Goal: Task Accomplishment & Management: Manage account settings

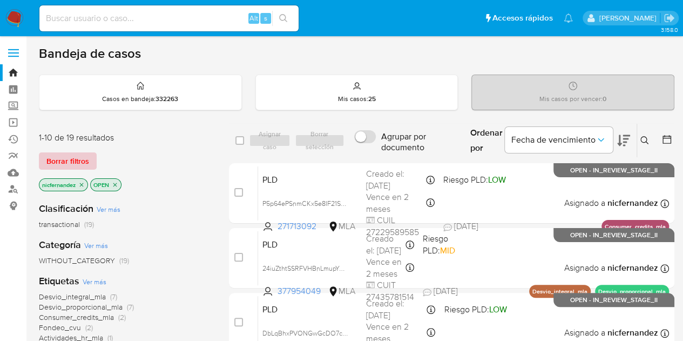
click at [77, 158] on span "Borrar filtros" at bounding box center [67, 160] width 43 height 15
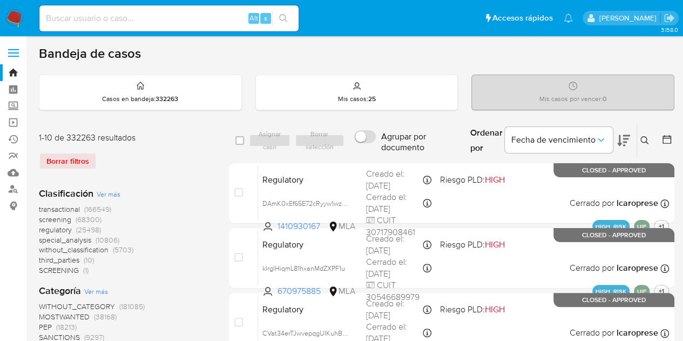
click at [643, 139] on icon at bounding box center [644, 140] width 9 height 9
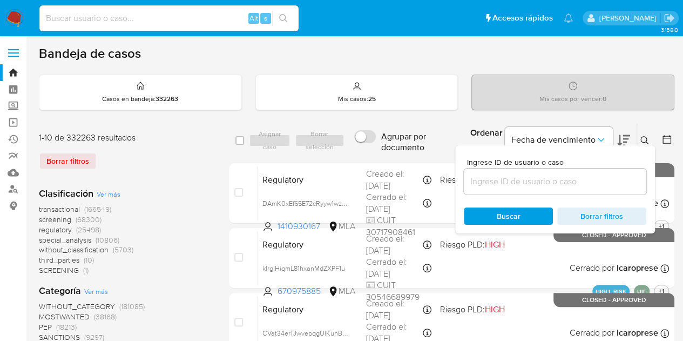
click at [577, 176] on input at bounding box center [555, 181] width 183 height 14
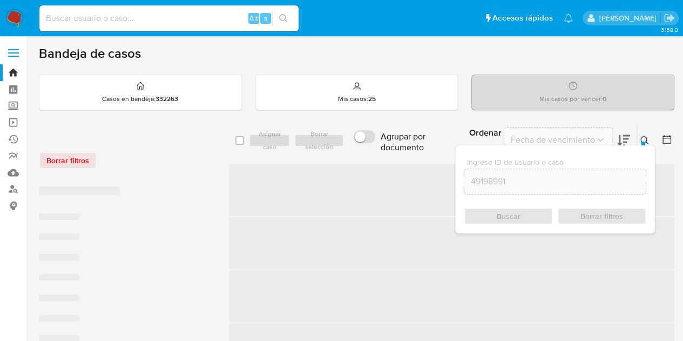
click at [645, 137] on icon at bounding box center [644, 140] width 9 height 9
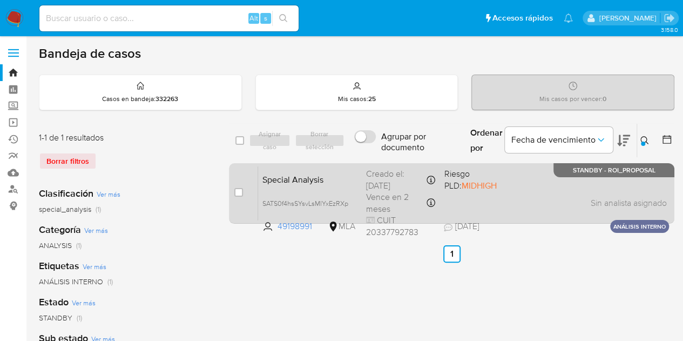
click at [346, 180] on span "Special Analysis" at bounding box center [309, 179] width 95 height 14
click at [313, 183] on span "Special Analysis" at bounding box center [309, 179] width 95 height 14
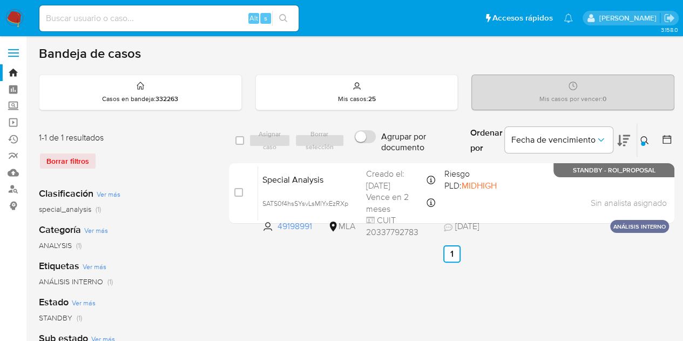
drag, startPoint x: 382, startPoint y: 272, endPoint x: 462, endPoint y: 246, distance: 84.7
click at [644, 140] on icon at bounding box center [644, 140] width 9 height 9
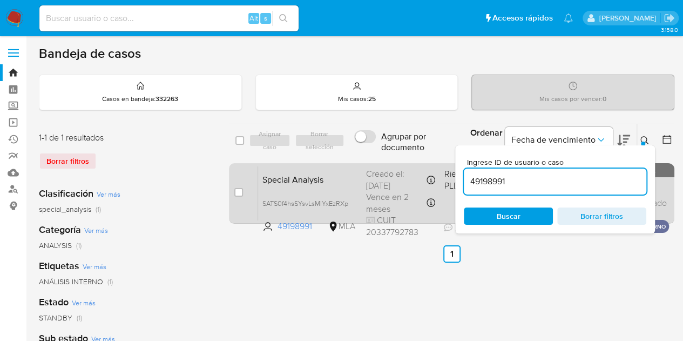
drag, startPoint x: 514, startPoint y: 180, endPoint x: 435, endPoint y: 175, distance: 79.5
click at [435, 175] on div "select-all-cases-checkbox Asignar caso Borrar selección Agrupar por documento O…" at bounding box center [451, 175] width 445 height 105
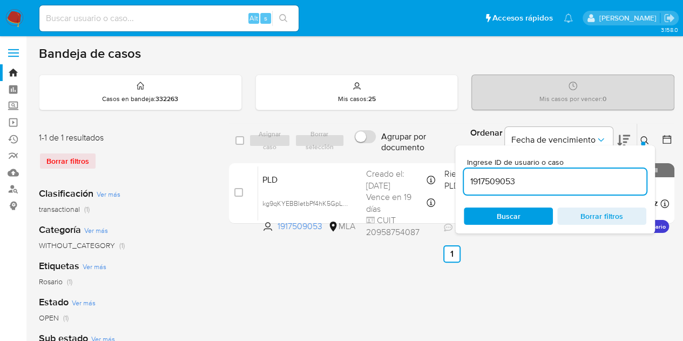
click at [646, 139] on icon at bounding box center [644, 140] width 8 height 8
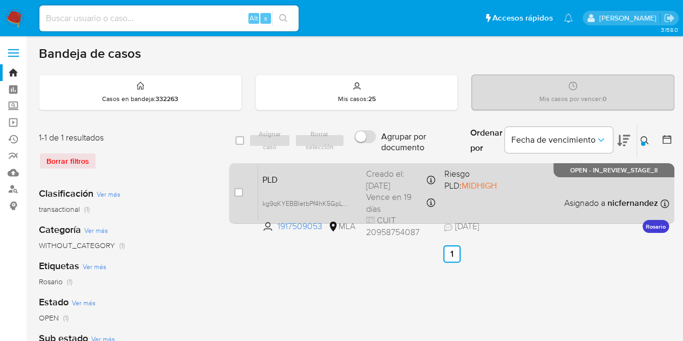
click at [338, 186] on div "PLD kg9qKYEBBIetbPf4hK5GpLDZ 1917509053 MLA Riesgo PLD: MIDHIGH Creado el: 12/0…" at bounding box center [463, 193] width 411 height 55
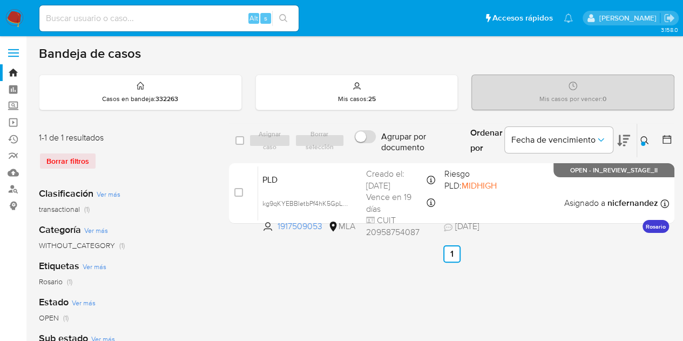
click at [643, 141] on div at bounding box center [643, 143] width 4 height 4
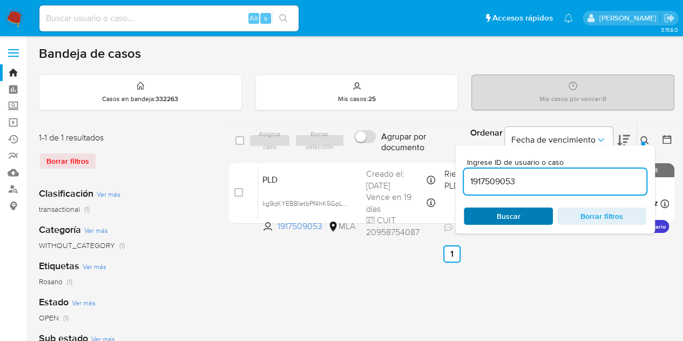
click at [532, 215] on span "Buscar" at bounding box center [508, 215] width 74 height 15
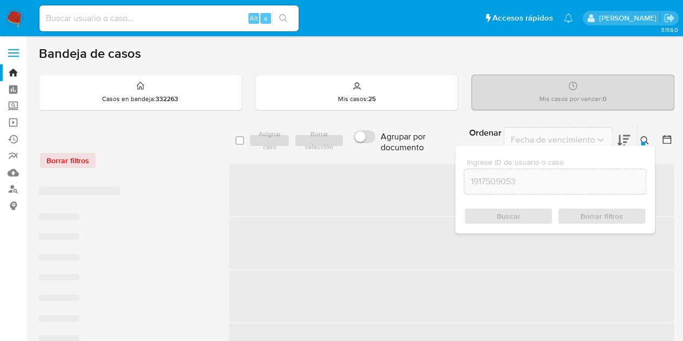
click at [646, 137] on icon at bounding box center [644, 140] width 8 height 8
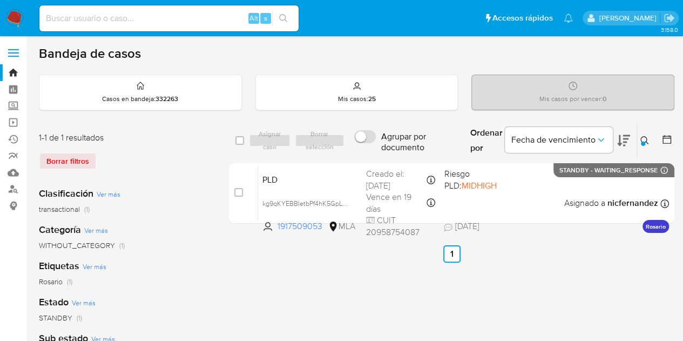
click at [641, 141] on button at bounding box center [646, 140] width 18 height 13
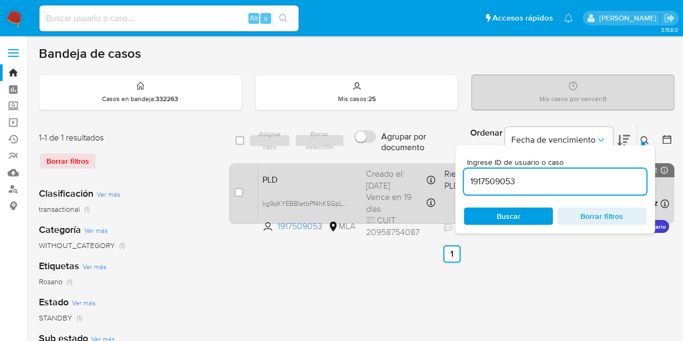
drag, startPoint x: 577, startPoint y: 181, endPoint x: 377, endPoint y: 166, distance: 200.4
click at [377, 166] on div "select-all-cases-checkbox Asignar caso Borrar selección Agrupar por documento O…" at bounding box center [451, 175] width 445 height 105
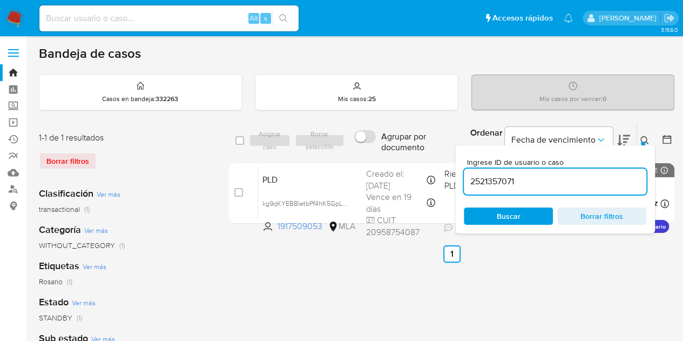
type input "2521357071"
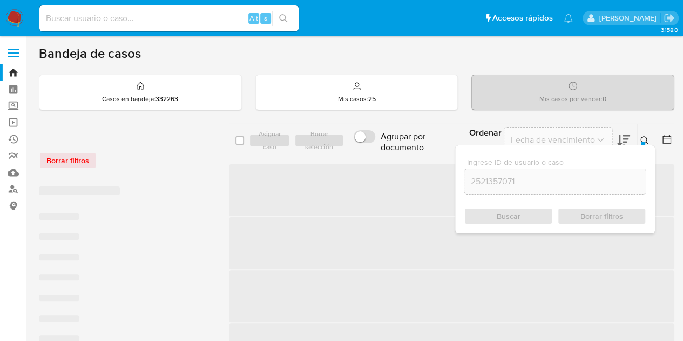
click at [642, 136] on icon at bounding box center [644, 140] width 8 height 8
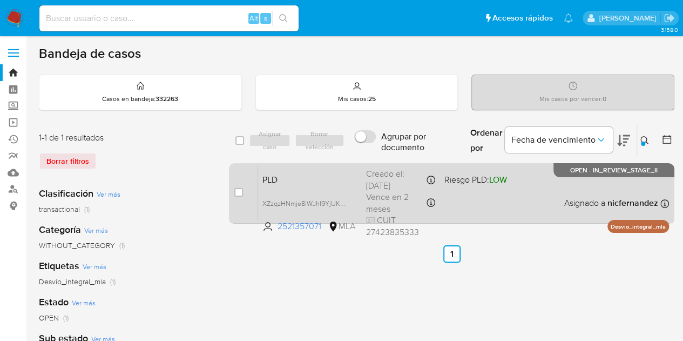
click at [334, 188] on div "PLD XZzqzHNmje8iWJhI9YjUKb0F 2521357071 MLA Riesgo PLD: LOW Creado el: 12/08/20…" at bounding box center [463, 193] width 411 height 55
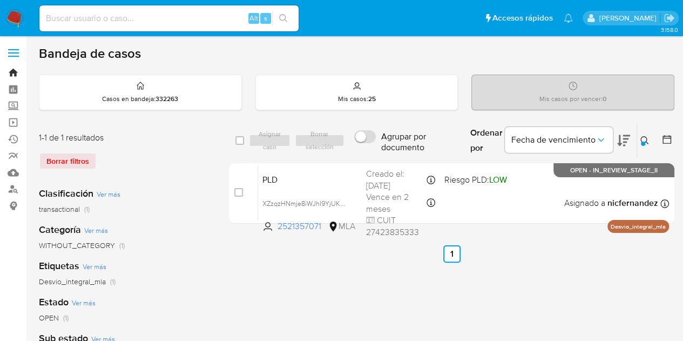
click at [16, 70] on link "Bandeja" at bounding box center [64, 72] width 129 height 17
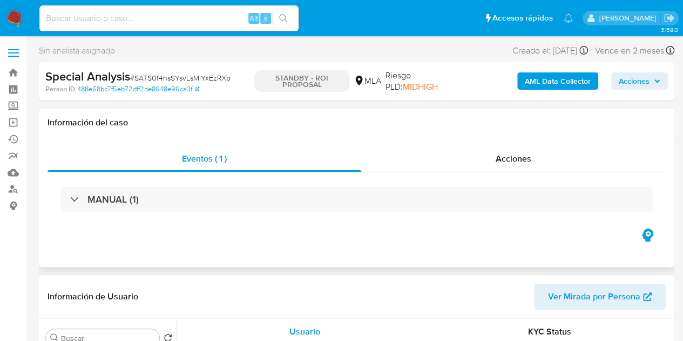
select select "10"
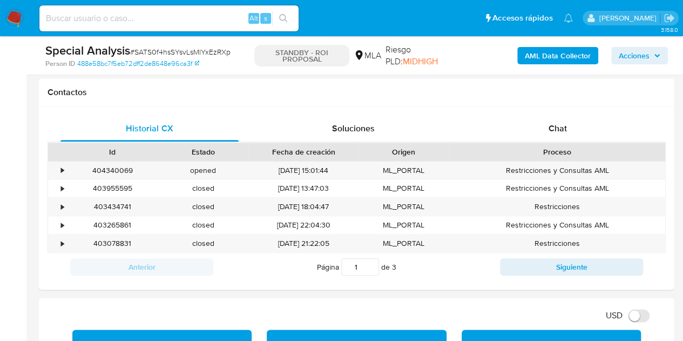
scroll to position [491, 0]
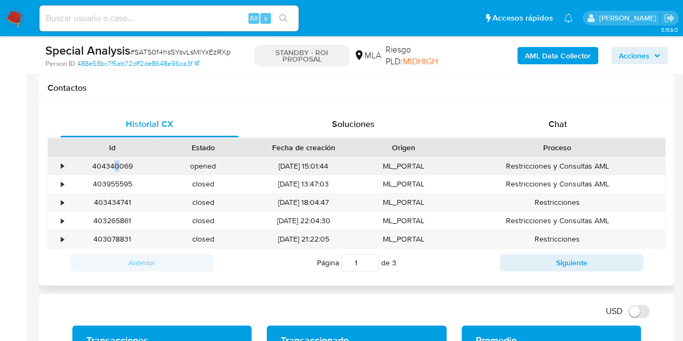
click at [117, 166] on div "404340069" at bounding box center [112, 166] width 91 height 18
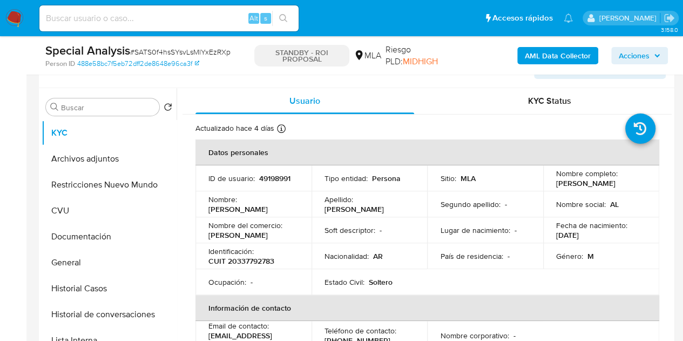
scroll to position [190, 0]
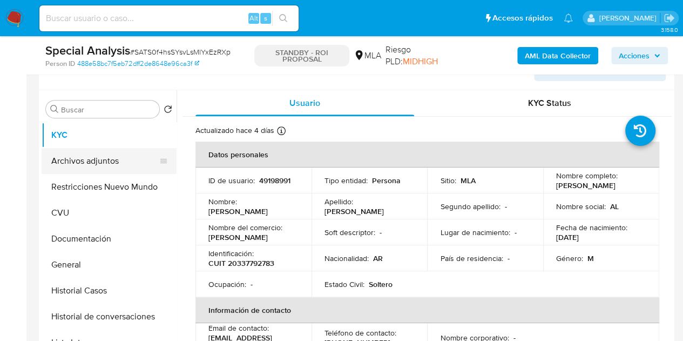
click at [106, 158] on button "Archivos adjuntos" at bounding box center [105, 161] width 126 height 26
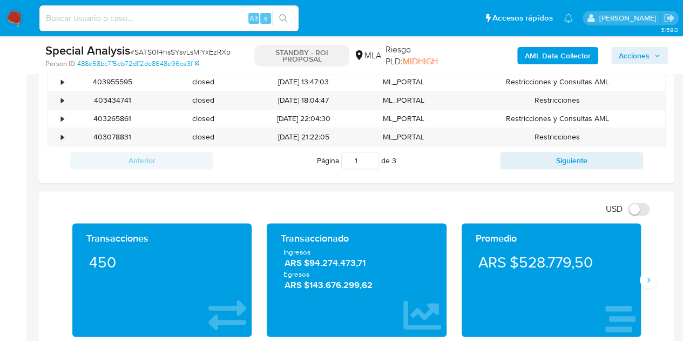
scroll to position [508, 0]
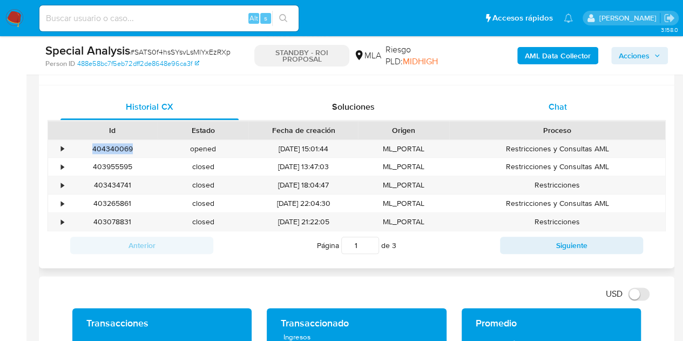
click at [582, 107] on div "Chat" at bounding box center [558, 107] width 178 height 26
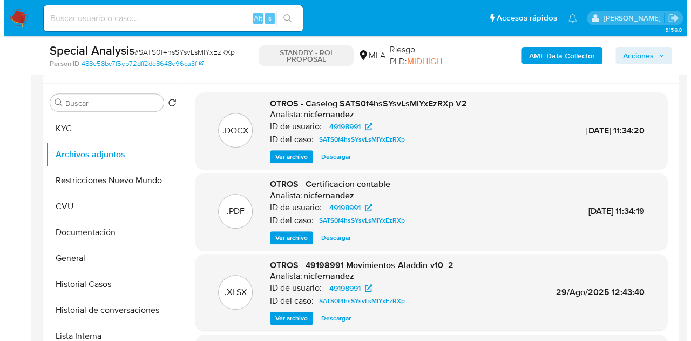
scroll to position [199, 0]
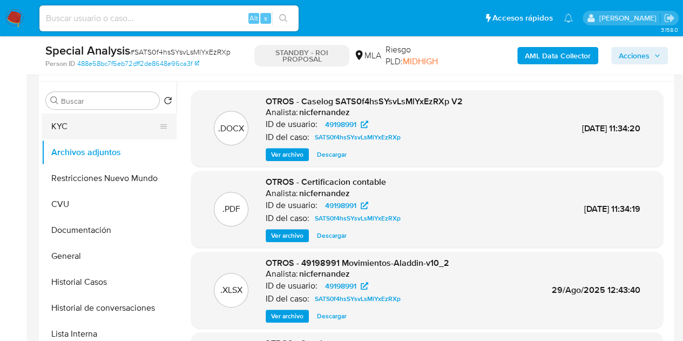
click at [73, 129] on button "KYC" at bounding box center [105, 126] width 126 height 26
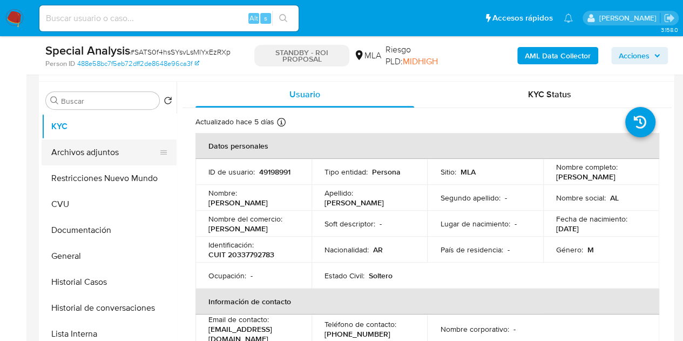
click at [87, 148] on button "Archivos adjuntos" at bounding box center [105, 152] width 126 height 26
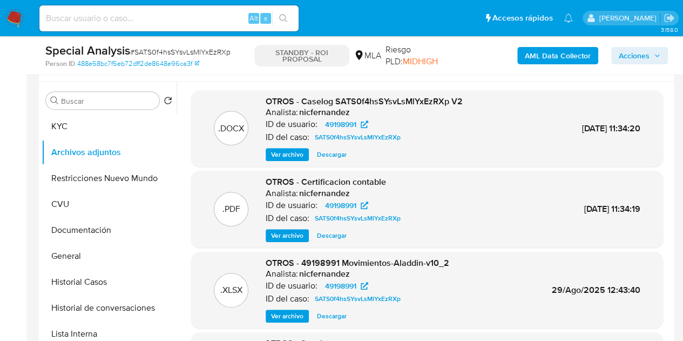
click at [284, 152] on span "Ver archivo" at bounding box center [287, 154] width 32 height 11
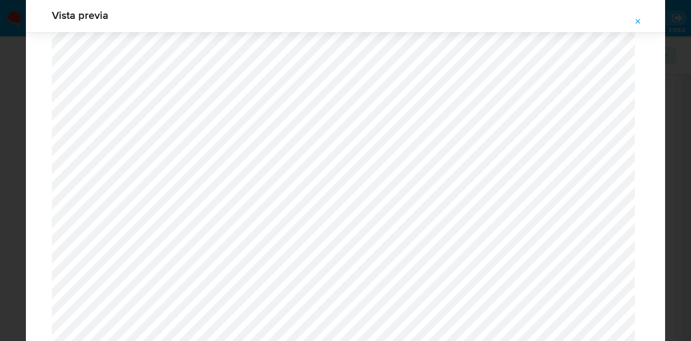
scroll to position [554, 0]
click at [642, 19] on icon "Attachment preview" at bounding box center [638, 21] width 9 height 9
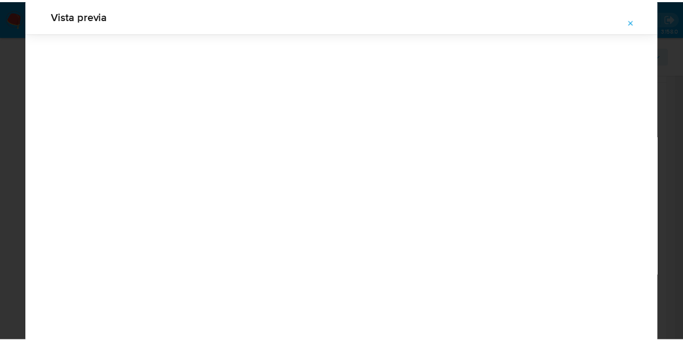
scroll to position [35, 0]
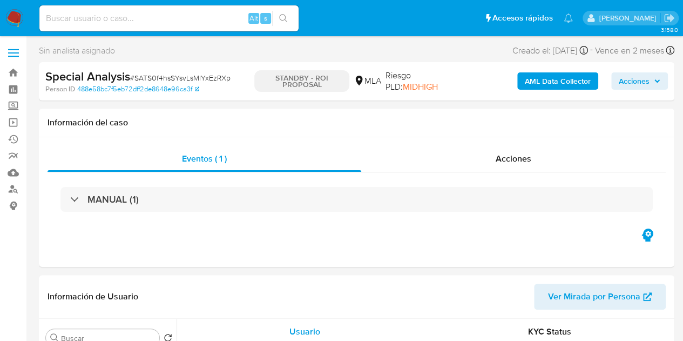
select select "10"
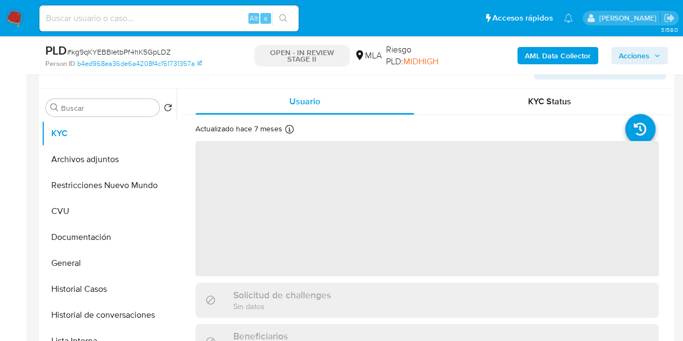
scroll to position [142, 0]
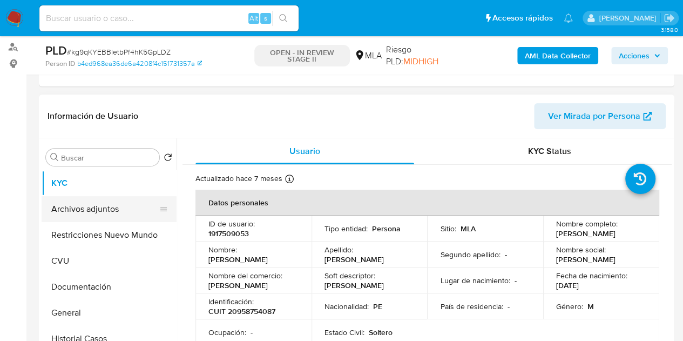
select select "10"
click at [93, 205] on button "Archivos adjuntos" at bounding box center [105, 209] width 126 height 26
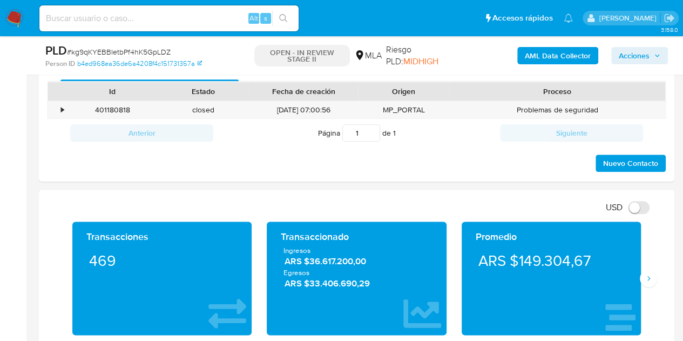
scroll to position [507, 0]
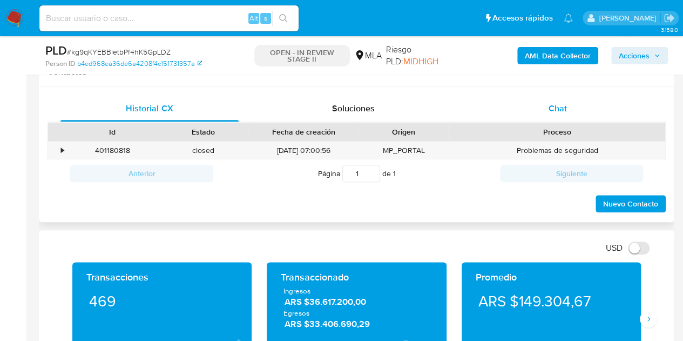
click at [557, 109] on span "Chat" at bounding box center [558, 108] width 18 height 12
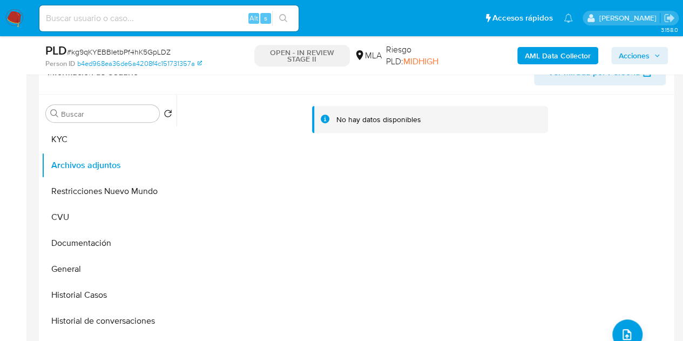
scroll to position [67, 0]
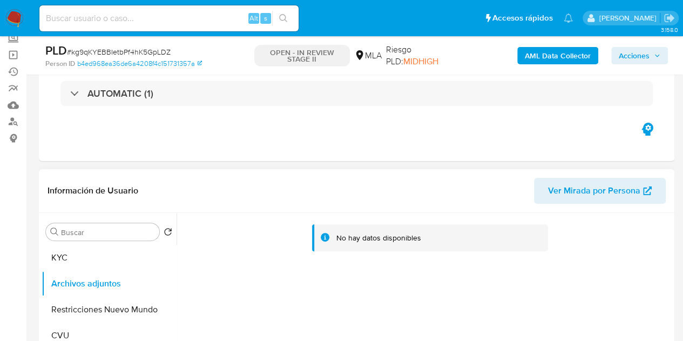
click at [569, 194] on span "Ver Mirada por Persona" at bounding box center [594, 191] width 92 height 26
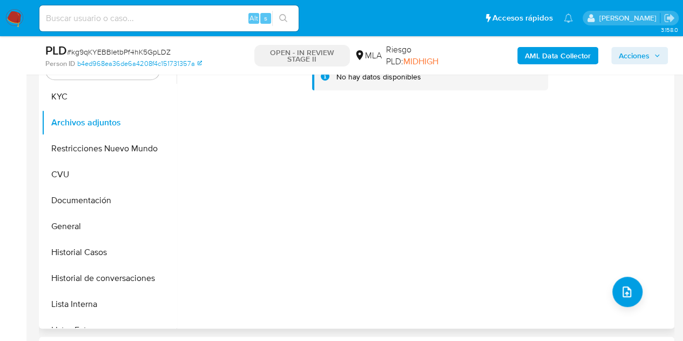
scroll to position [188, 0]
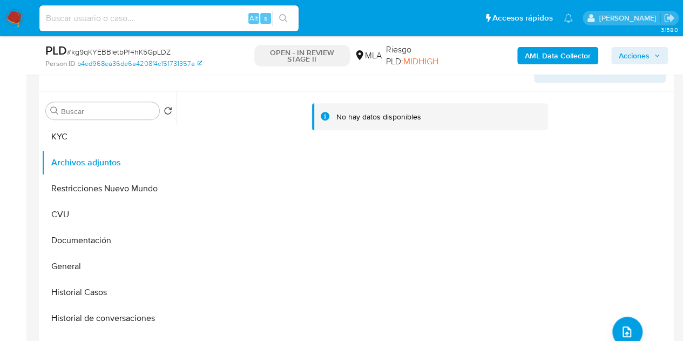
click at [569, 60] on b "AML Data Collector" at bounding box center [558, 55] width 66 height 17
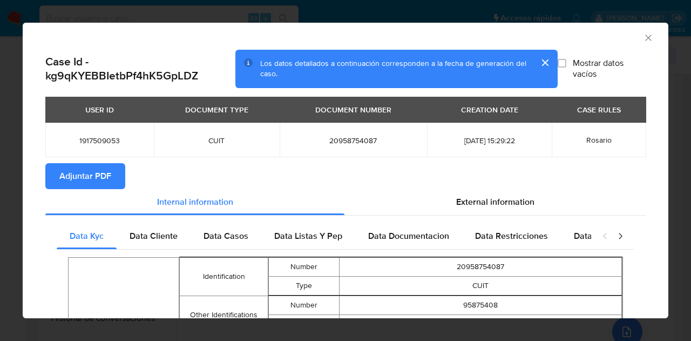
click at [101, 178] on span "Adjuntar PDF" at bounding box center [85, 176] width 52 height 24
click at [643, 34] on icon "Cerrar ventana" at bounding box center [648, 37] width 11 height 11
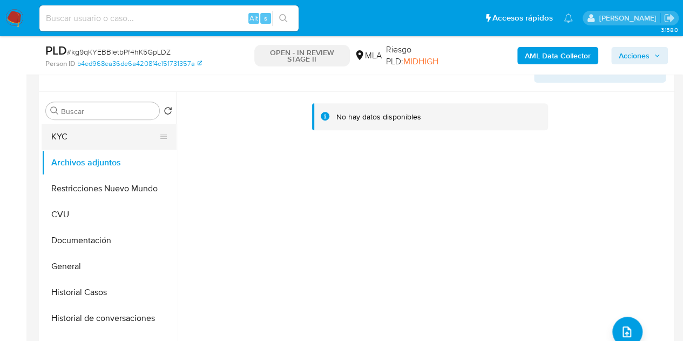
click at [105, 142] on button "KYC" at bounding box center [105, 137] width 126 height 26
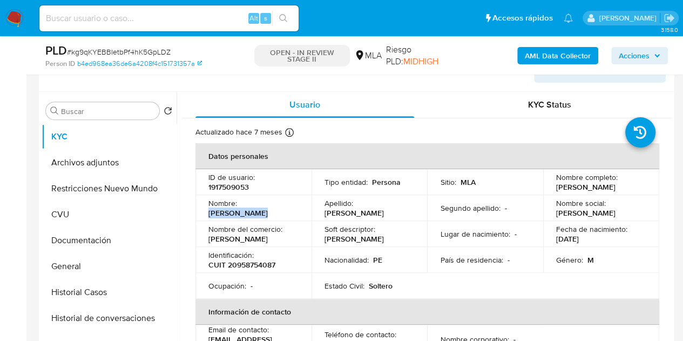
drag, startPoint x: 242, startPoint y: 211, endPoint x: 287, endPoint y: 207, distance: 44.9
click at [287, 207] on div "Nombre : Nestor Javier" at bounding box center [253, 207] width 90 height 19
click at [284, 282] on td "Ocupación : -" at bounding box center [253, 286] width 116 height 26
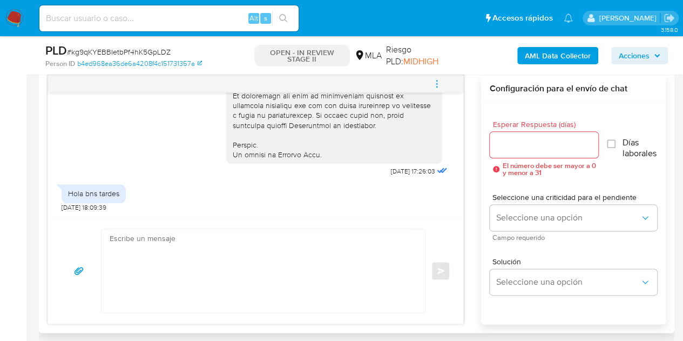
scroll to position [565, 0]
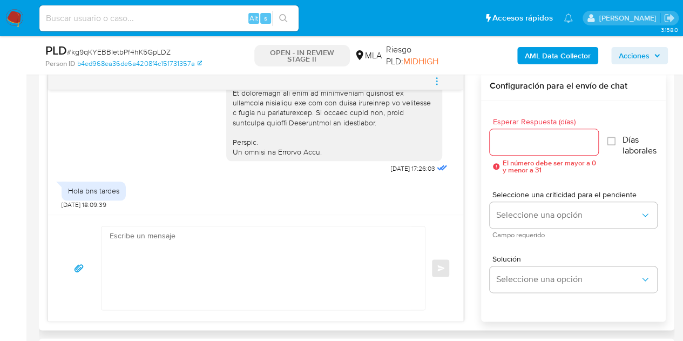
click at [226, 262] on textarea at bounding box center [261, 267] width 302 height 83
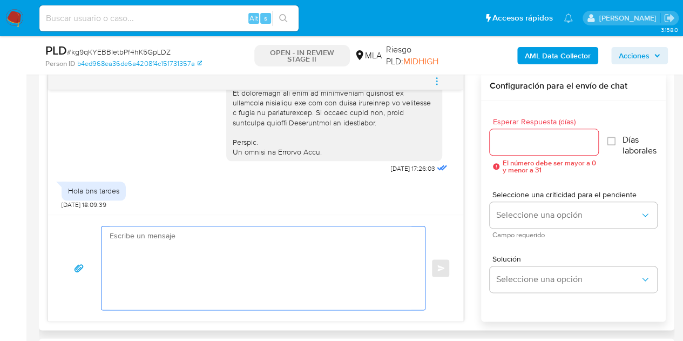
paste textarea "Hola Nestor Javier, Esperamos que te encuentres muy bien. Necesitamos por favor…"
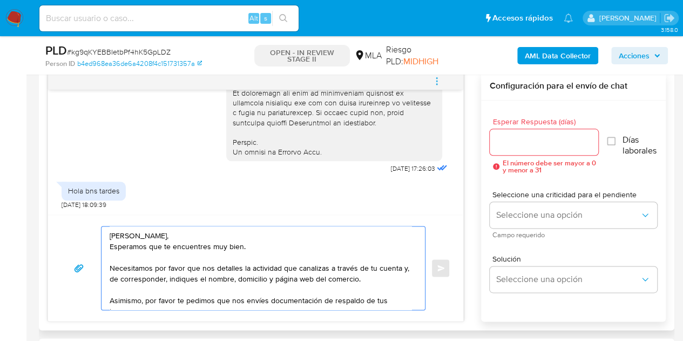
scroll to position [69, 0]
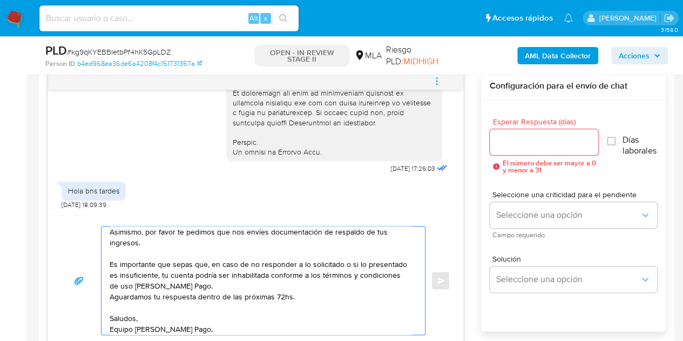
click at [282, 290] on textarea "Hola Nestor Javier, Esperamos que te encuentres muy bien. Necesitamos por favor…" at bounding box center [261, 280] width 302 height 108
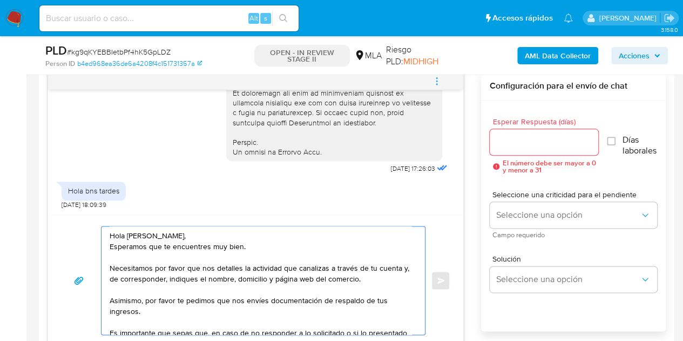
click at [240, 234] on textarea "Hola Néstor Javier, Esperamos que te encuentres muy bien. Necesitamos por favor…" at bounding box center [261, 280] width 302 height 108
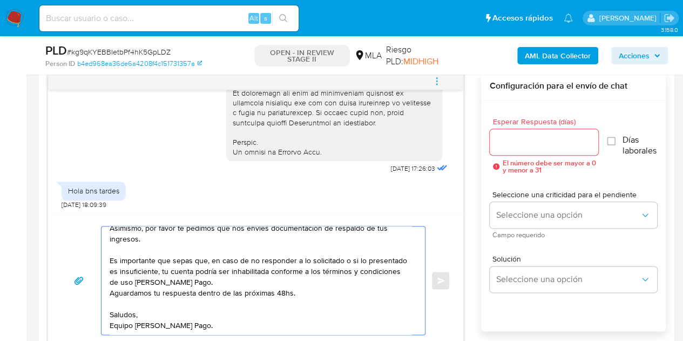
type textarea "Hola Néstor Javier, Esperamos que te encuentres muy bien. Necesitamos por favor…"
click at [283, 322] on textarea "Hola Néstor Javier, Esperamos que te encuentres muy bien. Necesitamos por favor…" at bounding box center [261, 280] width 302 height 108
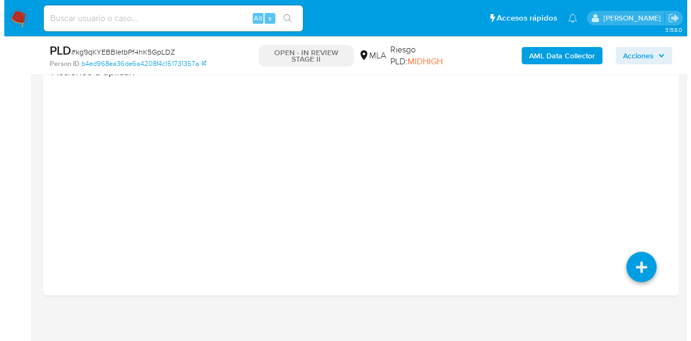
scroll to position [1983, 0]
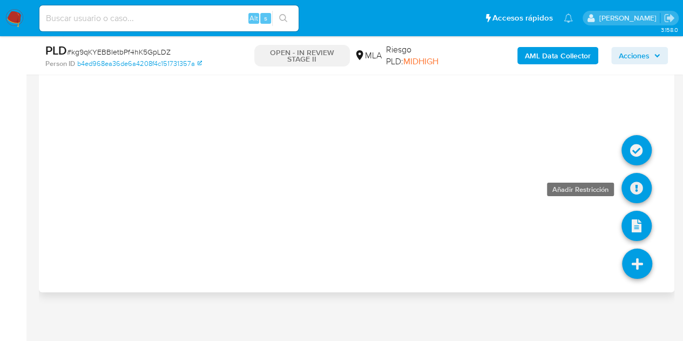
click at [635, 181] on icon at bounding box center [637, 188] width 30 height 30
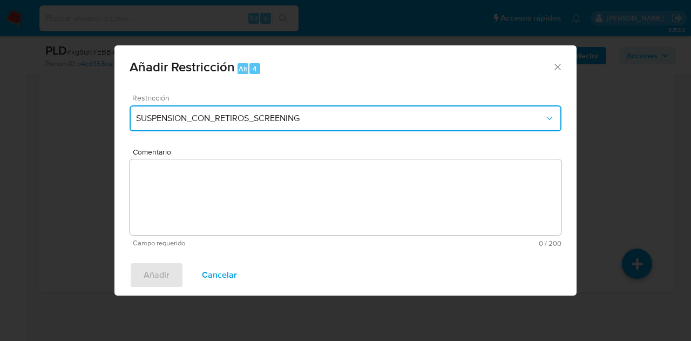
click at [381, 116] on span "SUSPENSION_CON_RETIROS_SCREENING" at bounding box center [340, 118] width 408 height 11
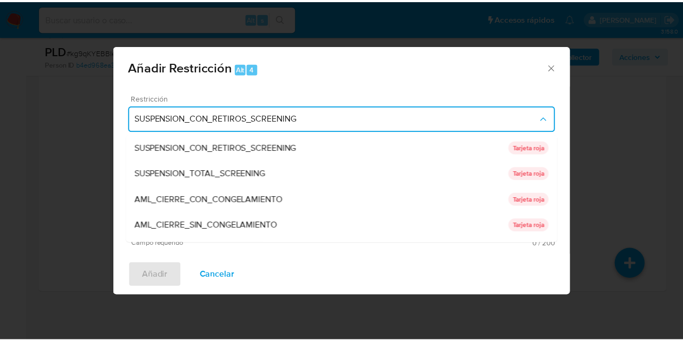
scroll to position [229, 0]
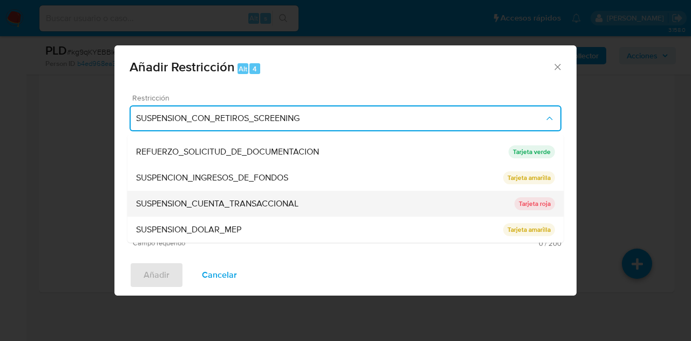
click at [275, 200] on span "SUSPENSION_CUENTA_TRANSACCIONAL" at bounding box center [217, 203] width 163 height 11
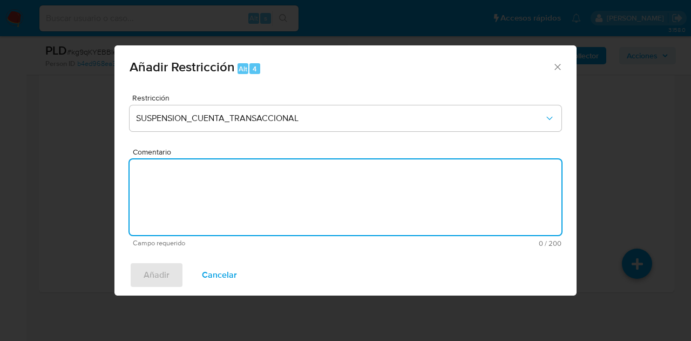
click at [277, 205] on textarea "Comentario" at bounding box center [346, 197] width 432 height 76
type textarea "AML"
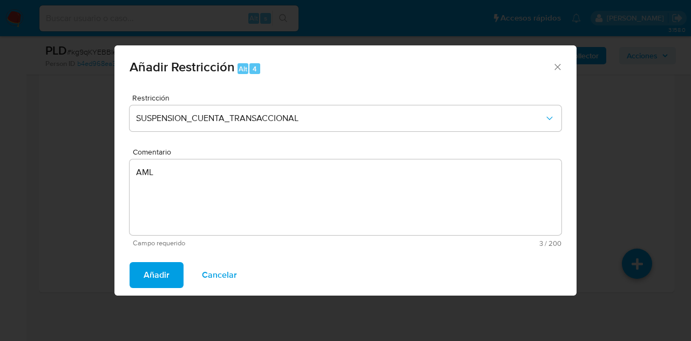
click at [164, 266] on span "Añadir" at bounding box center [157, 275] width 26 height 24
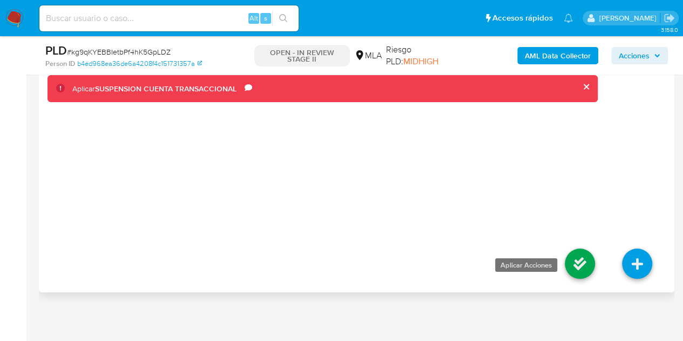
click at [577, 260] on icon at bounding box center [580, 263] width 30 height 30
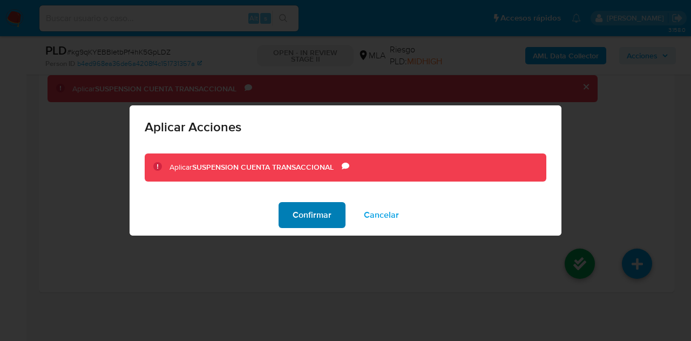
click at [319, 220] on span "Confirmar" at bounding box center [312, 215] width 39 height 24
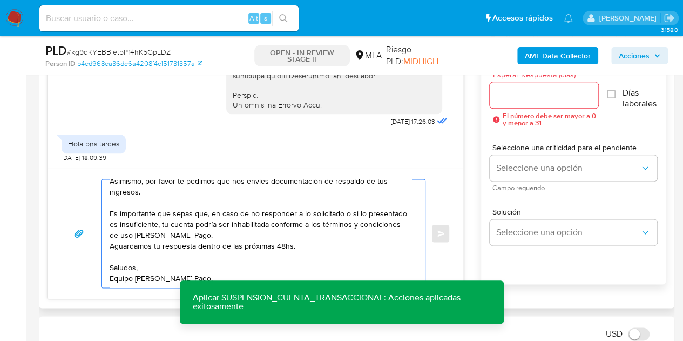
scroll to position [610, 0]
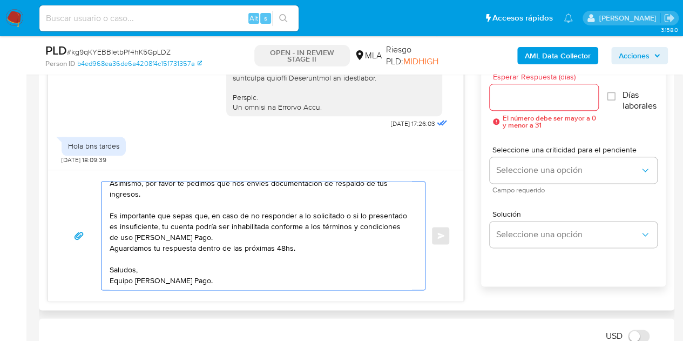
click at [529, 96] on input "Esperar Respuesta (días)" at bounding box center [544, 97] width 109 height 14
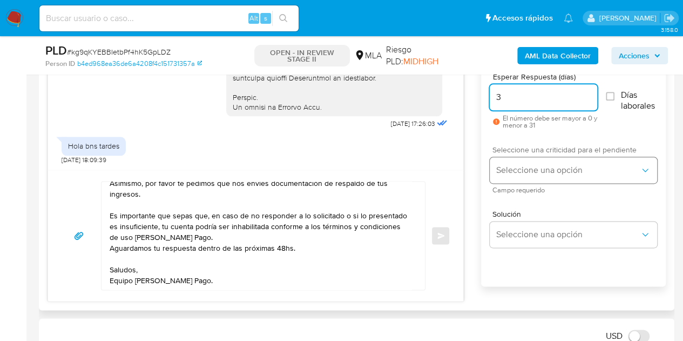
type input "3"
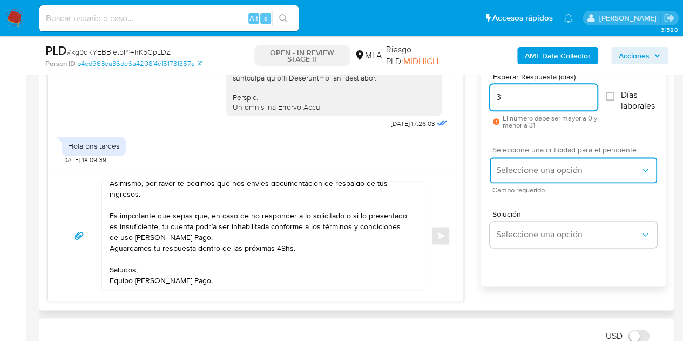
click at [516, 160] on button "Seleccione una opción" at bounding box center [573, 170] width 167 height 26
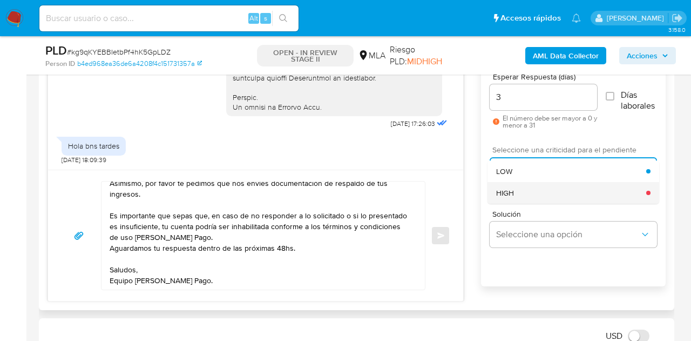
click at [518, 185] on div "HIGH" at bounding box center [571, 193] width 150 height 22
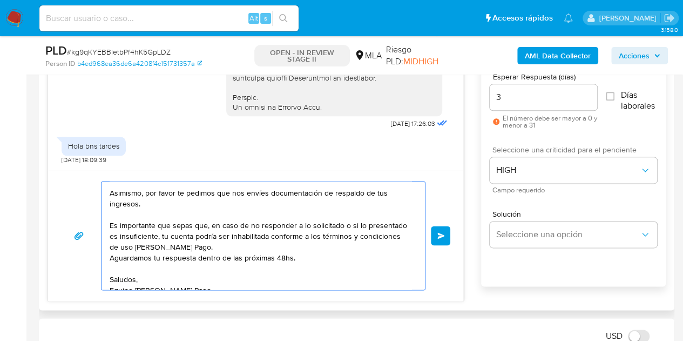
scroll to position [72, 0]
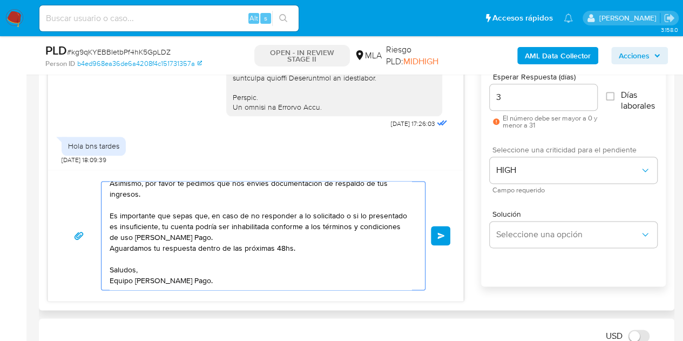
click at [437, 235] on span "Enviar" at bounding box center [441, 235] width 8 height 6
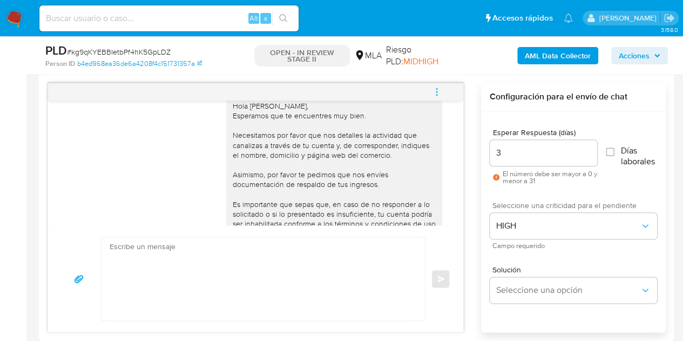
scroll to position [620, 0]
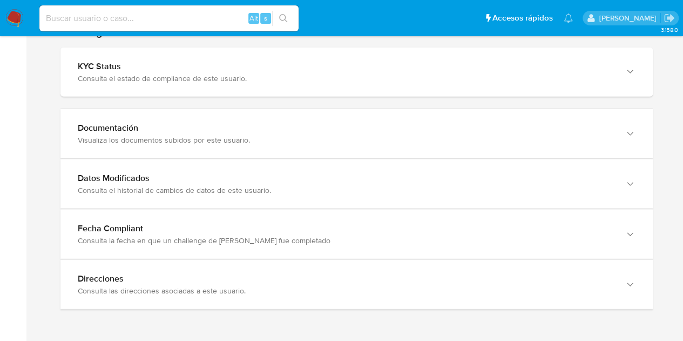
scroll to position [1095, 0]
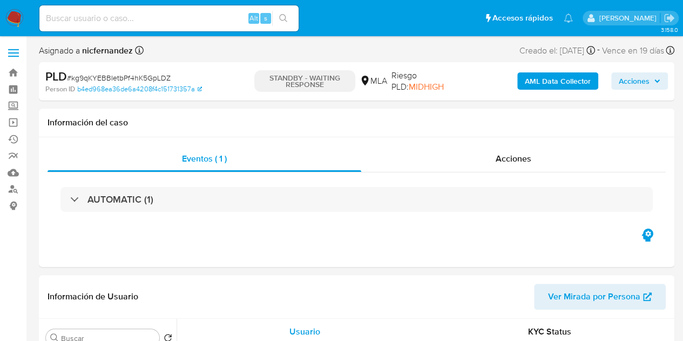
select select "10"
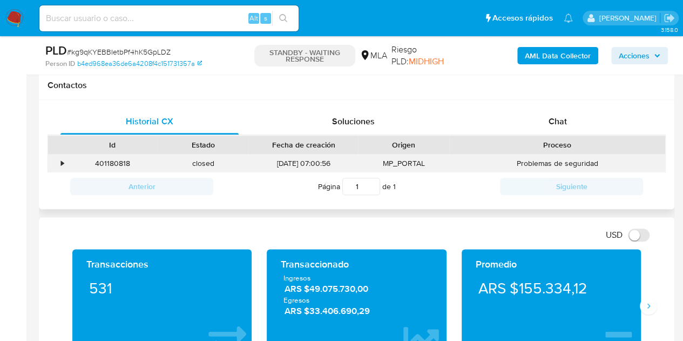
scroll to position [496, 0]
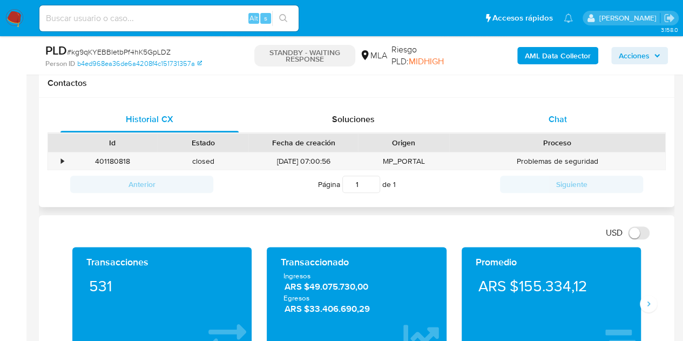
click at [553, 119] on span "Chat" at bounding box center [558, 119] width 18 height 12
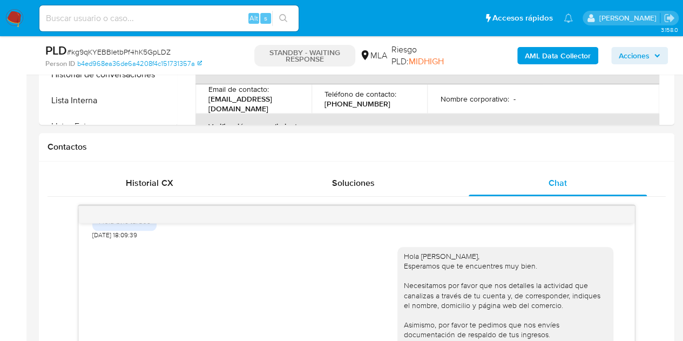
scroll to position [157, 0]
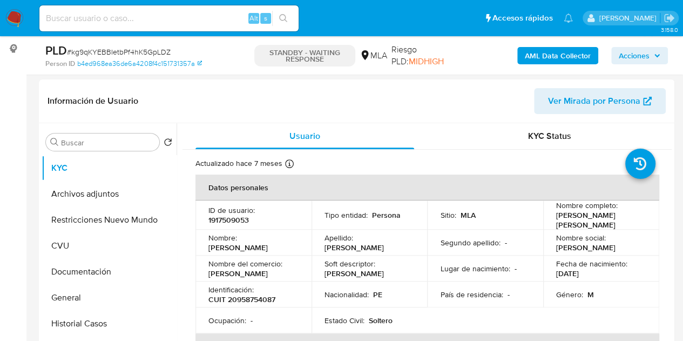
drag, startPoint x: 84, startPoint y: 218, endPoint x: 118, endPoint y: 6, distance: 214.8
click at [86, 217] on button "Restricciones Nuevo Mundo" at bounding box center [109, 220] width 135 height 26
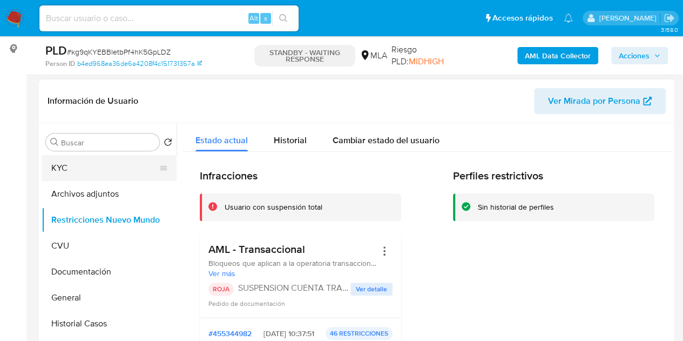
click at [101, 165] on button "KYC" at bounding box center [105, 168] width 126 height 26
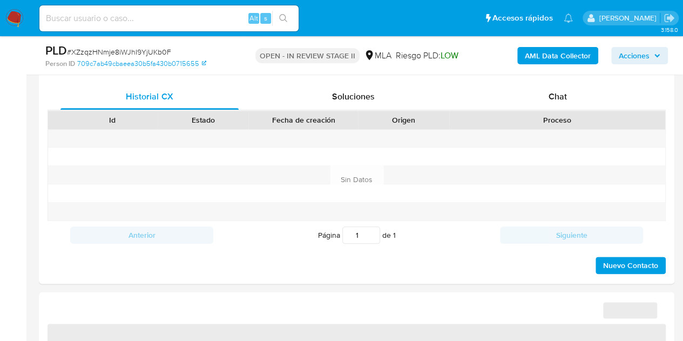
scroll to position [521, 0]
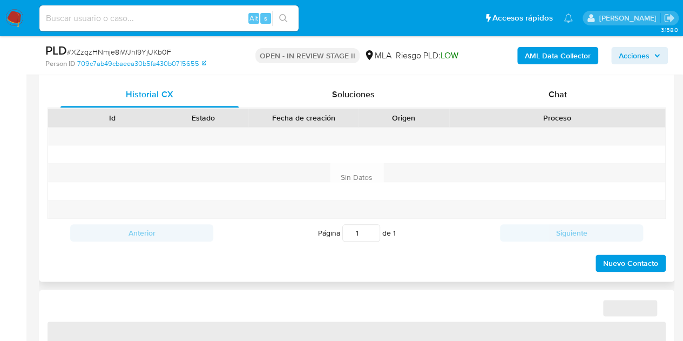
select select "10"
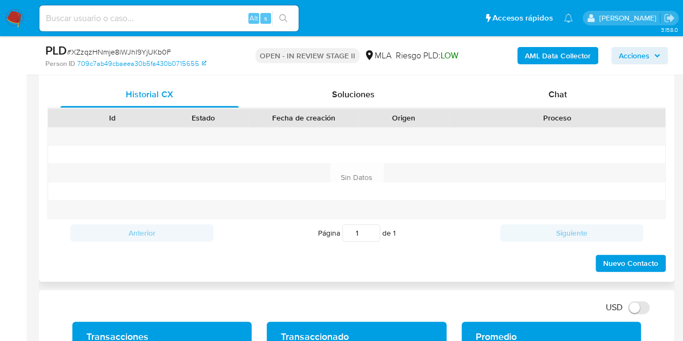
click at [593, 110] on div "Proceso" at bounding box center [557, 118] width 216 height 18
click at [587, 102] on div "Chat" at bounding box center [558, 95] width 178 height 26
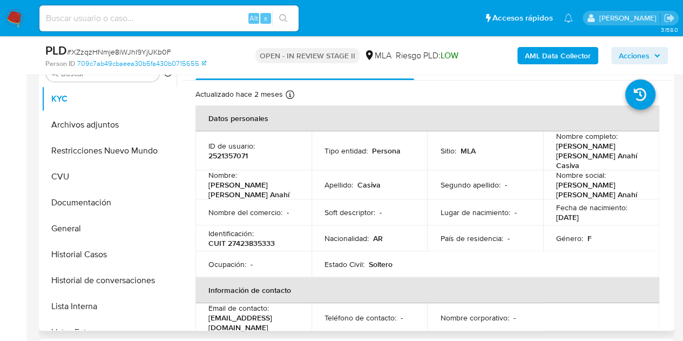
scroll to position [224, 0]
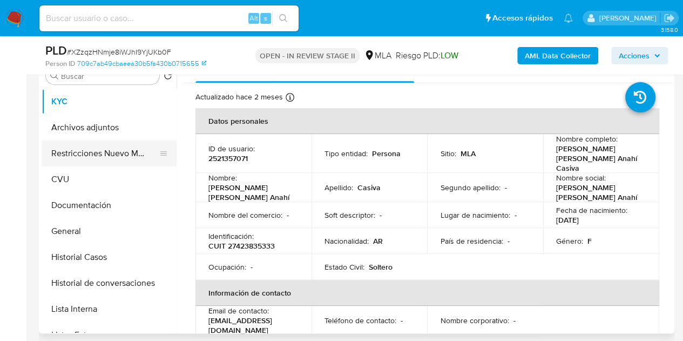
click at [96, 155] on button "Restricciones Nuevo Mundo" at bounding box center [105, 153] width 126 height 26
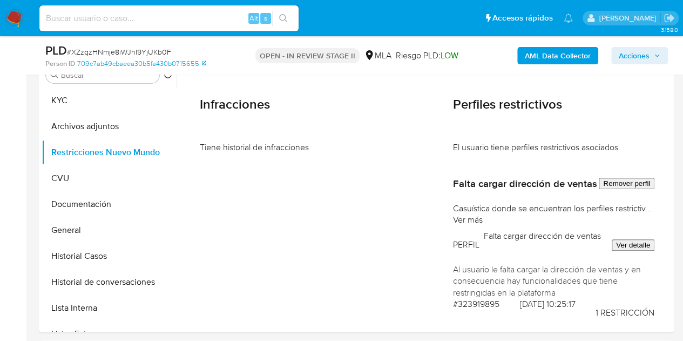
scroll to position [133, 0]
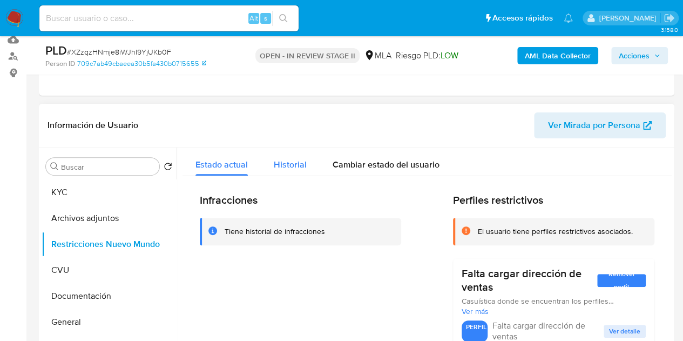
click at [284, 165] on span "Historial" at bounding box center [290, 164] width 33 height 12
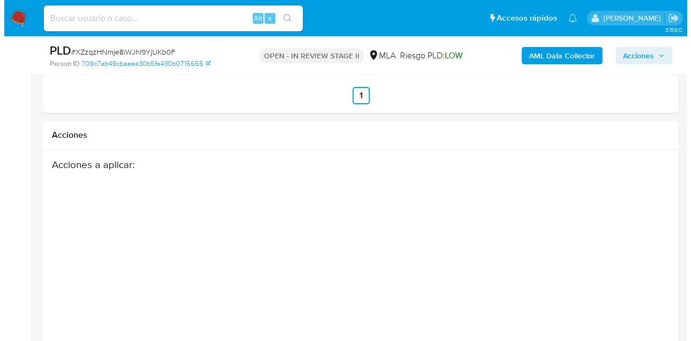
scroll to position [2108, 0]
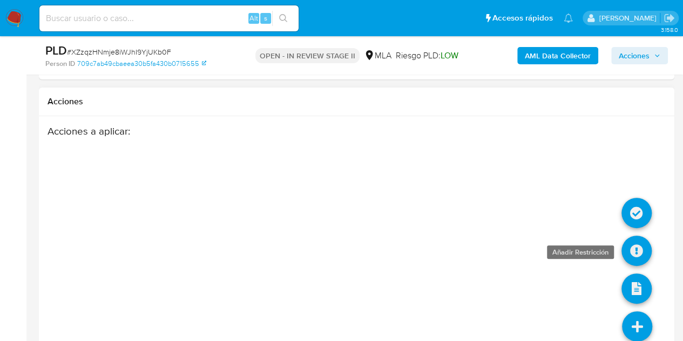
click at [634, 235] on icon at bounding box center [637, 250] width 30 height 30
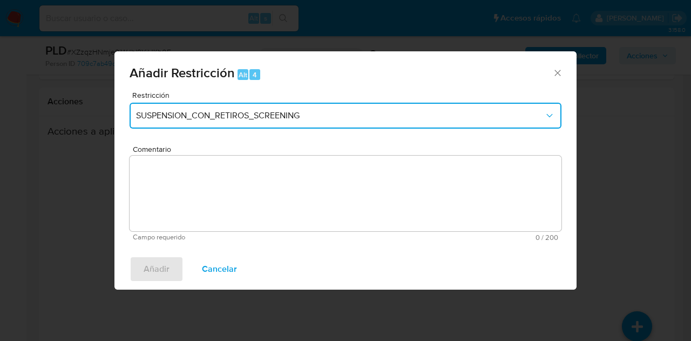
click at [287, 115] on span "SUSPENSION_CON_RETIROS_SCREENING" at bounding box center [340, 115] width 408 height 11
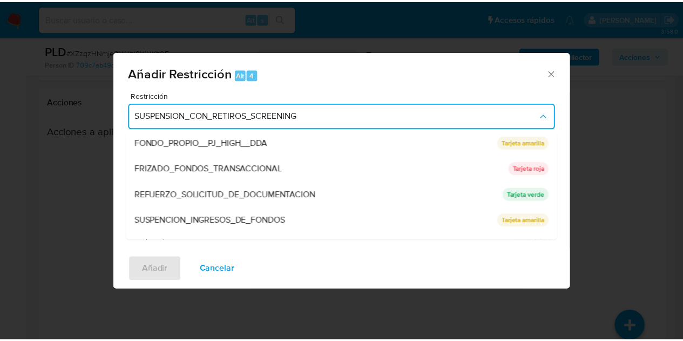
scroll to position [229, 0]
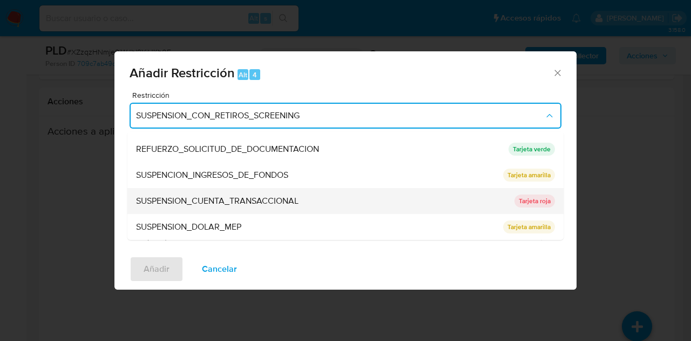
click at [262, 204] on span "SUSPENSION_CUENTA_TRANSACCIONAL" at bounding box center [217, 200] width 163 height 11
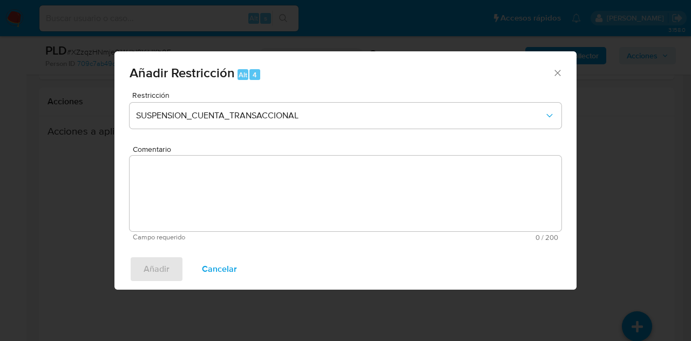
click at [273, 188] on textarea "Comentario" at bounding box center [346, 194] width 432 height 76
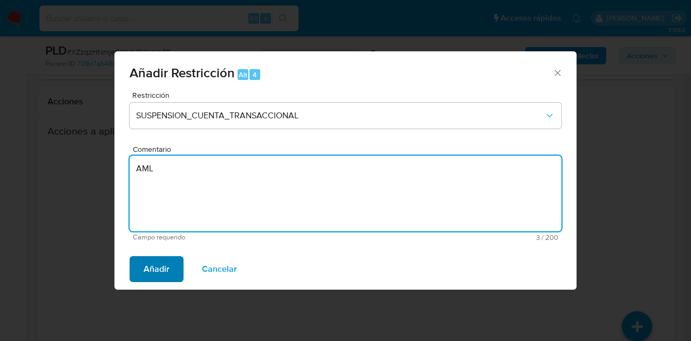
type textarea "AML"
click at [141, 266] on button "Añadir" at bounding box center [157, 269] width 54 height 26
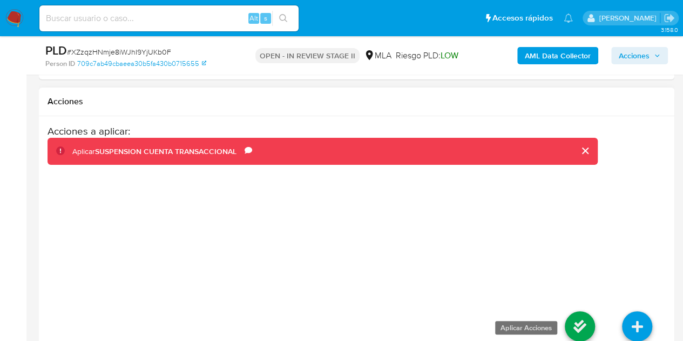
click at [573, 311] on icon at bounding box center [580, 326] width 30 height 30
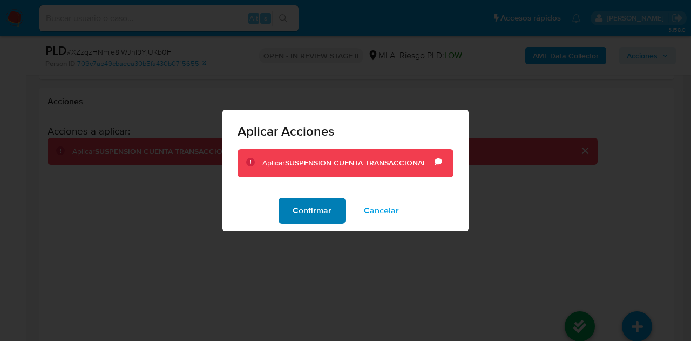
click at [323, 213] on span "Confirmar" at bounding box center [312, 211] width 39 height 24
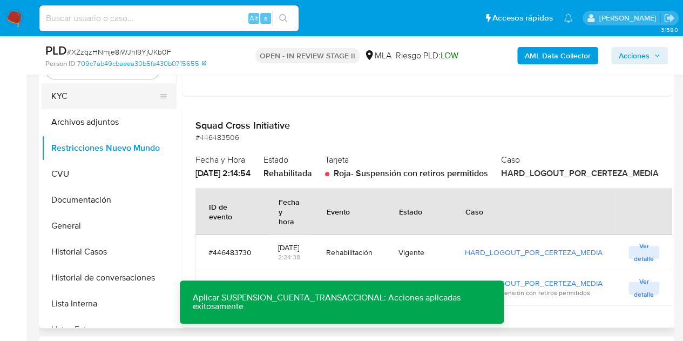
click at [84, 102] on button "KYC" at bounding box center [105, 96] width 126 height 26
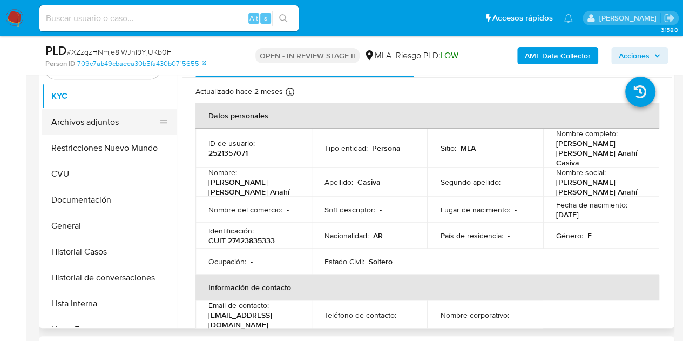
click at [78, 126] on button "Archivos adjuntos" at bounding box center [105, 122] width 126 height 26
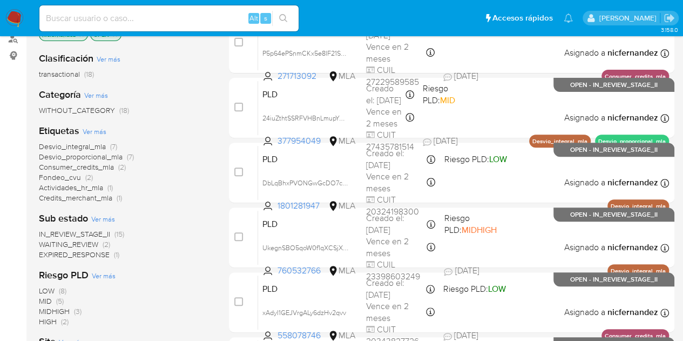
scroll to position [146, 0]
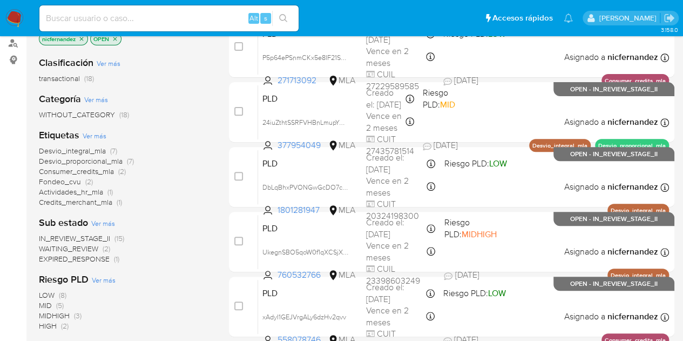
click at [203, 181] on div "Desvio_integral_mla (7) Desvio_proporcional_mla (7) Consumer_credits_mla (2) Fo…" at bounding box center [125, 176] width 173 height 61
click at [96, 247] on span "WAITING_REVIEW" at bounding box center [68, 248] width 59 height 11
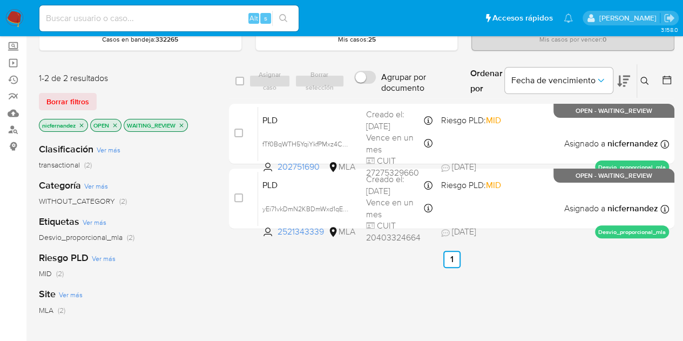
scroll to position [41, 0]
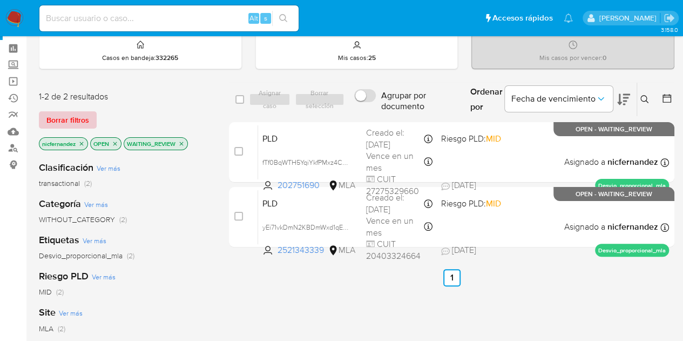
click at [85, 114] on span "Borrar filtros" at bounding box center [67, 119] width 43 height 15
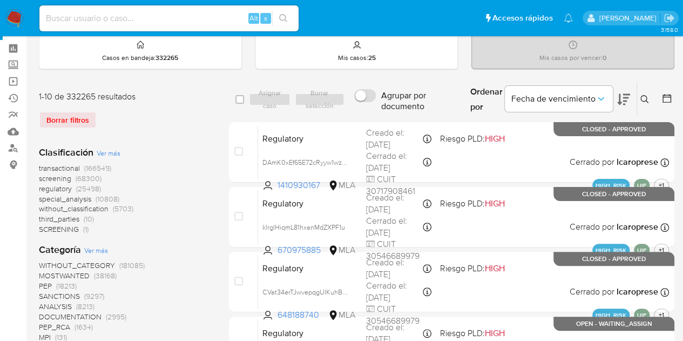
click at [647, 97] on icon at bounding box center [644, 99] width 9 height 9
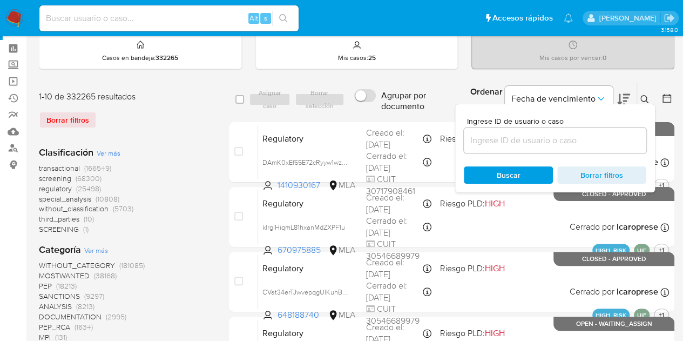
click at [517, 139] on input at bounding box center [555, 140] width 183 height 14
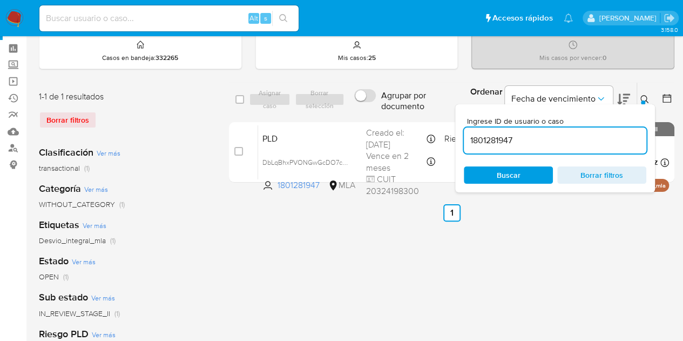
click at [645, 100] on div at bounding box center [643, 102] width 4 height 4
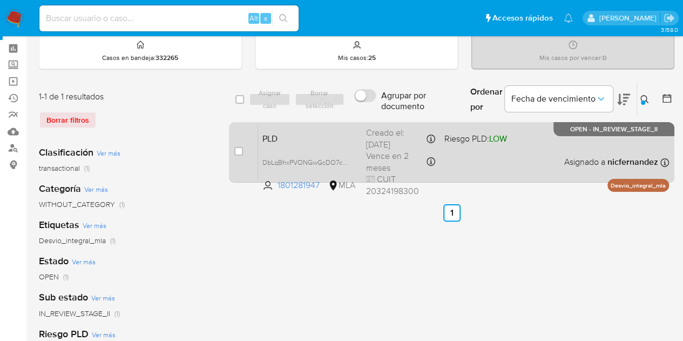
click at [300, 146] on div "PLD DbLqBhxPVONGwGcDO7c8Q6v9 1801281947 MLA Riesgo PLD: LOW Creado el: 12/08/20…" at bounding box center [463, 152] width 411 height 55
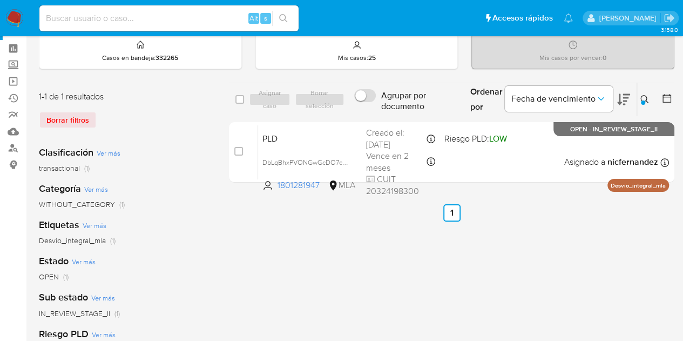
click at [642, 96] on icon at bounding box center [644, 99] width 9 height 9
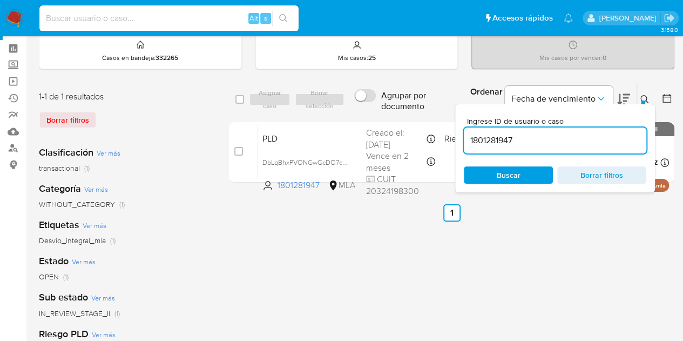
drag, startPoint x: 555, startPoint y: 139, endPoint x: 418, endPoint y: 111, distance: 139.5
click at [418, 111] on div "select-all-cases-checkbox Asignar caso Borrar selección Agrupar por documento O…" at bounding box center [451, 99] width 445 height 35
type input "139070872"
click at [644, 97] on icon at bounding box center [644, 99] width 9 height 9
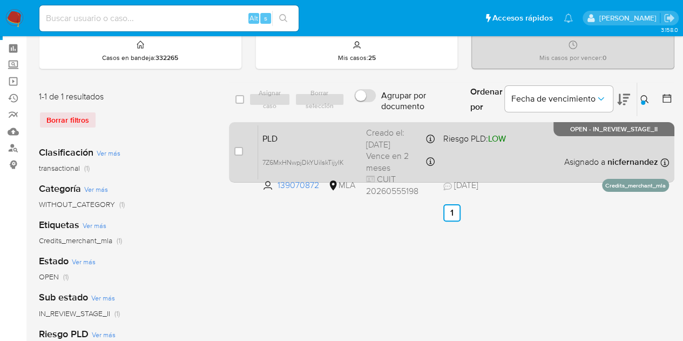
click at [356, 134] on span "PLD" at bounding box center [309, 138] width 95 height 14
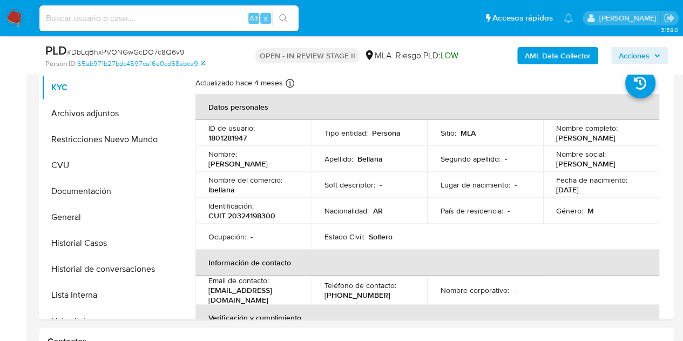
scroll to position [224, 0]
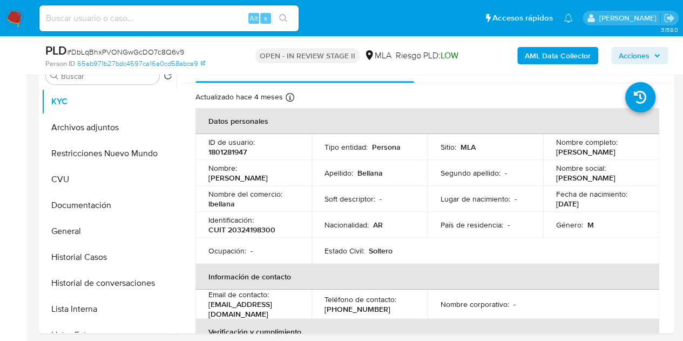
select select "10"
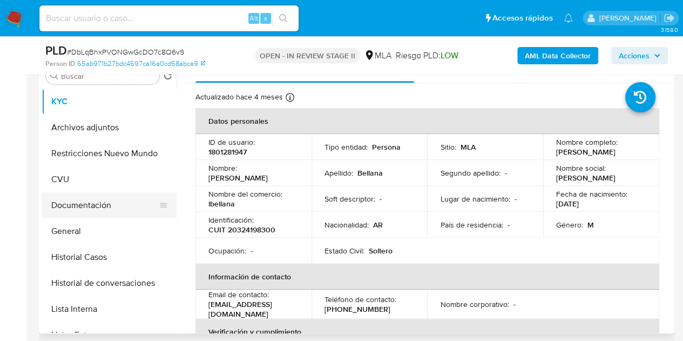
click at [106, 194] on button "Documentación" at bounding box center [105, 205] width 126 height 26
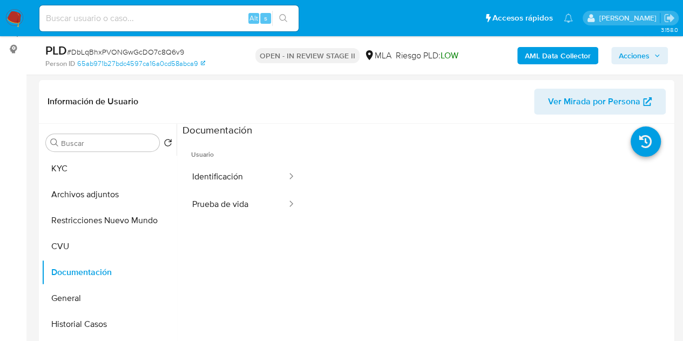
scroll to position [139, 0]
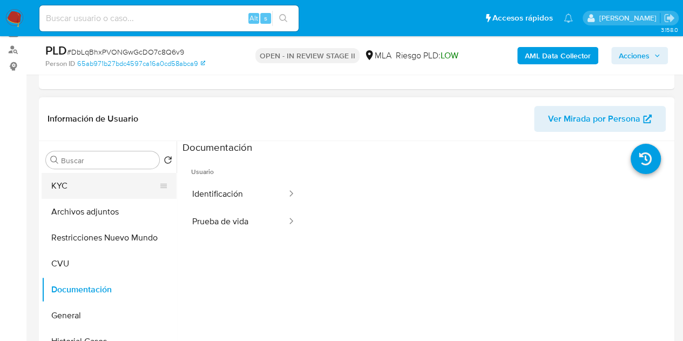
click at [117, 183] on button "KYC" at bounding box center [105, 186] width 126 height 26
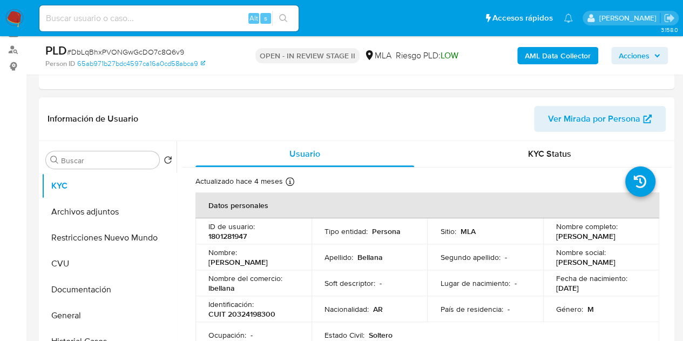
click at [231, 238] on p "1801281947" at bounding box center [227, 236] width 38 height 10
copy p "1801281947"
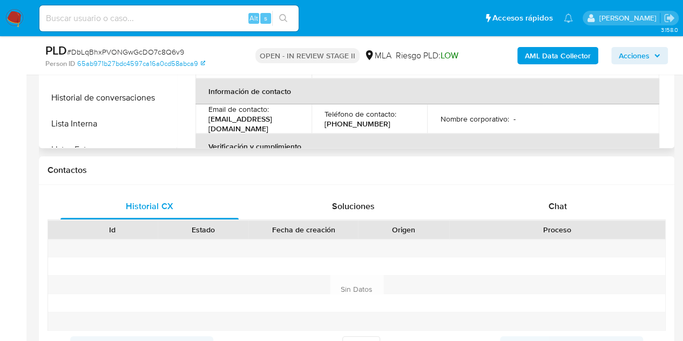
scroll to position [411, 0]
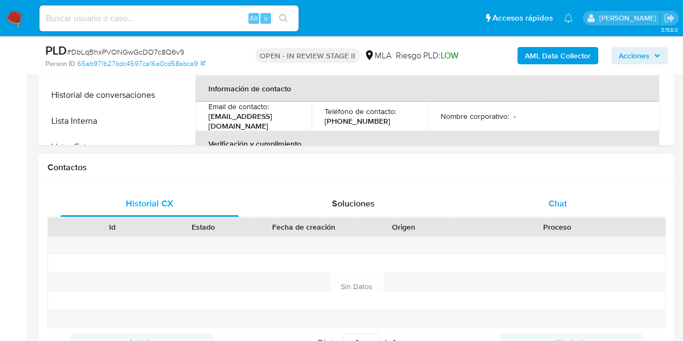
click at [577, 201] on div "Chat" at bounding box center [558, 204] width 178 height 26
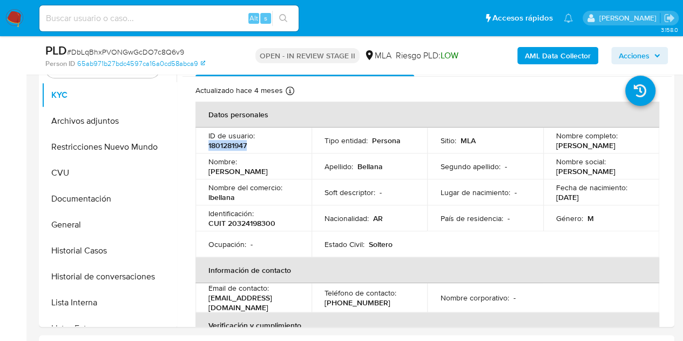
scroll to position [222, 0]
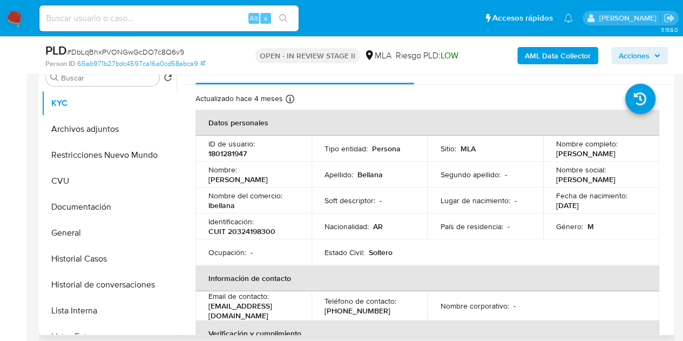
click at [260, 233] on p "CUIT 20324198300" at bounding box center [241, 231] width 67 height 10
copy p "20324198300"
click at [226, 219] on p "Identificación :" at bounding box center [230, 222] width 45 height 10
drag, startPoint x: 208, startPoint y: 310, endPoint x: 299, endPoint y: 309, distance: 90.7
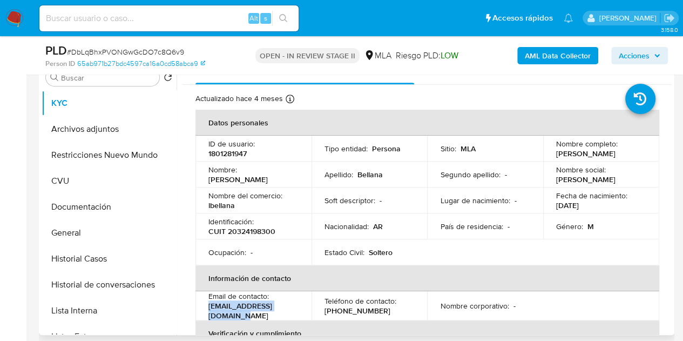
click at [294, 309] on p "[EMAIL_ADDRESS][DOMAIN_NAME]" at bounding box center [251, 310] width 86 height 19
copy p "[EMAIL_ADDRESS][DOMAIN_NAME]"
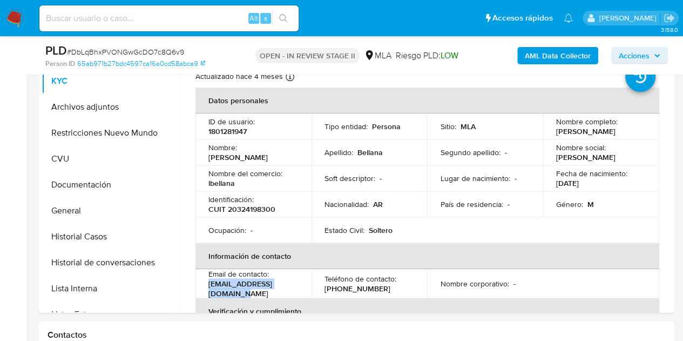
scroll to position [255, 0]
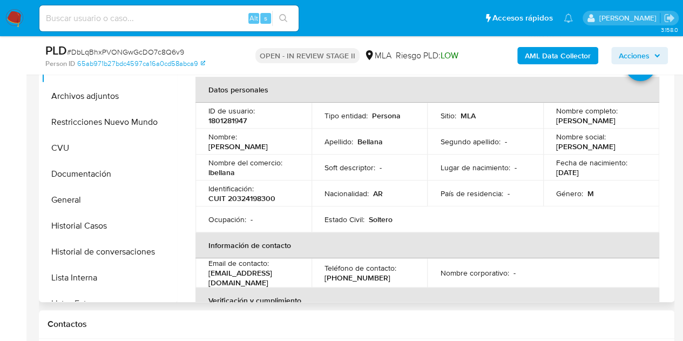
click at [568, 148] on td "Nombre social : [PERSON_NAME]" at bounding box center [601, 142] width 116 height 26
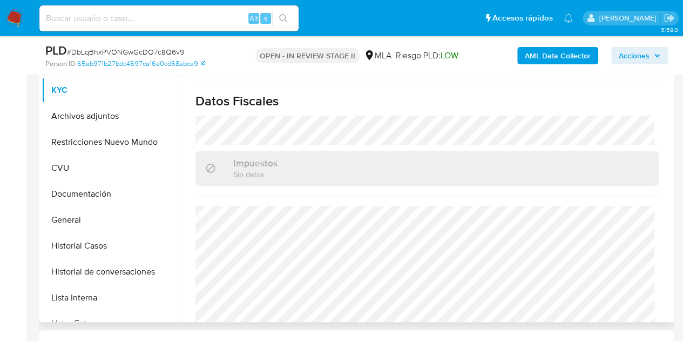
scroll to position [0, 0]
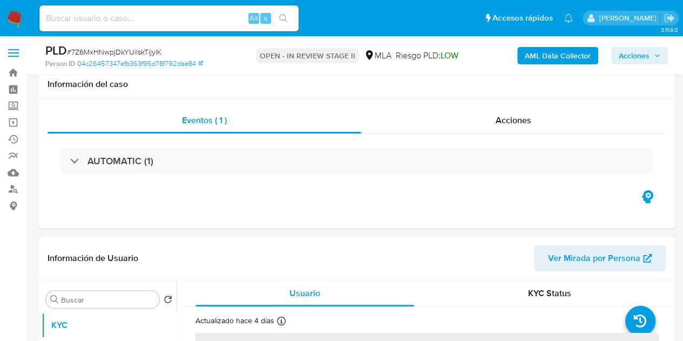
scroll to position [148, 0]
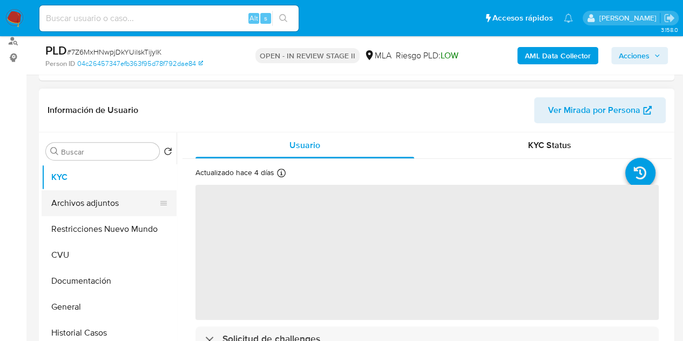
click at [94, 201] on button "Archivos adjuntos" at bounding box center [105, 203] width 126 height 26
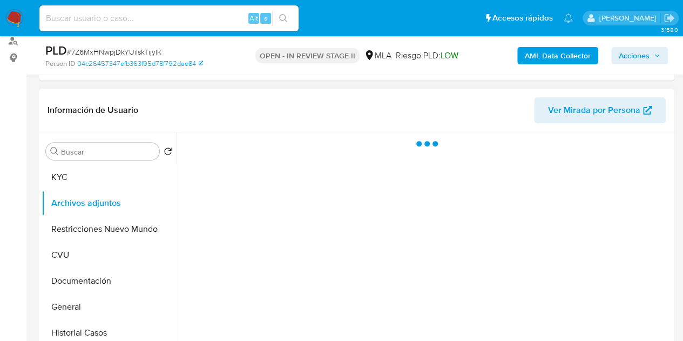
select select "10"
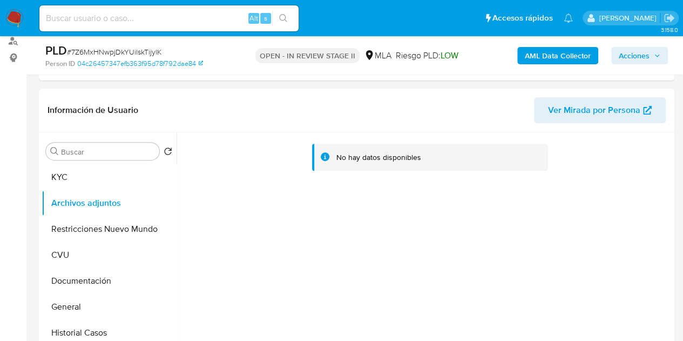
click at [528, 57] on b "AML Data Collector" at bounding box center [558, 55] width 66 height 17
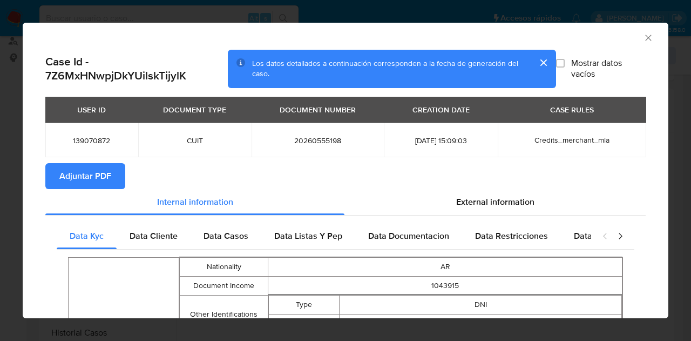
click at [108, 174] on span "Adjuntar PDF" at bounding box center [85, 176] width 52 height 24
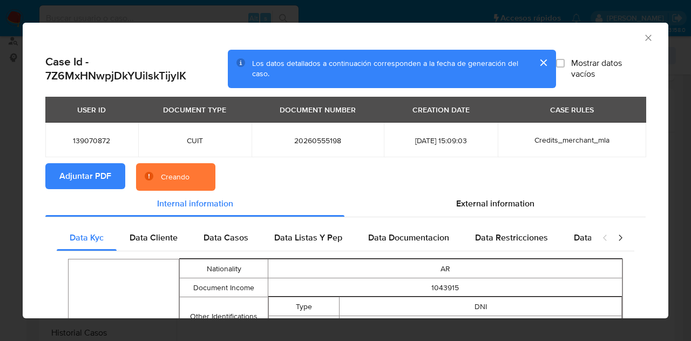
drag, startPoint x: 535, startPoint y: 63, endPoint x: 555, endPoint y: 56, distance: 21.5
click at [535, 63] on button "cerrar" at bounding box center [543, 63] width 26 height 26
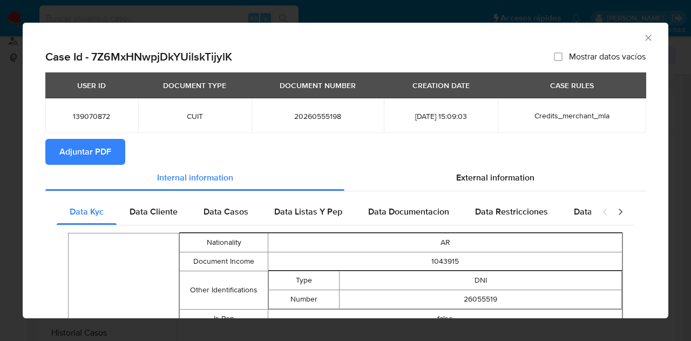
click at [643, 38] on icon "Cerrar ventana" at bounding box center [648, 37] width 11 height 11
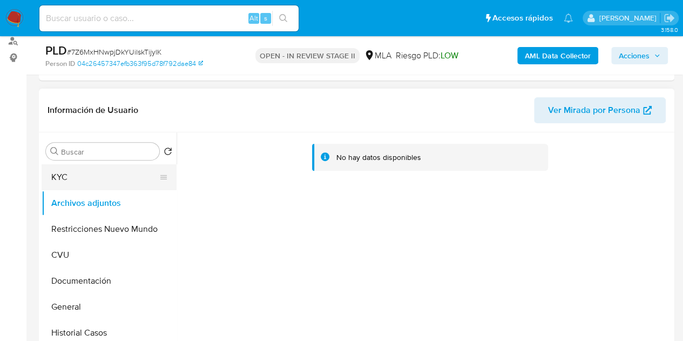
click at [100, 179] on button "KYC" at bounding box center [105, 177] width 126 height 26
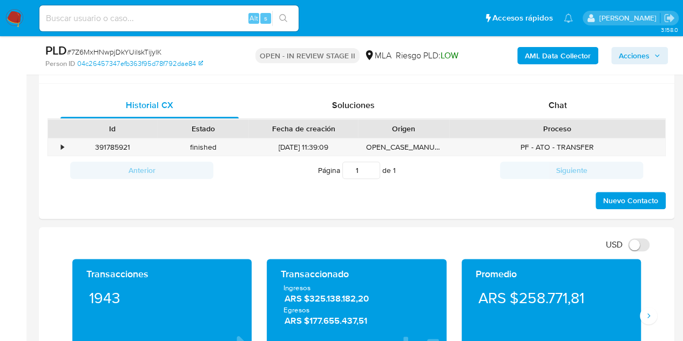
scroll to position [515, 0]
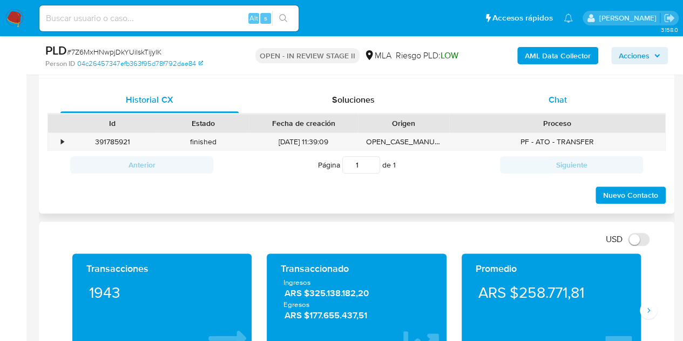
click at [564, 105] on span "Chat" at bounding box center [558, 99] width 18 height 12
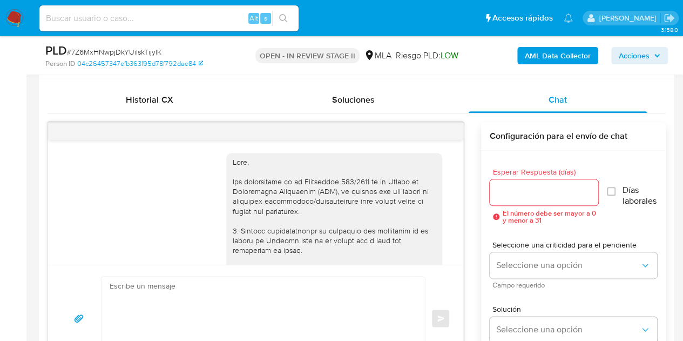
scroll to position [725, 0]
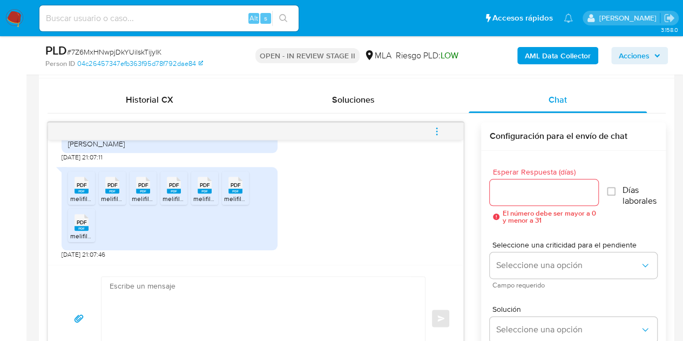
click at [18, 19] on img at bounding box center [14, 18] width 18 height 18
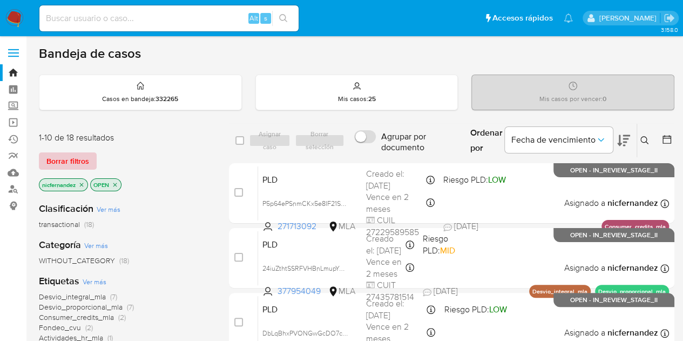
click at [82, 157] on span "Borrar filtros" at bounding box center [67, 160] width 43 height 15
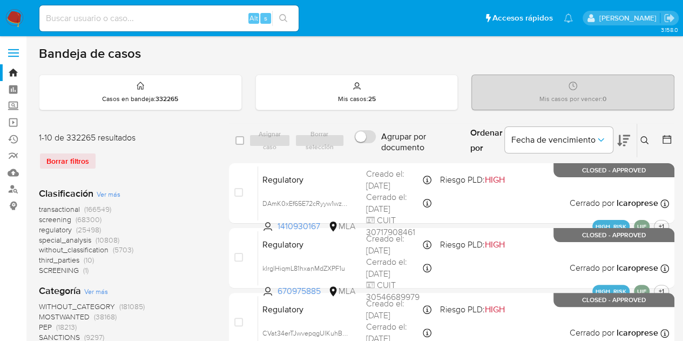
click at [642, 141] on icon at bounding box center [644, 140] width 8 height 8
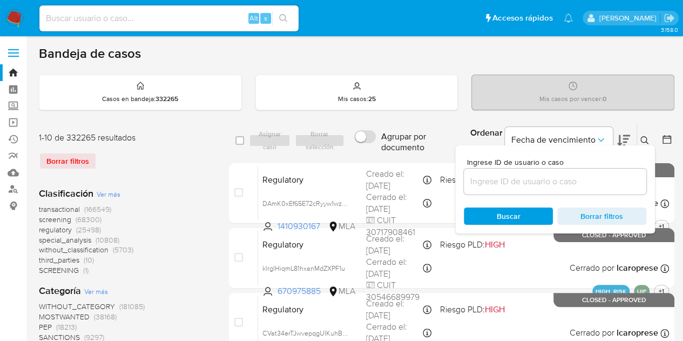
click at [581, 172] on div at bounding box center [555, 181] width 183 height 26
click at [580, 177] on input at bounding box center [555, 181] width 183 height 14
paste input "1801281947"
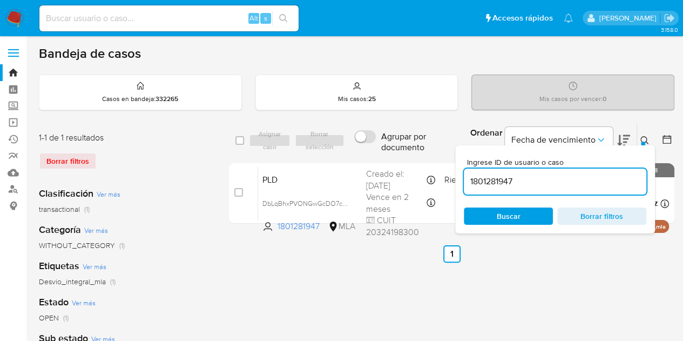
scroll to position [39, 0]
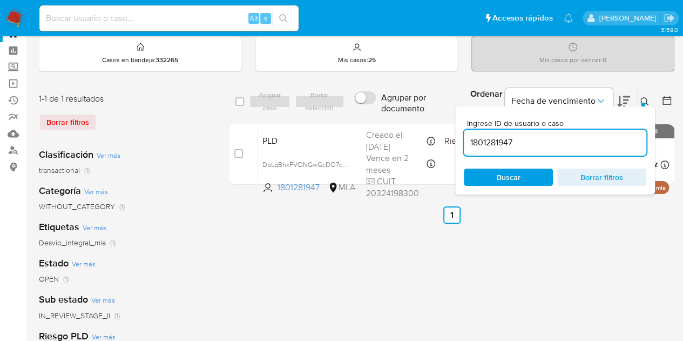
click at [643, 100] on icon at bounding box center [644, 101] width 9 height 9
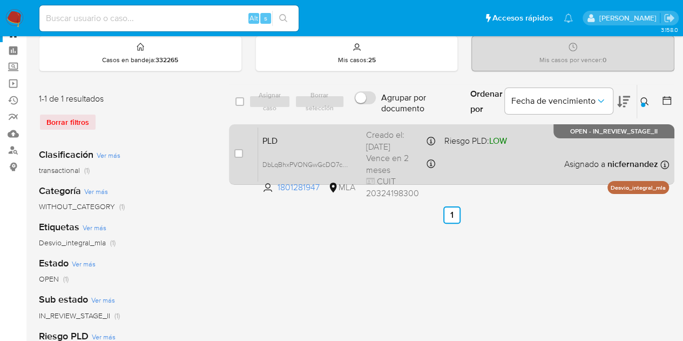
click at [288, 141] on span "PLD" at bounding box center [309, 140] width 95 height 14
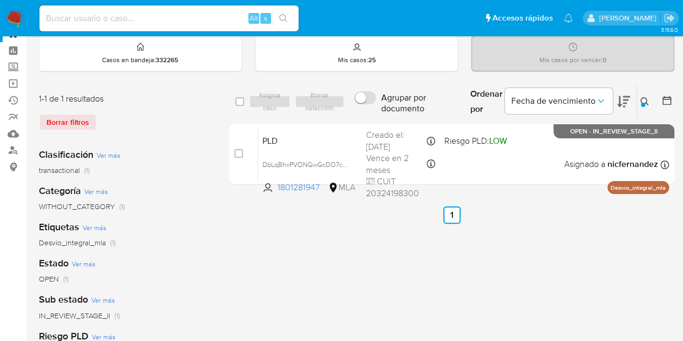
scroll to position [0, 0]
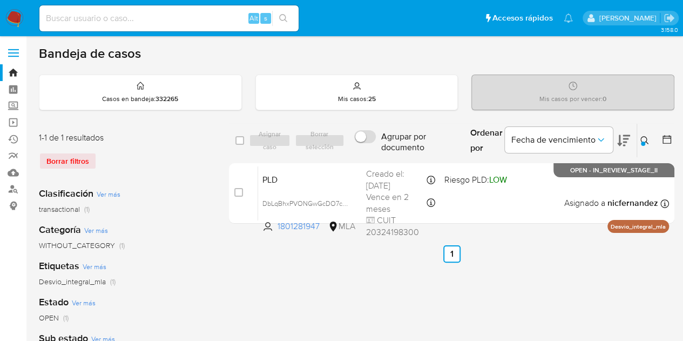
click at [646, 140] on icon at bounding box center [644, 140] width 9 height 9
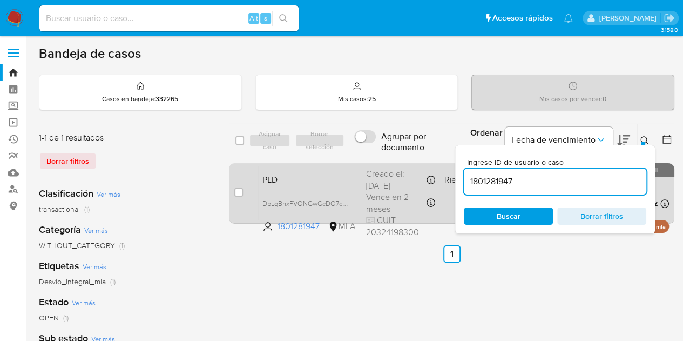
click at [411, 172] on body "Pausado Ver notificaciones Alt s Accesos rápidos Presiona las siguientes teclas…" at bounding box center [341, 321] width 683 height 643
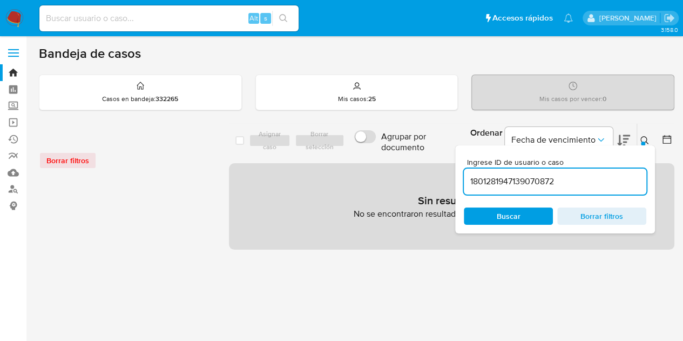
click at [512, 178] on input "1801281947139070872" at bounding box center [555, 181] width 183 height 14
paste input
type input "139070872"
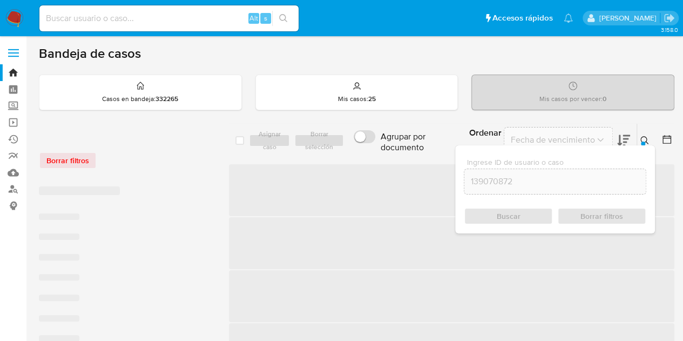
click at [644, 138] on icon at bounding box center [644, 140] width 9 height 9
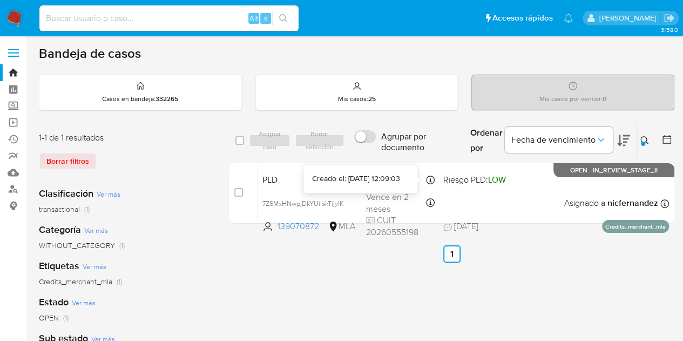
click at [327, 179] on div "Creado el: [DATE] 12:09:03" at bounding box center [356, 178] width 88 height 11
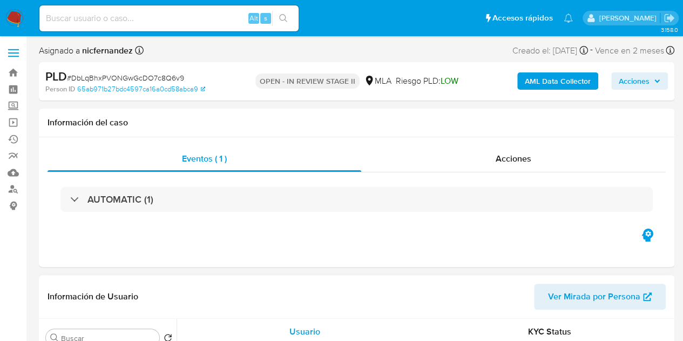
select select "10"
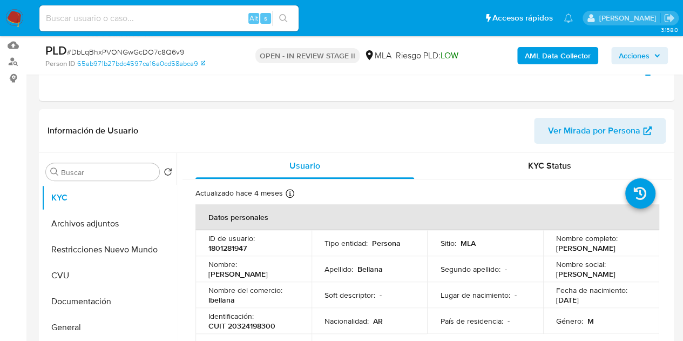
scroll to position [170, 0]
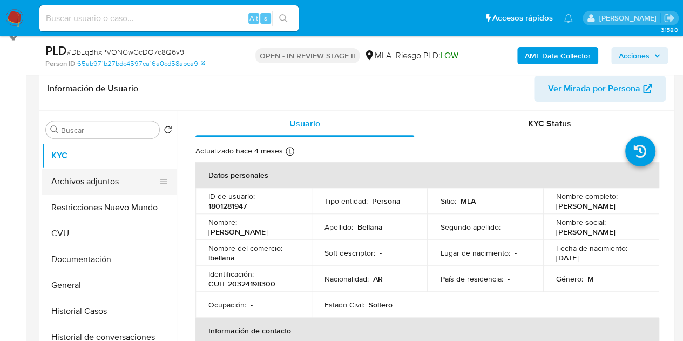
click at [85, 180] on button "Archivos adjuntos" at bounding box center [105, 181] width 126 height 26
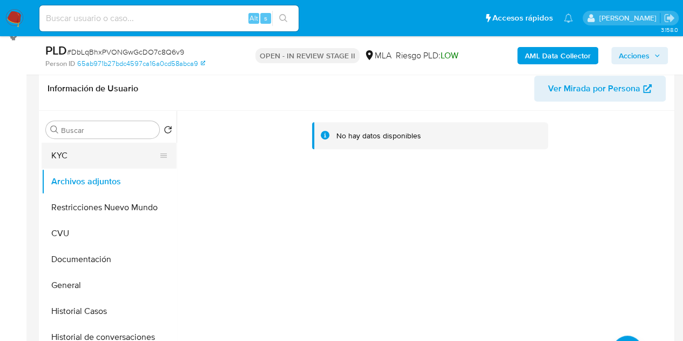
click at [93, 161] on button "KYC" at bounding box center [105, 156] width 126 height 26
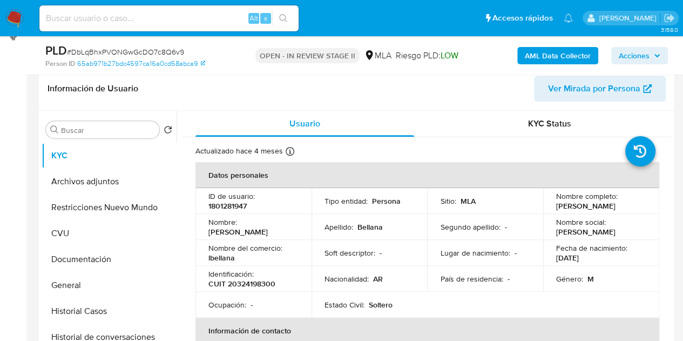
click at [259, 213] on td "ID de usuario : 1801281947" at bounding box center [253, 201] width 116 height 26
drag, startPoint x: 210, startPoint y: 231, endPoint x: 270, endPoint y: 231, distance: 60.5
click at [270, 231] on div "Nombre : [PERSON_NAME]" at bounding box center [253, 226] width 90 height 19
copy p "[PERSON_NAME]"
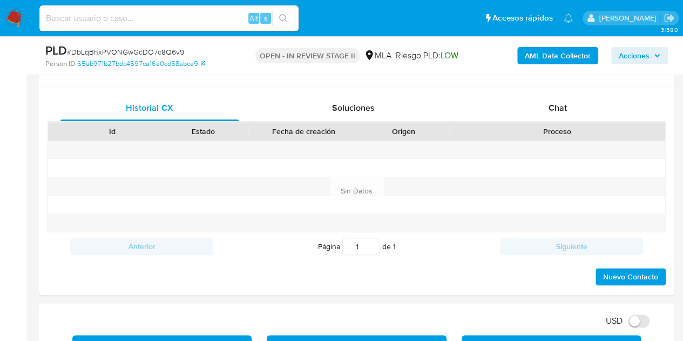
scroll to position [524, 0]
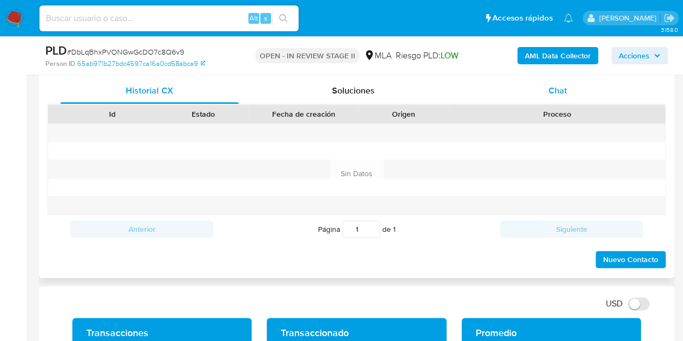
click at [552, 98] on div "Chat" at bounding box center [558, 91] width 178 height 26
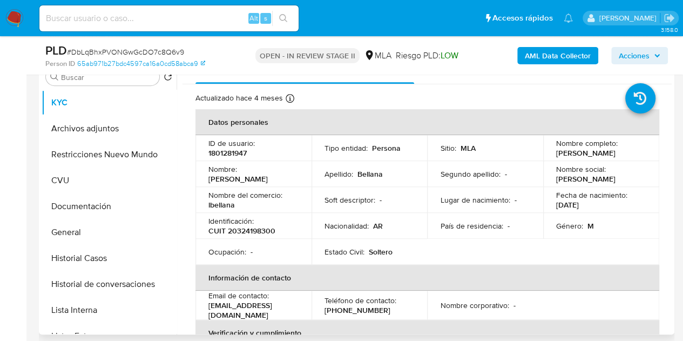
scroll to position [233, 0]
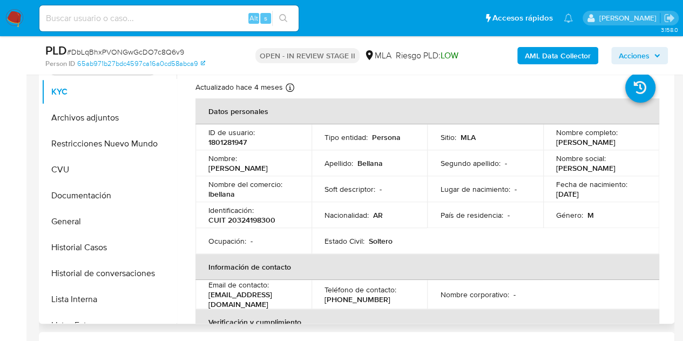
click at [613, 171] on td "Nombre social : [PERSON_NAME]" at bounding box center [601, 163] width 116 height 26
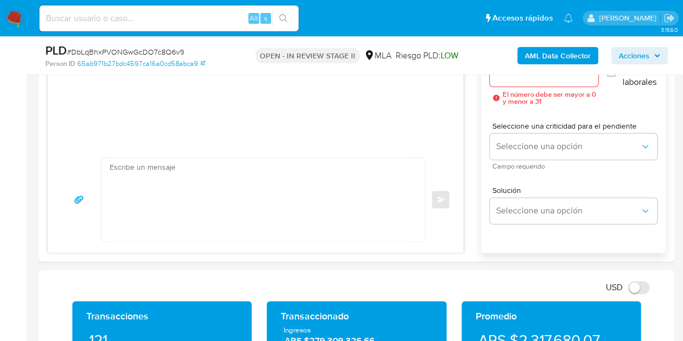
scroll to position [645, 0]
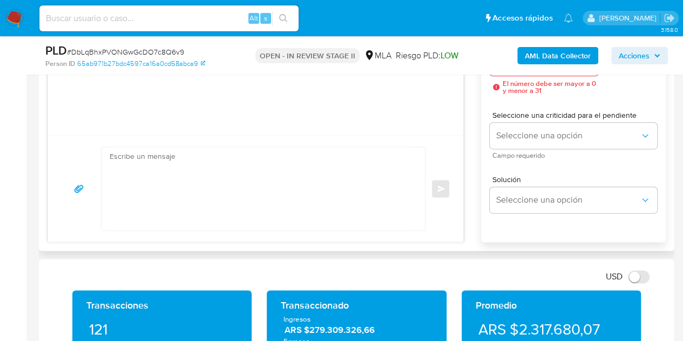
click at [271, 175] on textarea at bounding box center [261, 188] width 302 height 83
paste textarea "Lore Ipsumdo Sitame, Con adipiscinge se do Eiusmodtem 222/4702 in ut Labore et …"
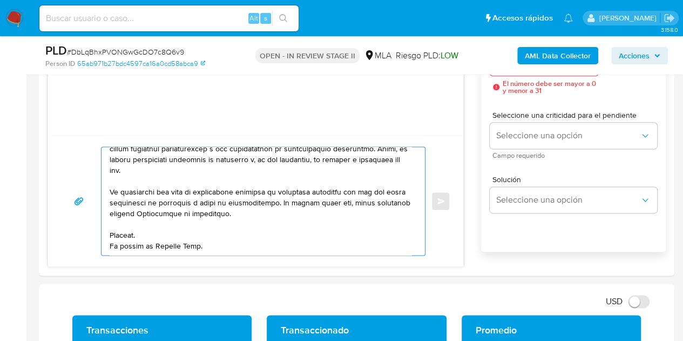
scroll to position [611, 0]
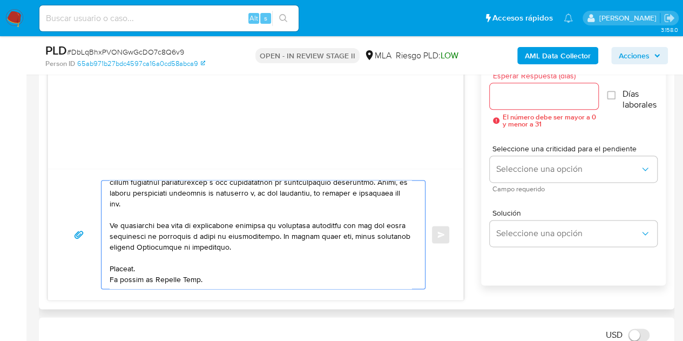
type textarea "Lore Ipsumdo Sitame, Con adipiscinge se do Eiusmodtem 222/4702 in ut Labore et …"
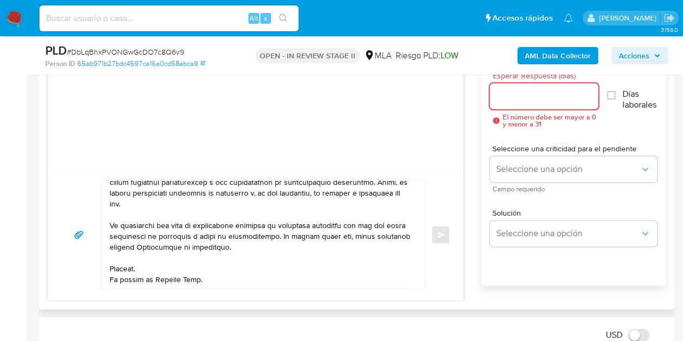
click at [539, 93] on input "Esperar Respuesta (días)" at bounding box center [544, 96] width 109 height 14
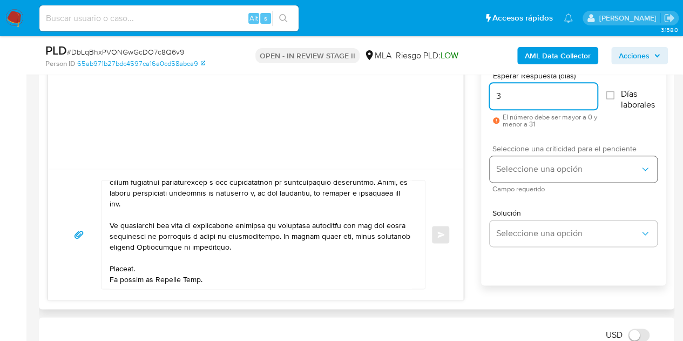
type input "3"
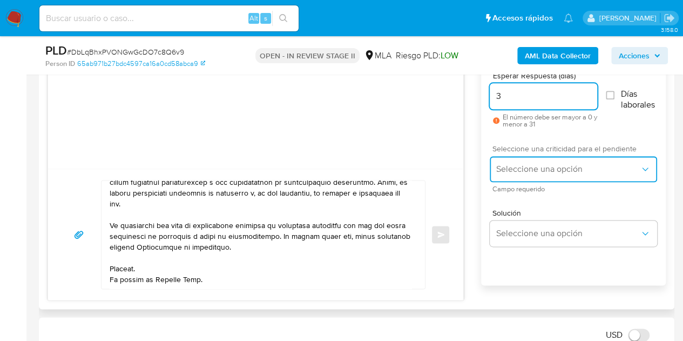
click at [519, 169] on span "Seleccione una opción" at bounding box center [568, 169] width 144 height 11
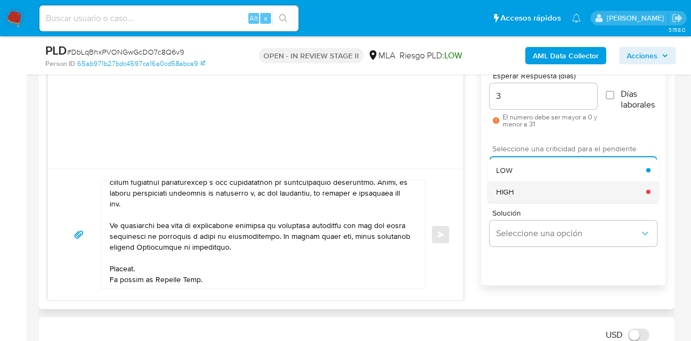
click at [518, 195] on div "HIGH" at bounding box center [571, 192] width 150 height 22
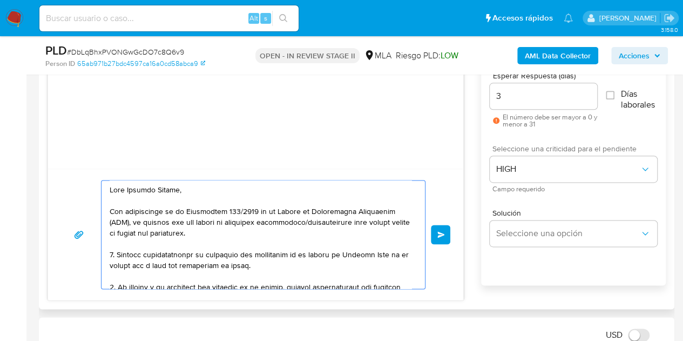
scroll to position [245, 0]
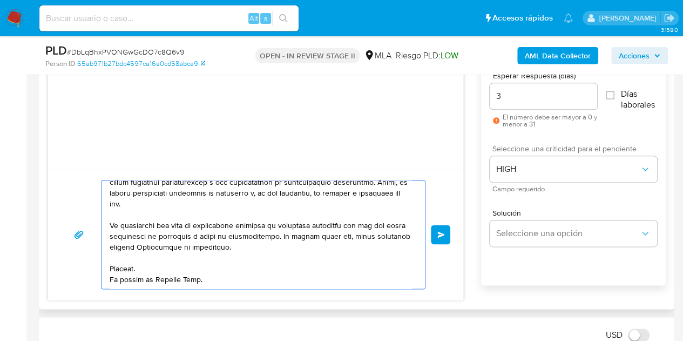
click at [437, 233] on span "Enviar" at bounding box center [441, 234] width 8 height 6
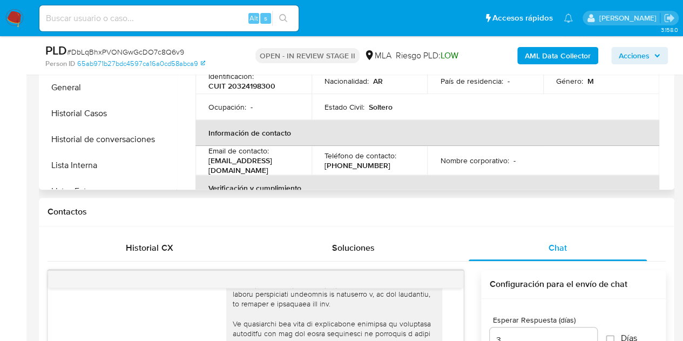
scroll to position [362, 0]
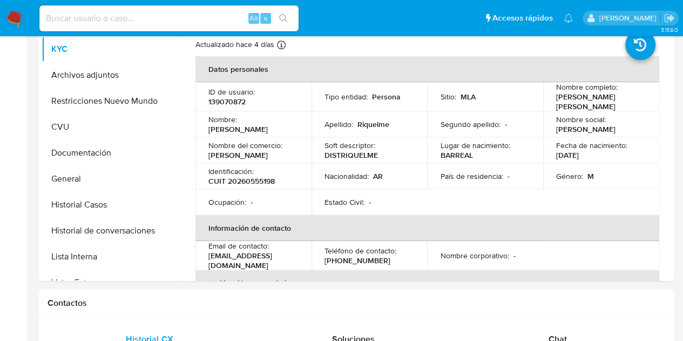
select select "10"
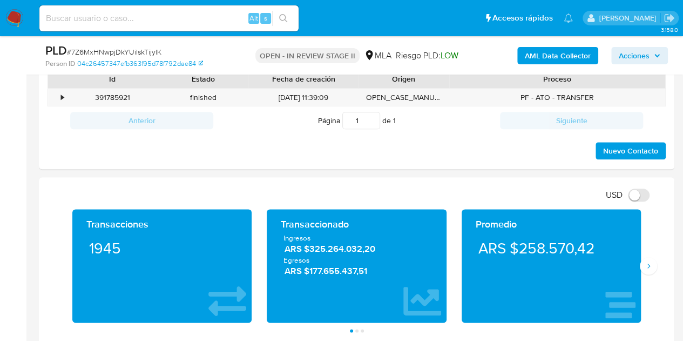
scroll to position [489, 0]
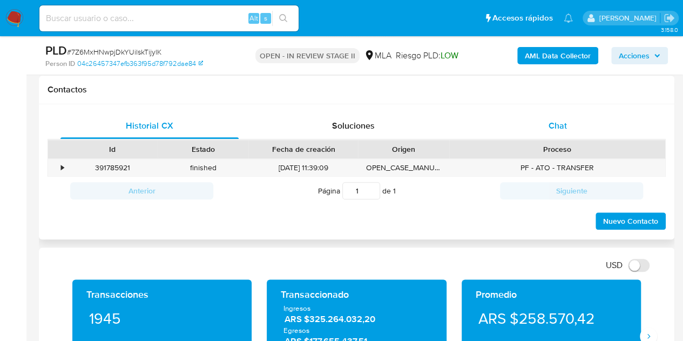
click at [563, 133] on div "Chat" at bounding box center [558, 126] width 178 height 26
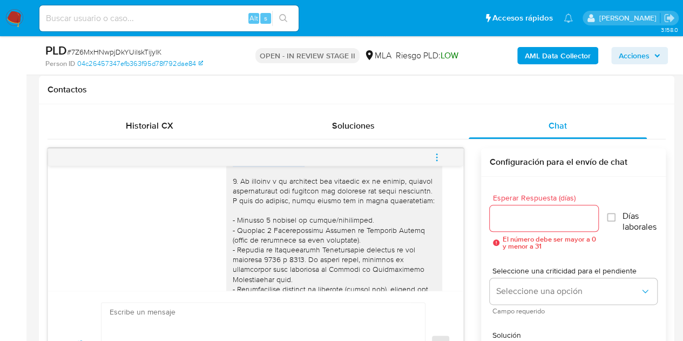
scroll to position [107, 0]
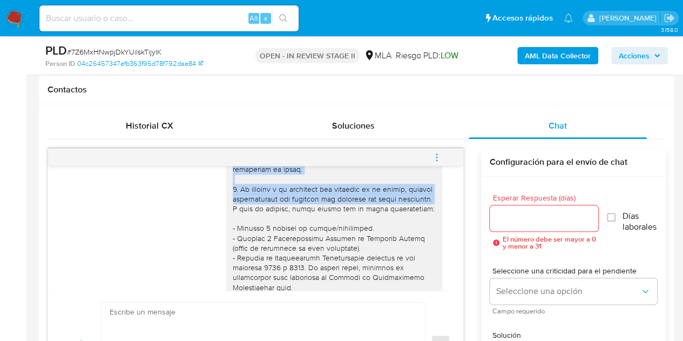
drag, startPoint x: 225, startPoint y: 187, endPoint x: 256, endPoint y: 208, distance: 37.7
copy div "Hola, Por disposición de la Resolución 200/2024 de la Unidad de Información Fin…"
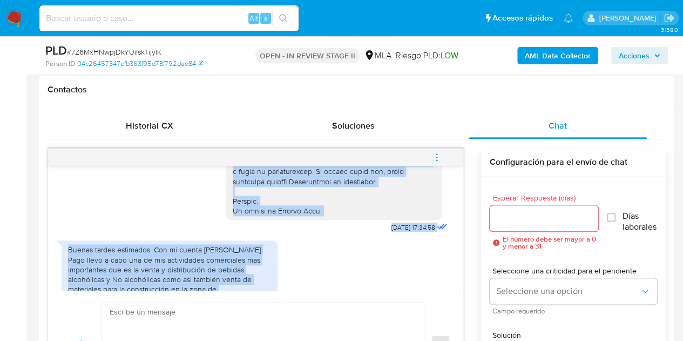
scroll to position [563, 0]
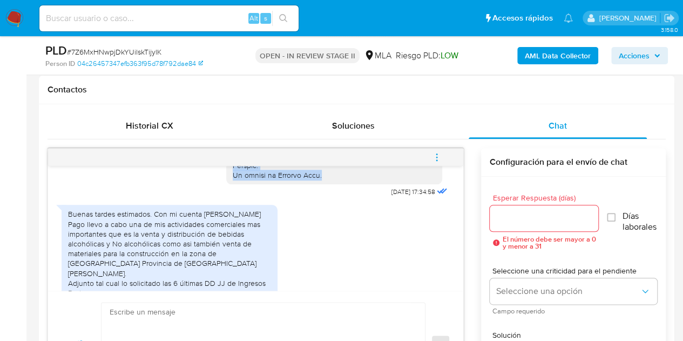
drag, startPoint x: 224, startPoint y: 200, endPoint x: 325, endPoint y: 193, distance: 101.2
copy div "Por favor, te pedimos que nos envíes la información/documentación solicitada en…"
drag, startPoint x: 243, startPoint y: 198, endPoint x: 240, endPoint y: 80, distance: 117.2
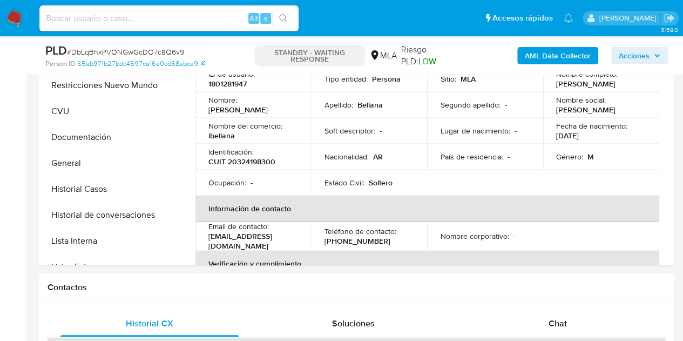
select select "10"
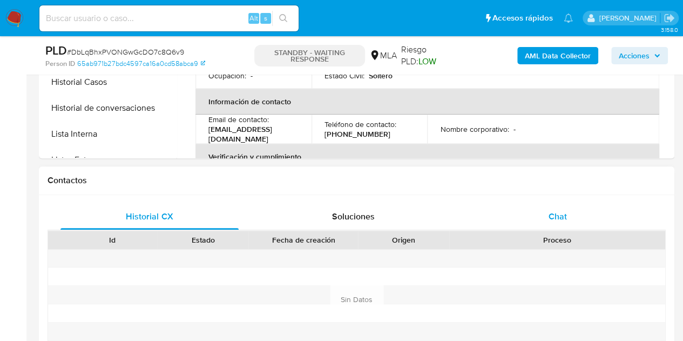
click at [555, 215] on span "Chat" at bounding box center [558, 216] width 18 height 12
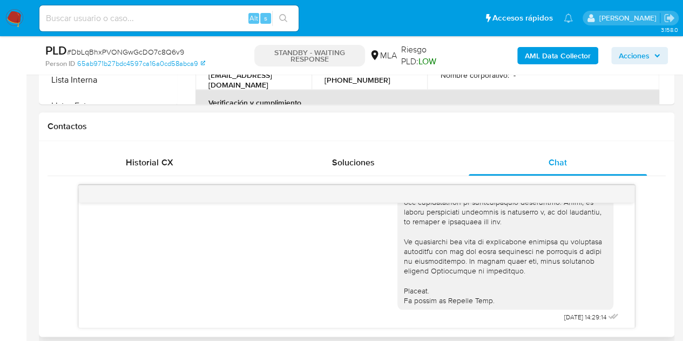
scroll to position [310, 0]
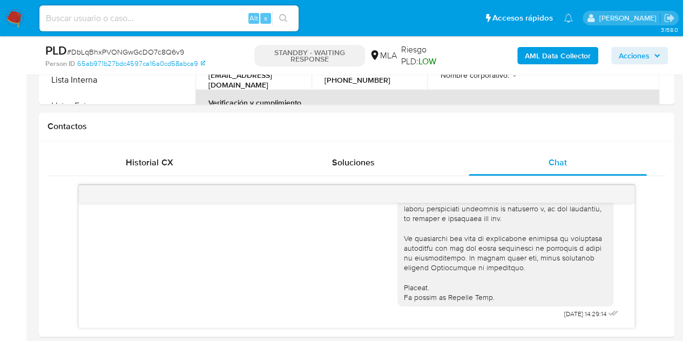
click at [12, 17] on img at bounding box center [14, 18] width 18 height 18
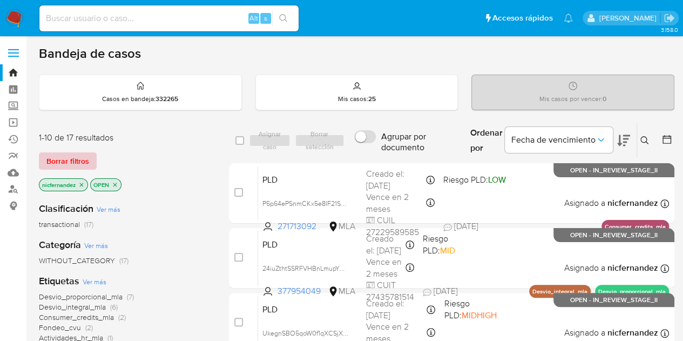
click at [70, 160] on span "Borrar filtros" at bounding box center [67, 160] width 43 height 15
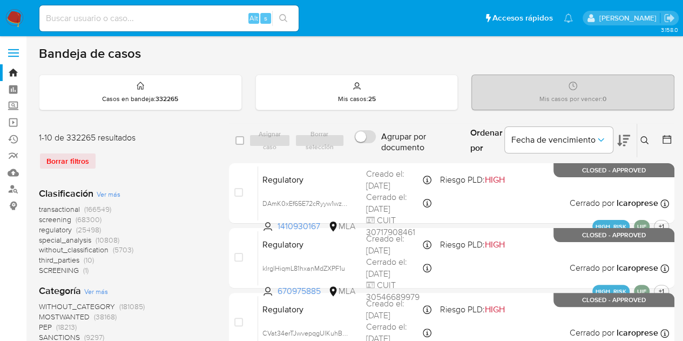
click at [638, 139] on button at bounding box center [646, 140] width 18 height 13
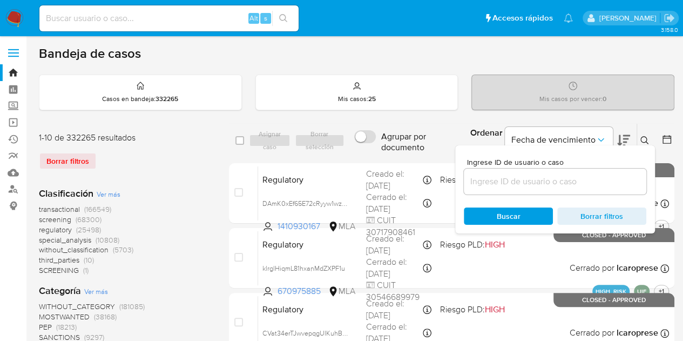
click at [541, 184] on input at bounding box center [555, 181] width 183 height 14
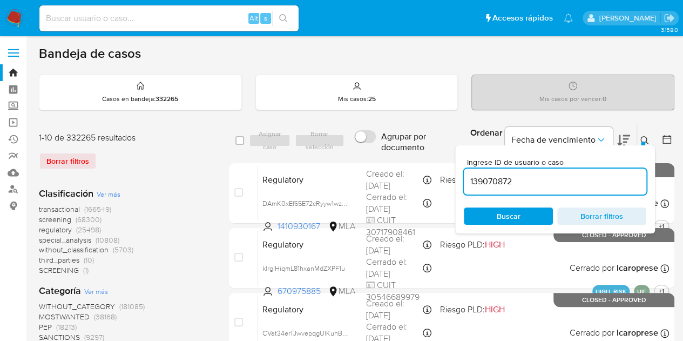
type input "139070872"
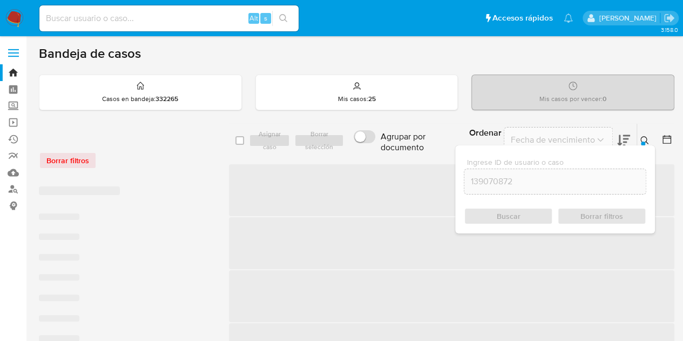
click at [646, 138] on icon at bounding box center [644, 140] width 9 height 9
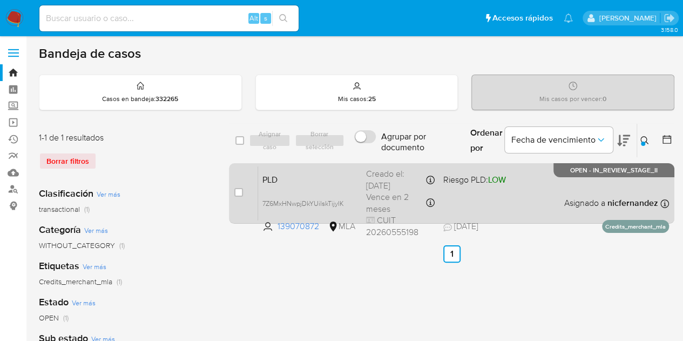
click at [342, 180] on span "PLD" at bounding box center [309, 179] width 95 height 14
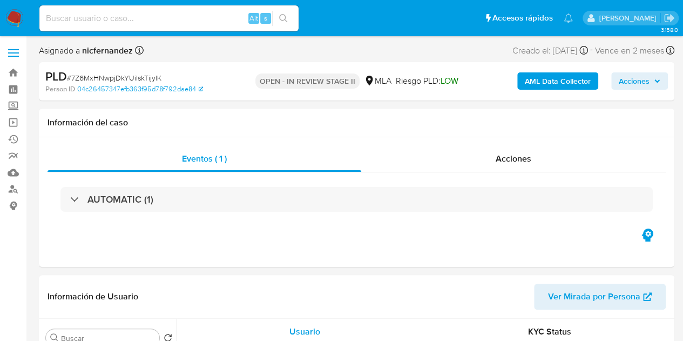
select select "10"
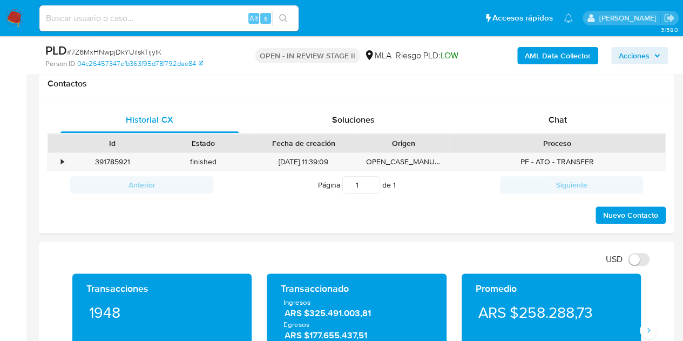
scroll to position [498, 0]
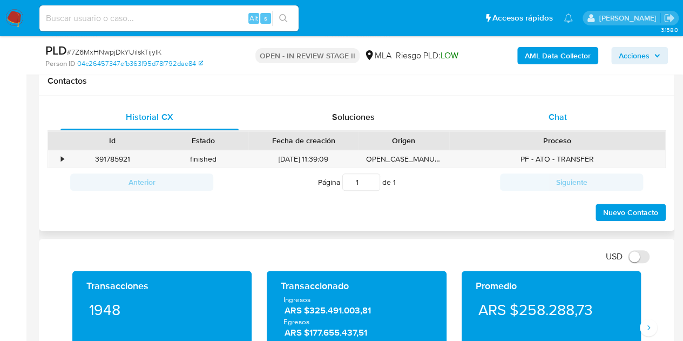
click at [589, 122] on div "Chat" at bounding box center [558, 117] width 178 height 26
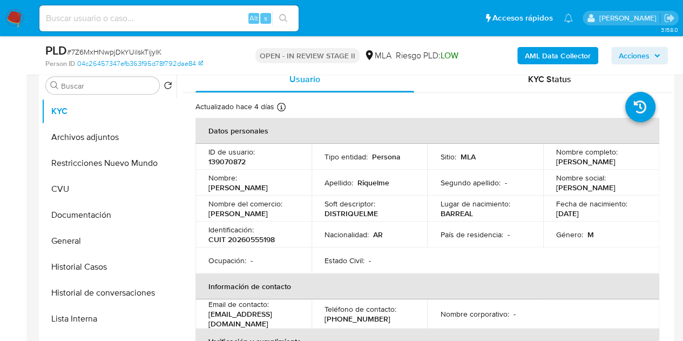
scroll to position [178, 0]
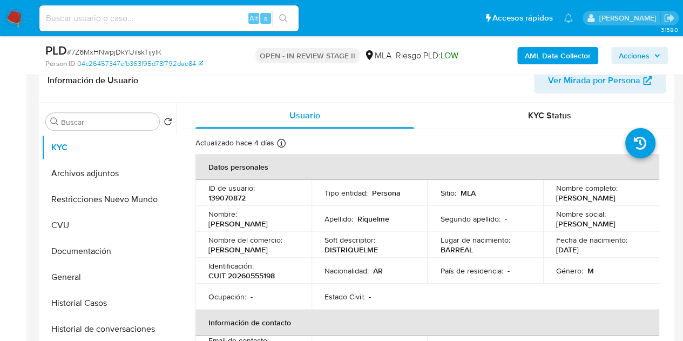
click at [609, 84] on span "Ver Mirada por Persona" at bounding box center [594, 80] width 92 height 26
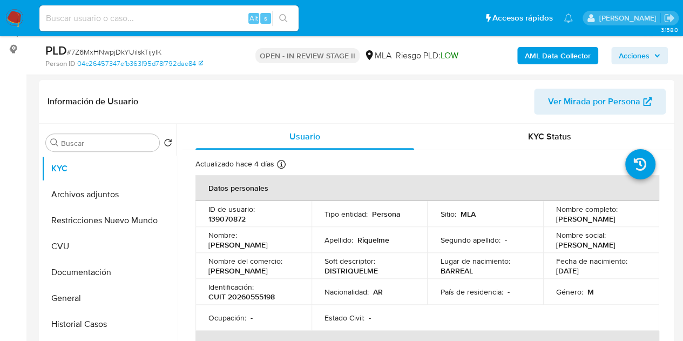
scroll to position [172, 0]
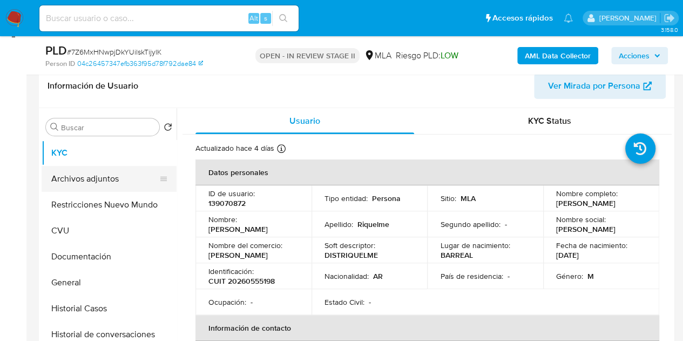
click at [109, 176] on button "Archivos adjuntos" at bounding box center [105, 179] width 126 height 26
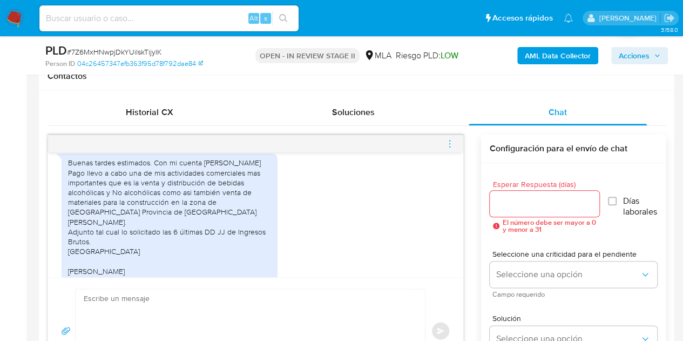
scroll to position [612, 0]
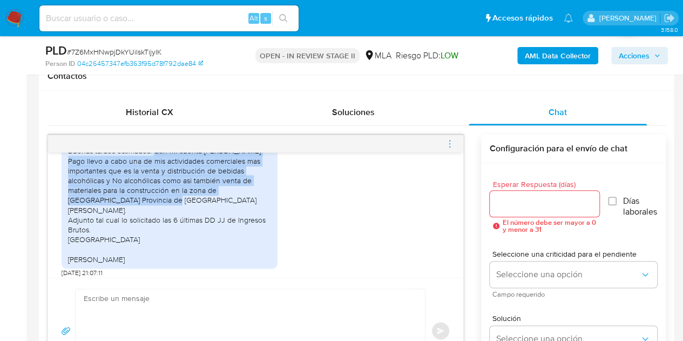
drag, startPoint x: 153, startPoint y: 172, endPoint x: 182, endPoint y: 217, distance: 52.7
click at [182, 217] on div "Buenas tardes estimados. Con mi cuenta de Mercado Pago llevo a cabo una de mis …" at bounding box center [169, 205] width 203 height 118
copy div "Con mi cuenta de Mercado Pago llevo a cabo una de mis actividades comerciales m…"
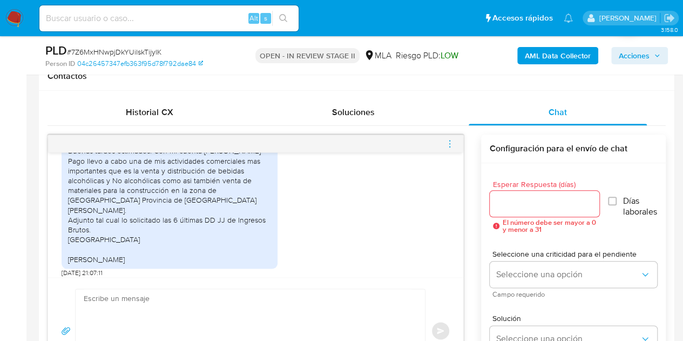
click at [176, 315] on textarea at bounding box center [248, 330] width 328 height 83
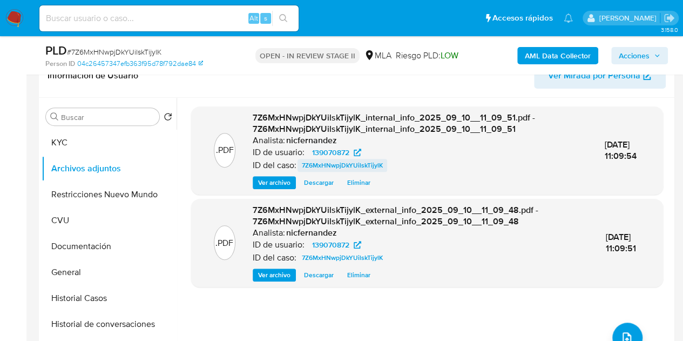
scroll to position [180, 0]
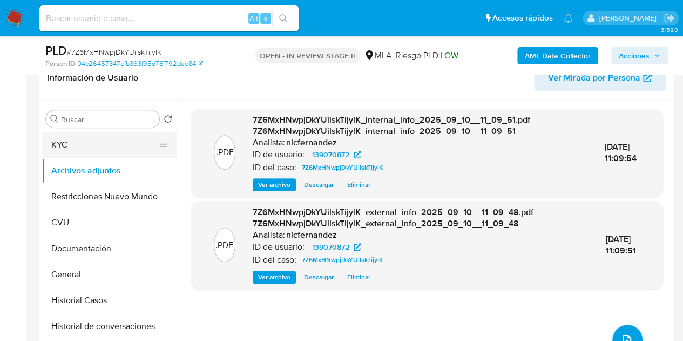
drag, startPoint x: 112, startPoint y: 143, endPoint x: 111, endPoint y: 151, distance: 7.6
click at [111, 143] on button "KYC" at bounding box center [105, 145] width 126 height 26
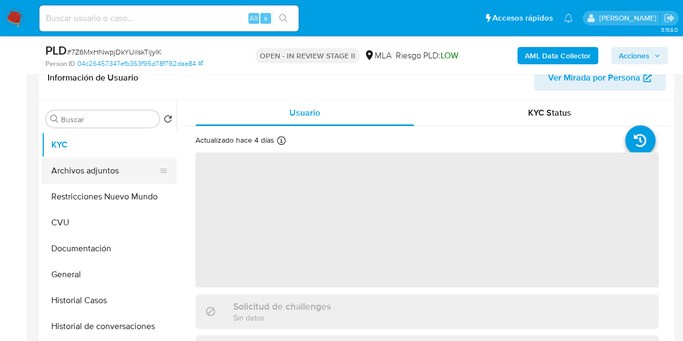
click at [102, 171] on button "Archivos adjuntos" at bounding box center [105, 171] width 126 height 26
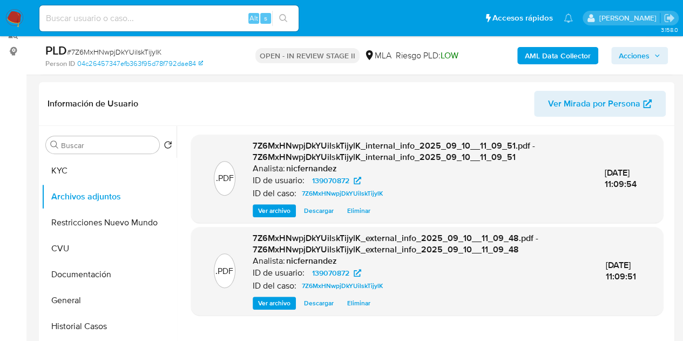
scroll to position [144, 0]
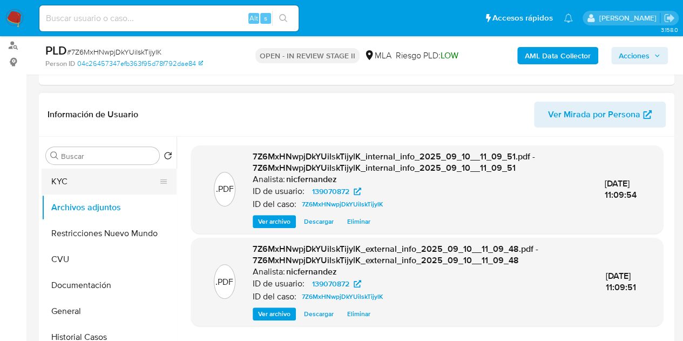
click at [95, 180] on button "KYC" at bounding box center [105, 181] width 126 height 26
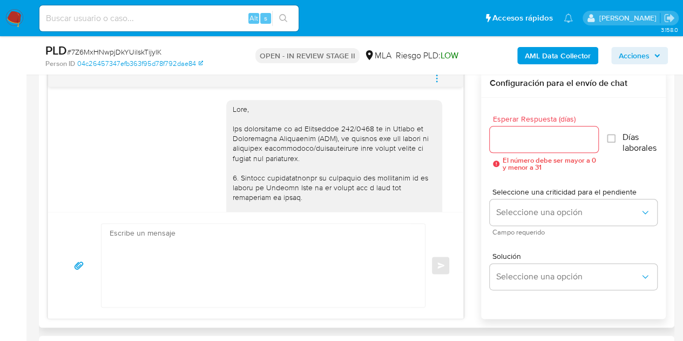
scroll to position [725, 0]
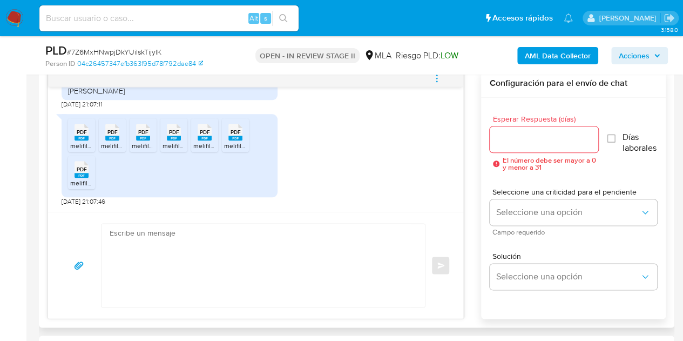
click at [332, 270] on textarea at bounding box center [261, 265] width 302 height 83
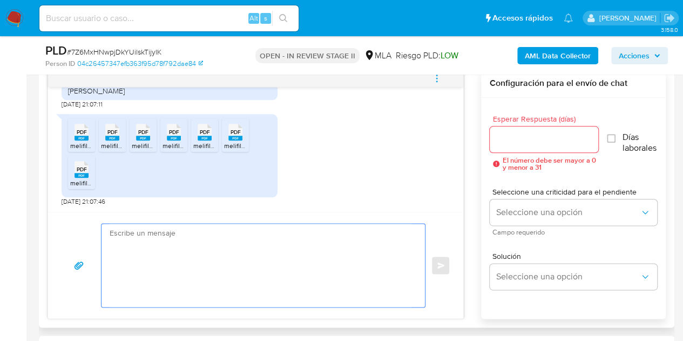
paste textarea "Hola, ¡Muchas gracias por tu respuesta! Confirmamos la recepción de la document…"
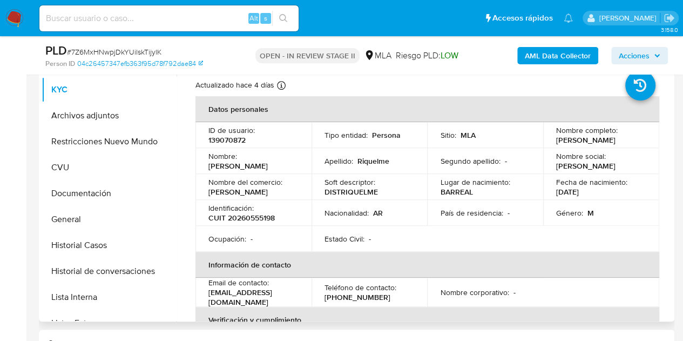
scroll to position [241, 0]
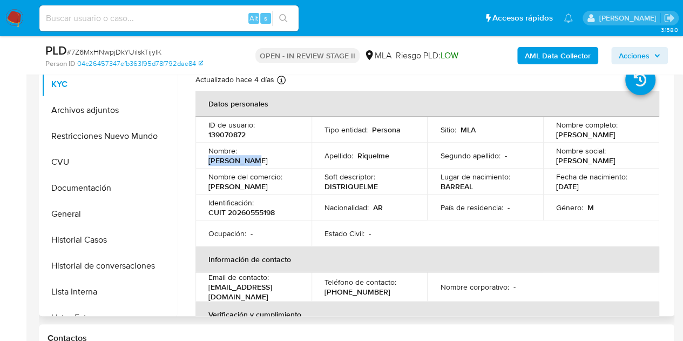
drag, startPoint x: 241, startPoint y: 153, endPoint x: 294, endPoint y: 154, distance: 52.9
click at [294, 154] on div "Nombre : Pablo Dario" at bounding box center [253, 155] width 90 height 19
copy p "Pablo Dario"
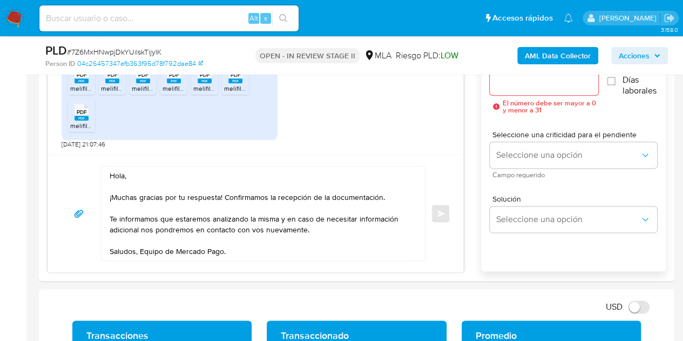
scroll to position [643, 0]
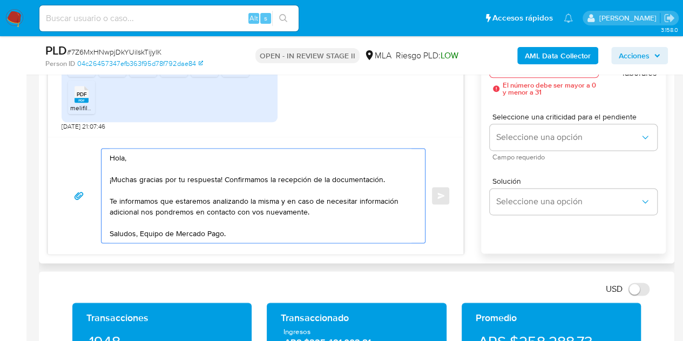
click at [123, 157] on textarea "Hola, ¡Muchas gracias por tu respuesta! Confirmamos la recepción de la document…" at bounding box center [261, 195] width 302 height 94
paste textarea "Pablo Dario"
click at [189, 158] on textarea "Hola Pablo Dario, ¡Muchas gracias por tu respuesta! Confirmamos la recepción de…" at bounding box center [261, 195] width 302 height 94
click at [160, 156] on textarea "Hola Pablo Dario, ¡Muchas gracias por tu respuesta! Confirmamos la recepción de…" at bounding box center [261, 195] width 302 height 94
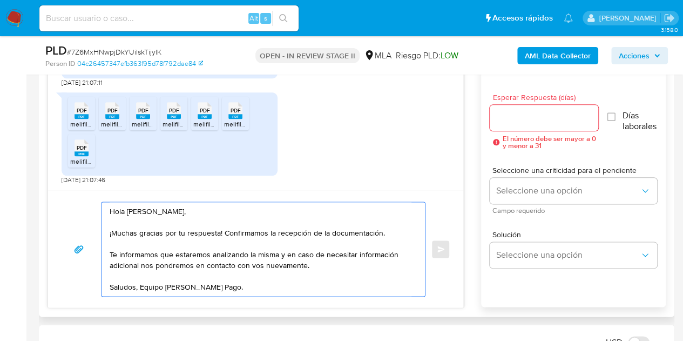
scroll to position [582, 0]
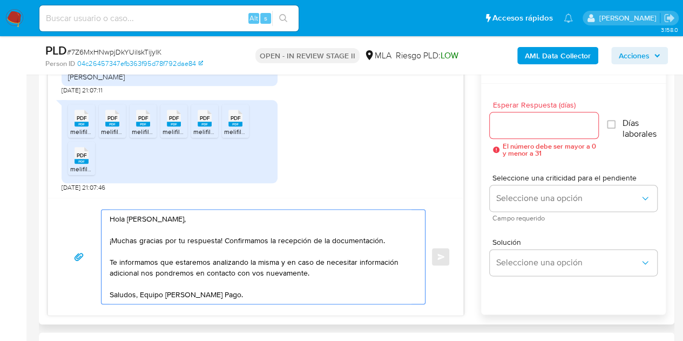
type textarea "Hola Pablo Darío, ¡Muchas gracias por tu respuesta! Confirmamos la recepción de…"
click at [534, 125] on input "Esperar Respuesta (días)" at bounding box center [544, 125] width 109 height 14
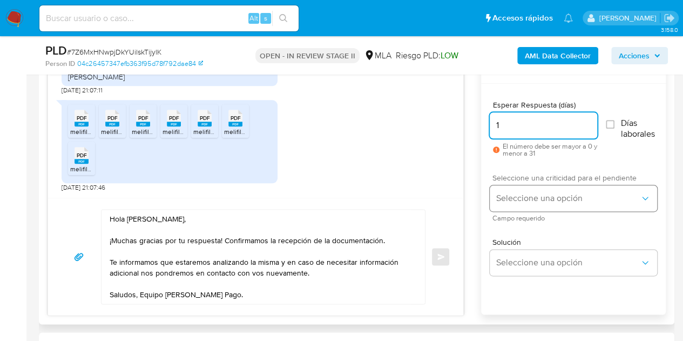
type input "1"
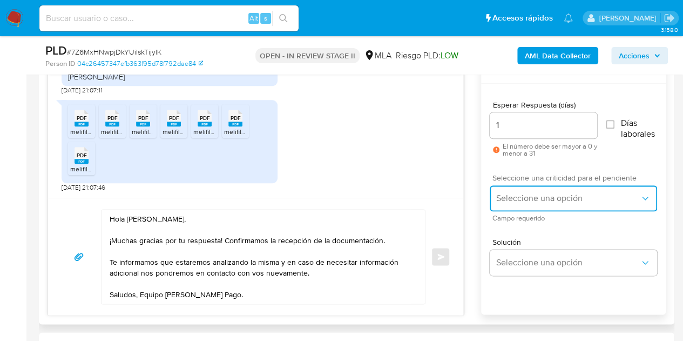
click at [523, 195] on span "Seleccione una opción" at bounding box center [568, 198] width 144 height 11
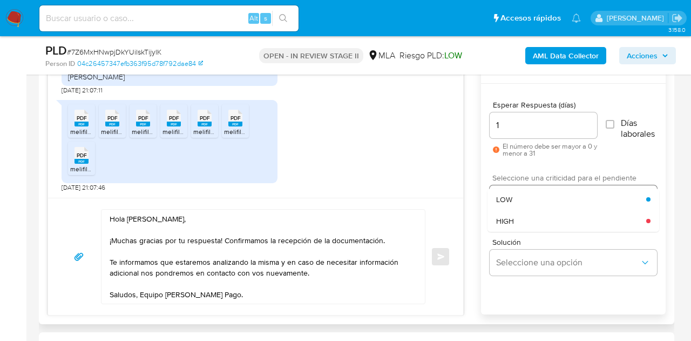
click at [523, 194] on div "LOW" at bounding box center [571, 199] width 150 height 22
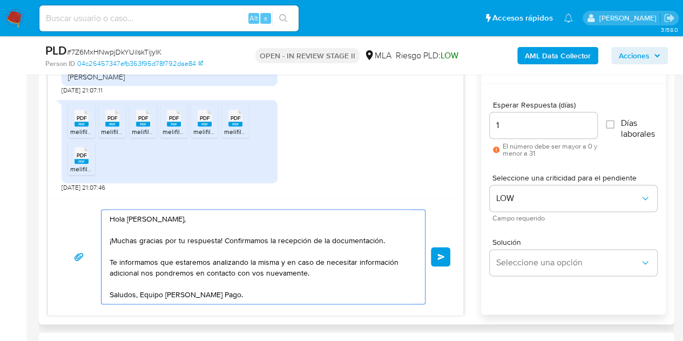
click at [361, 227] on textarea "Hola Pablo Darío, ¡Muchas gracias por tu respuesta! Confirmamos la recepción de…" at bounding box center [261, 257] width 302 height 94
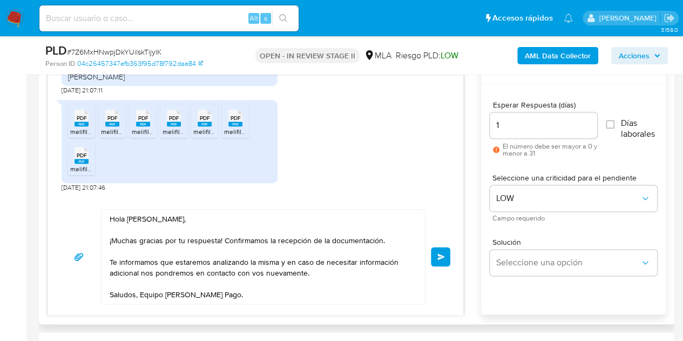
click at [192, 224] on textarea "Hola Pablo Darío, ¡Muchas gracias por tu respuesta! Confirmamos la recepción de…" at bounding box center [261, 257] width 302 height 94
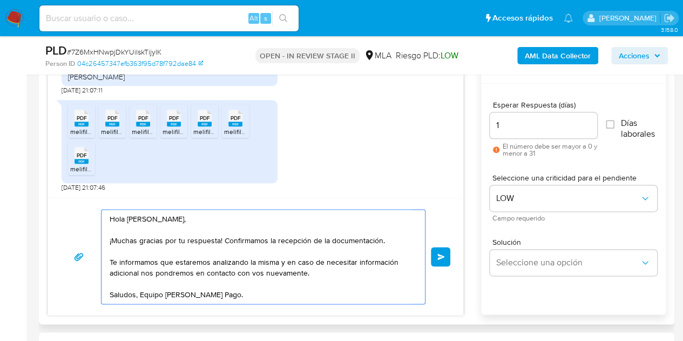
click at [245, 291] on textarea "Hola Pablo Darío, ¡Muchas gracias por tu respuesta! Confirmamos la recepción de…" at bounding box center [261, 257] width 302 height 94
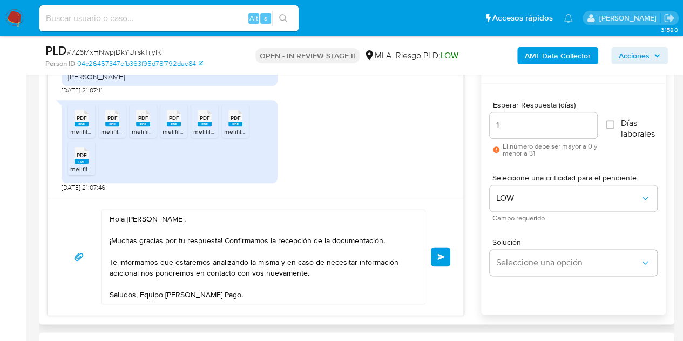
click at [436, 253] on button "Enviar" at bounding box center [440, 256] width 19 height 19
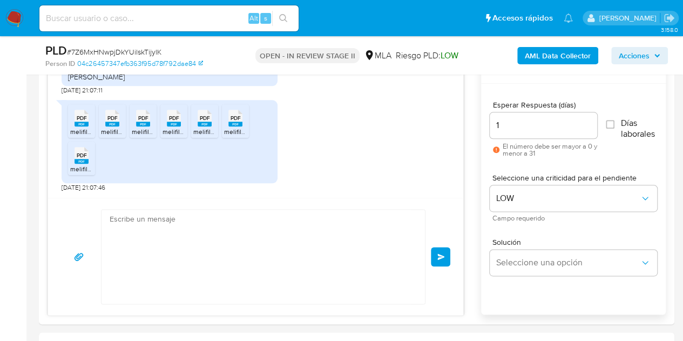
scroll to position [855, 0]
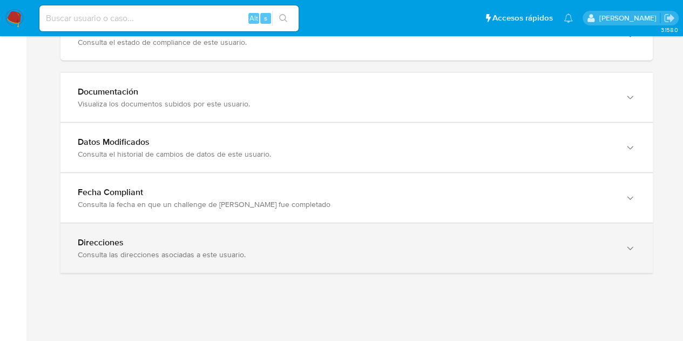
click at [591, 249] on div "Consulta las direcciones asociadas a este usuario." at bounding box center [346, 254] width 536 height 10
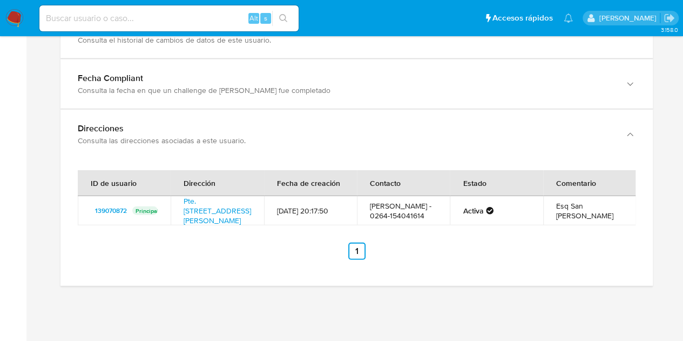
scroll to position [1210, 0]
click at [222, 195] on link "Pte. [STREET_ADDRESS][PERSON_NAME]" at bounding box center [217, 209] width 67 height 30
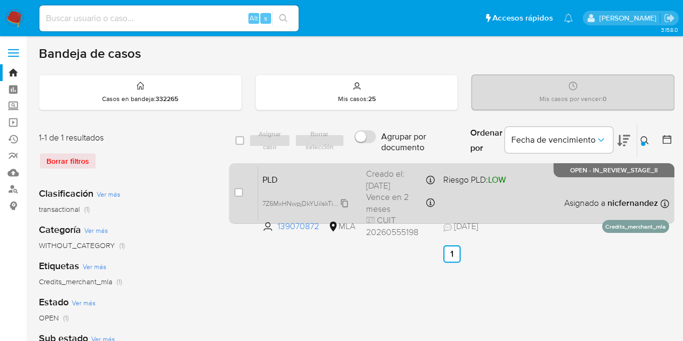
click at [348, 202] on icon at bounding box center [344, 203] width 9 height 9
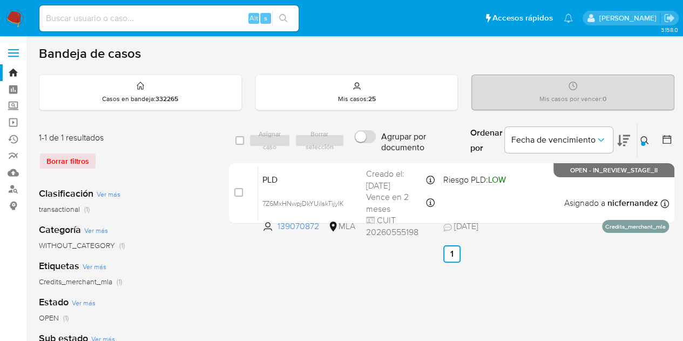
click at [640, 134] on button at bounding box center [646, 140] width 18 height 13
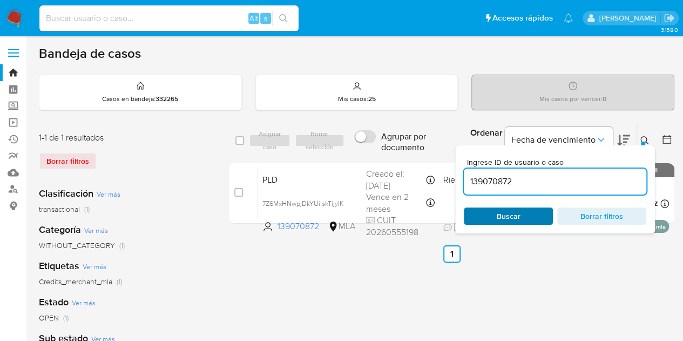
click at [516, 212] on span "Buscar" at bounding box center [509, 215] width 24 height 17
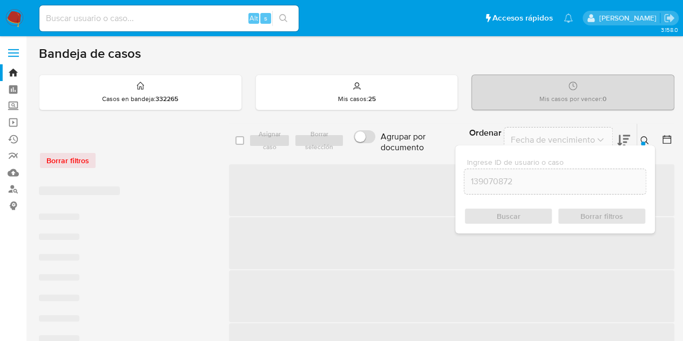
click at [640, 136] on icon at bounding box center [644, 140] width 9 height 9
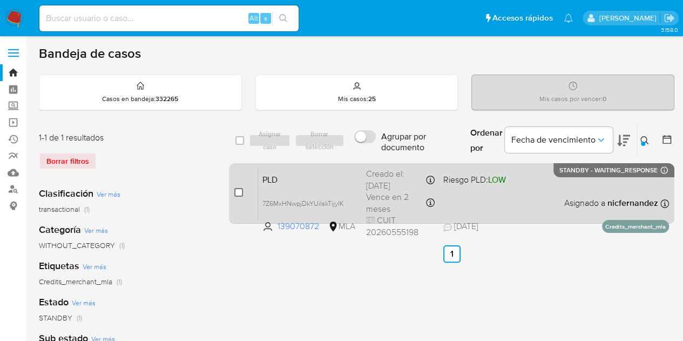
click at [235, 193] on input "checkbox" at bounding box center [238, 192] width 9 height 9
checkbox input "true"
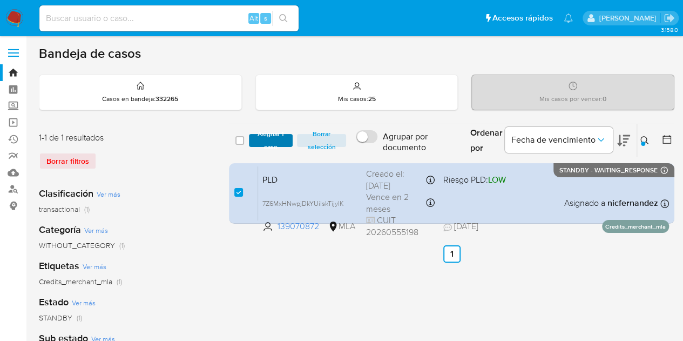
click at [276, 140] on span "Asignar 1 caso" at bounding box center [270, 140] width 33 height 11
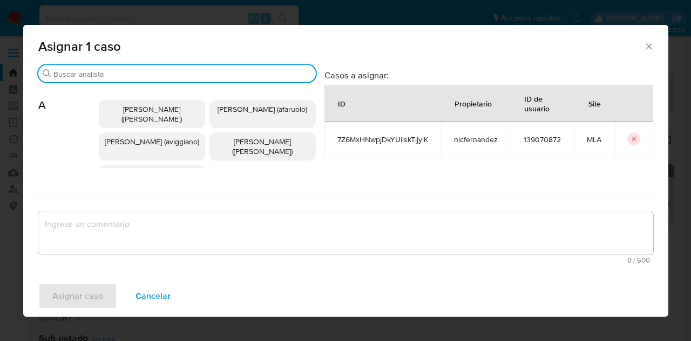
click at [228, 73] on input "Buscar" at bounding box center [182, 74] width 258 height 10
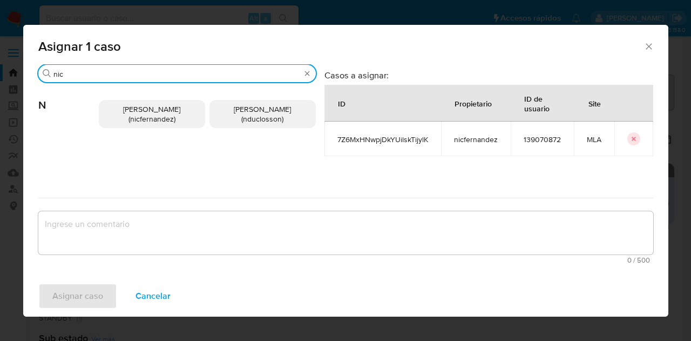
type input "nic"
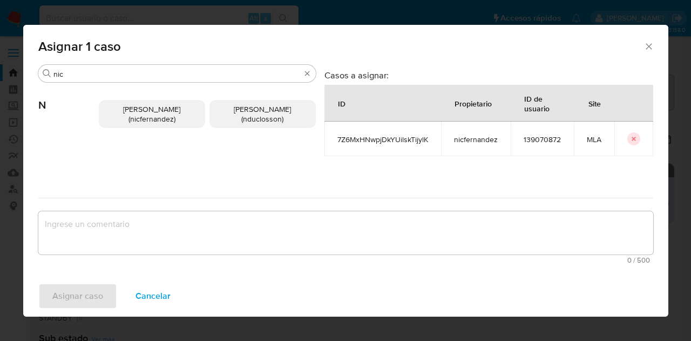
click at [151, 109] on span "Nicolas Fernandez Allen (nicfernandez)" at bounding box center [151, 114] width 57 height 21
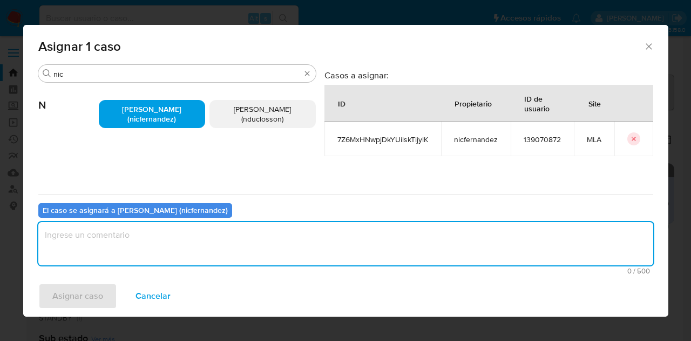
click at [178, 236] on textarea "assign-modal" at bounding box center [345, 243] width 615 height 43
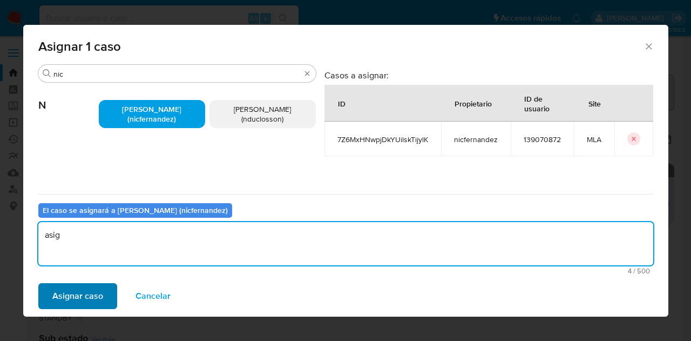
type textarea "asig"
click at [77, 297] on span "Asignar caso" at bounding box center [77, 296] width 51 height 24
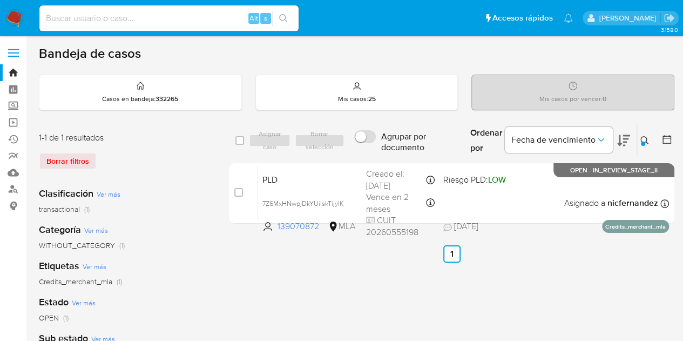
click at [650, 137] on button at bounding box center [646, 140] width 18 height 13
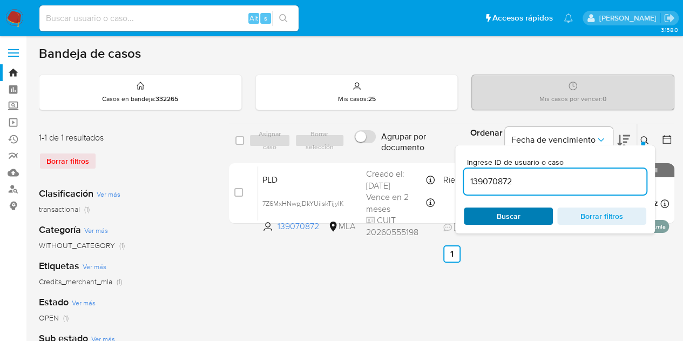
click at [523, 214] on span "Buscar" at bounding box center [508, 215] width 74 height 15
click at [639, 143] on button at bounding box center [646, 140] width 18 height 13
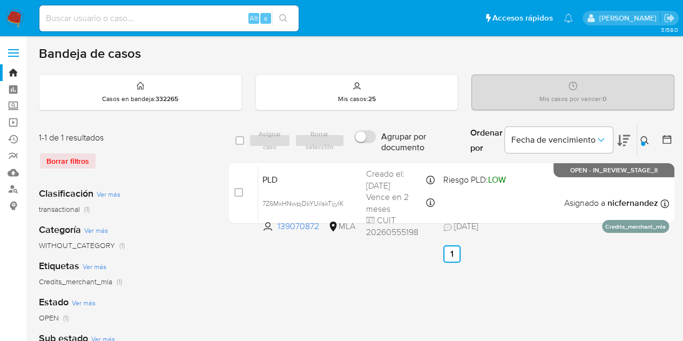
click at [644, 139] on icon at bounding box center [644, 140] width 9 height 9
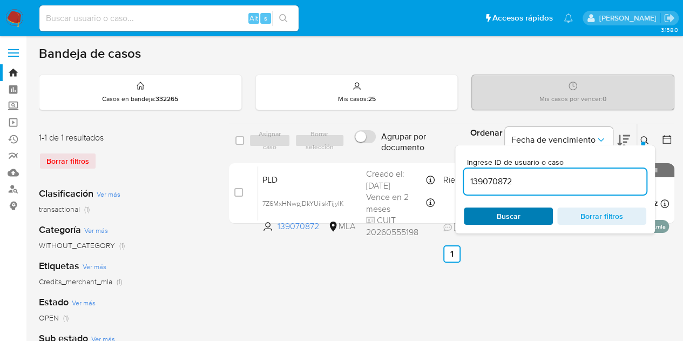
click at [523, 217] on span "Buscar" at bounding box center [508, 215] width 74 height 15
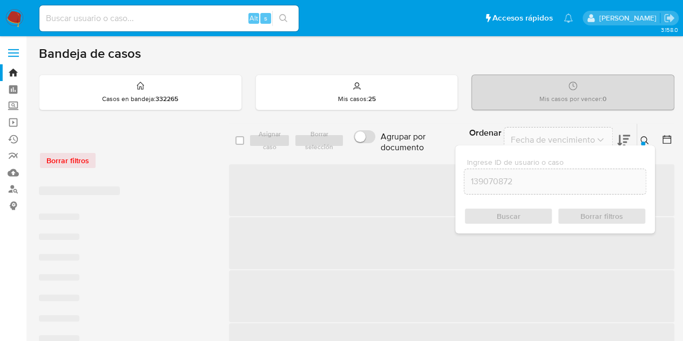
click at [649, 141] on icon at bounding box center [644, 140] width 9 height 9
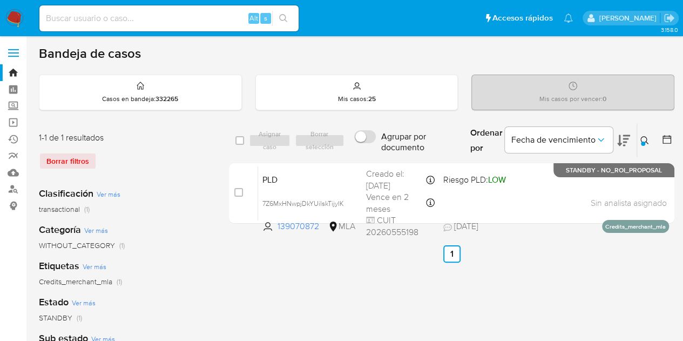
click at [644, 143] on div at bounding box center [643, 143] width 4 height 4
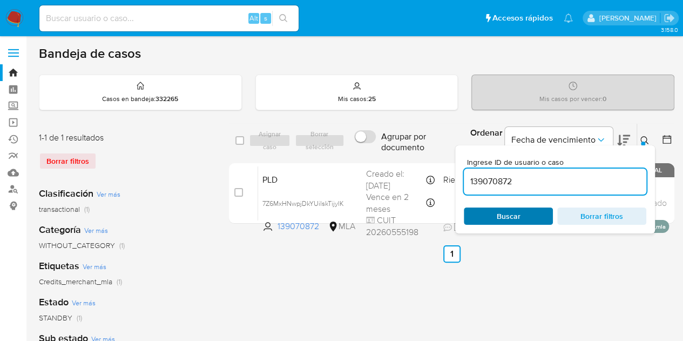
click at [527, 210] on span "Buscar" at bounding box center [508, 215] width 74 height 15
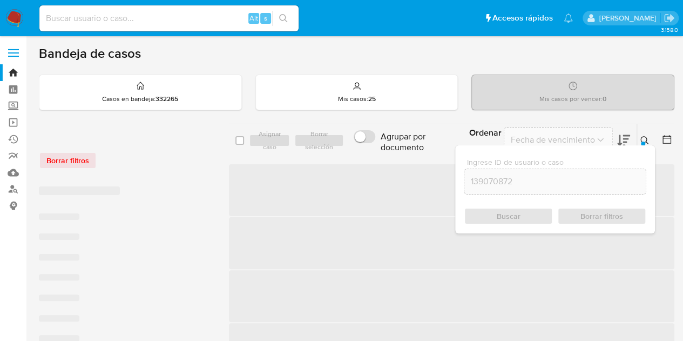
click at [645, 140] on icon at bounding box center [644, 140] width 9 height 9
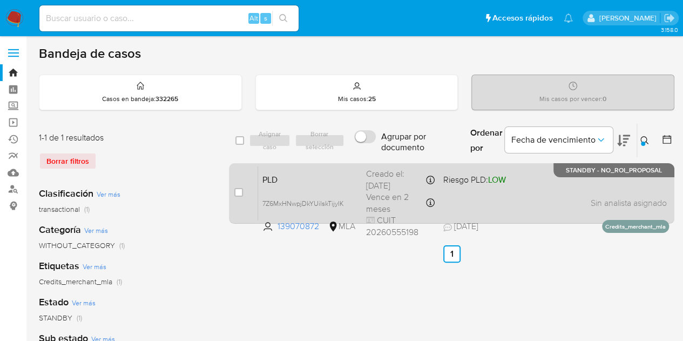
click at [341, 168] on div "PLD 7Z6MxHNwpjDkYUilskTijylK 139070872 MLA Riesgo PLD: LOW Creado el: 12/08/202…" at bounding box center [463, 193] width 411 height 55
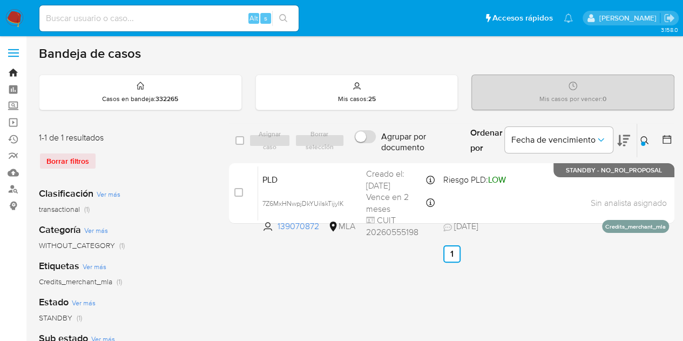
click at [9, 76] on link "Bandeja" at bounding box center [64, 72] width 129 height 17
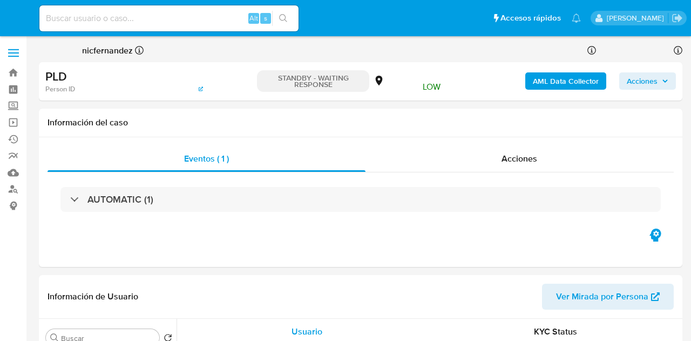
select select "10"
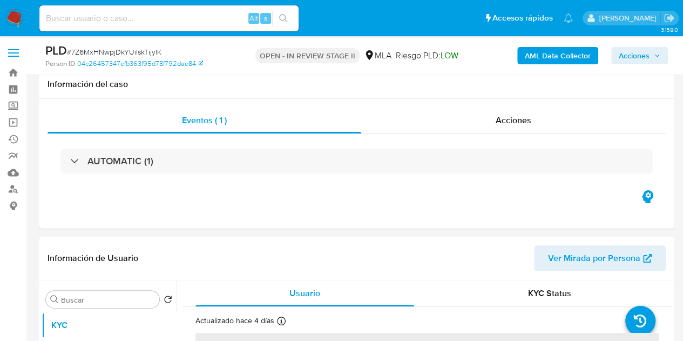
scroll to position [251, 0]
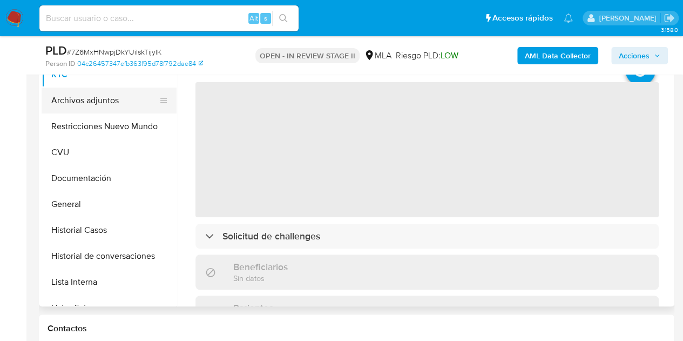
click at [94, 98] on button "Archivos adjuntos" at bounding box center [105, 100] width 126 height 26
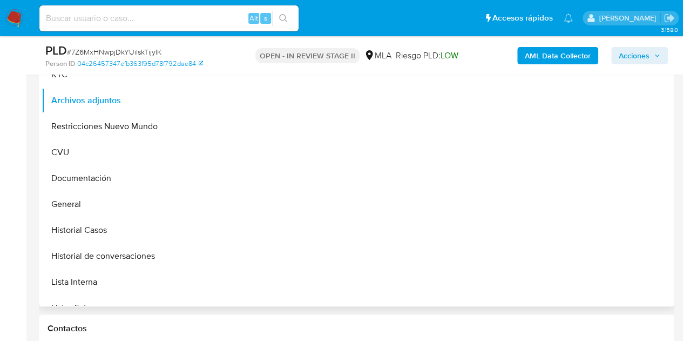
select select "10"
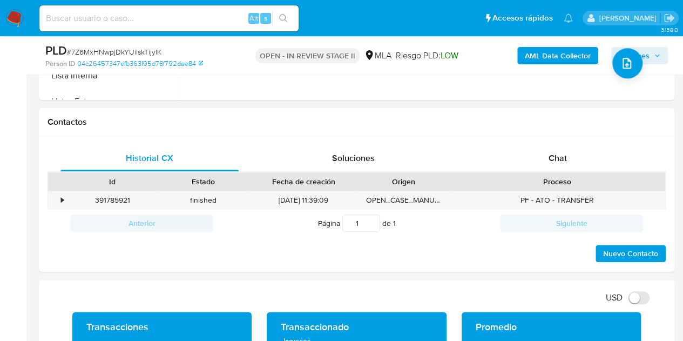
scroll to position [476, 0]
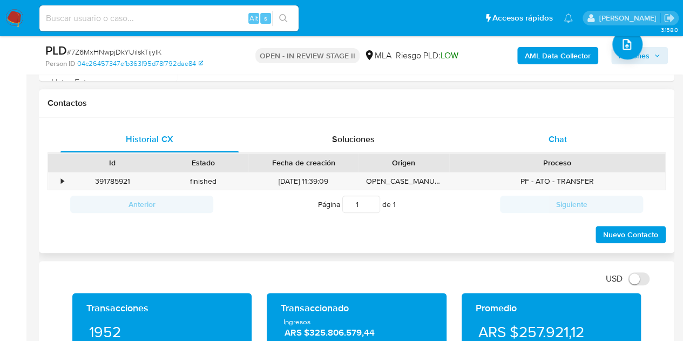
click at [568, 145] on div "Chat" at bounding box center [558, 139] width 178 height 26
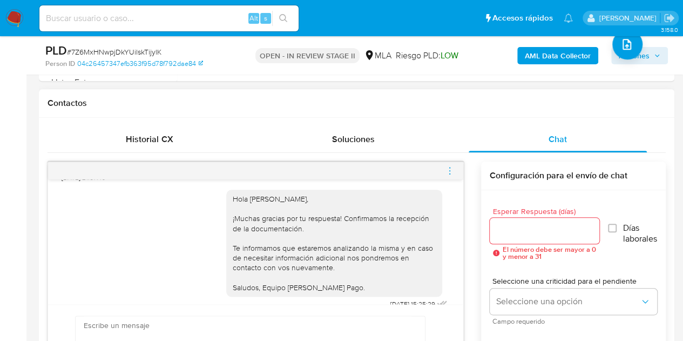
scroll to position [855, 0]
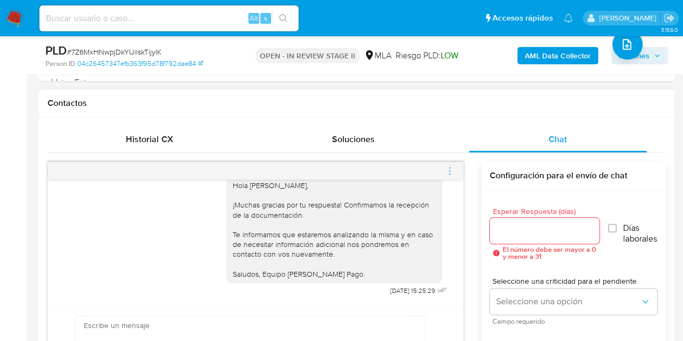
click at [453, 169] on icon "menu-action" at bounding box center [450, 171] width 10 height 10
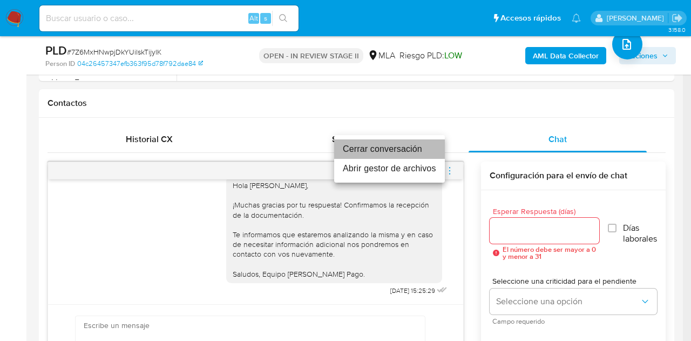
click at [417, 152] on li "Cerrar conversación" at bounding box center [389, 148] width 111 height 19
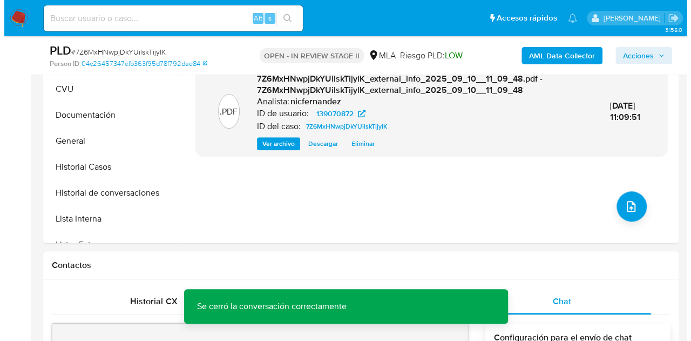
scroll to position [275, 0]
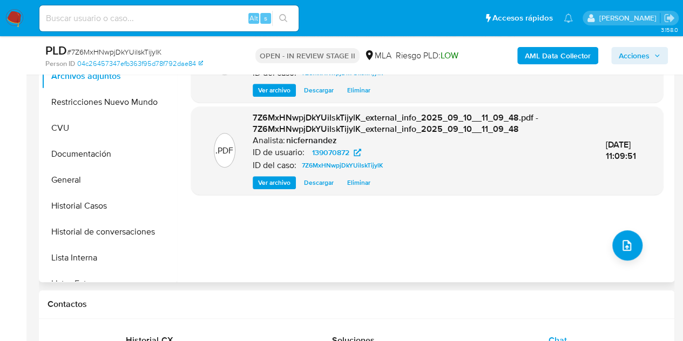
drag, startPoint x: 241, startPoint y: 227, endPoint x: 249, endPoint y: 231, distance: 9.2
click at [241, 227] on div ".PDF 7Z6MxHNwpjDkYUilskTijylK_internal_info_2025_09_10__11_09_51.pdf - 7Z6MxHNw…" at bounding box center [427, 143] width 472 height 259
click at [620, 244] on icon "upload-file" at bounding box center [626, 245] width 13 height 13
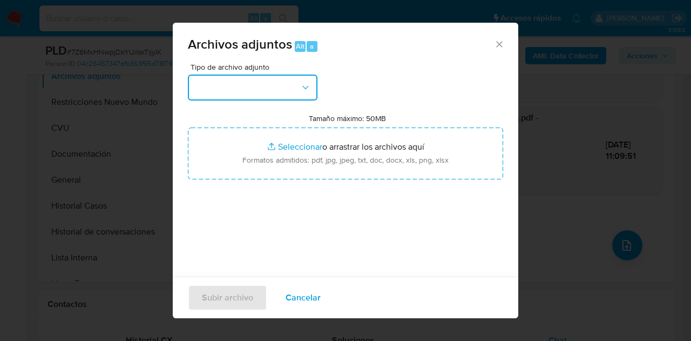
click at [303, 98] on button "button" at bounding box center [253, 88] width 130 height 26
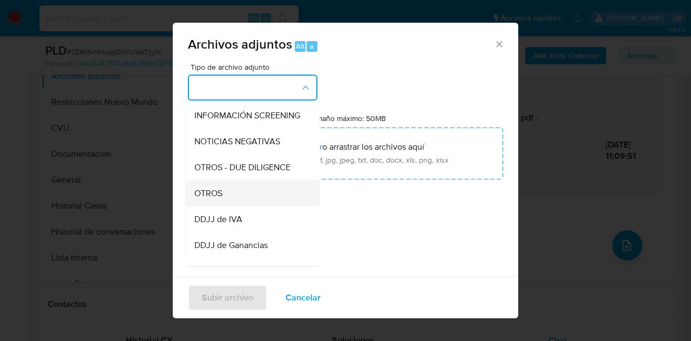
scroll to position [157, 0]
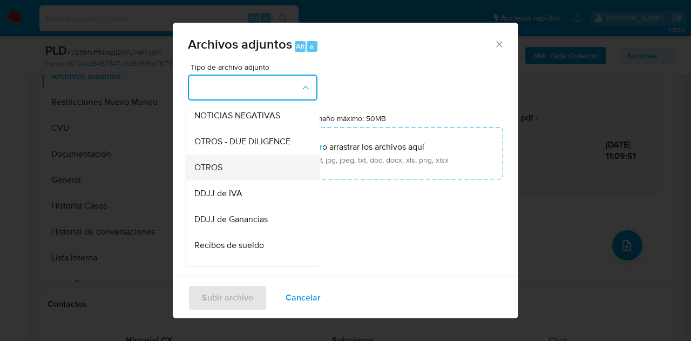
drag, startPoint x: 240, startPoint y: 179, endPoint x: 280, endPoint y: 150, distance: 49.2
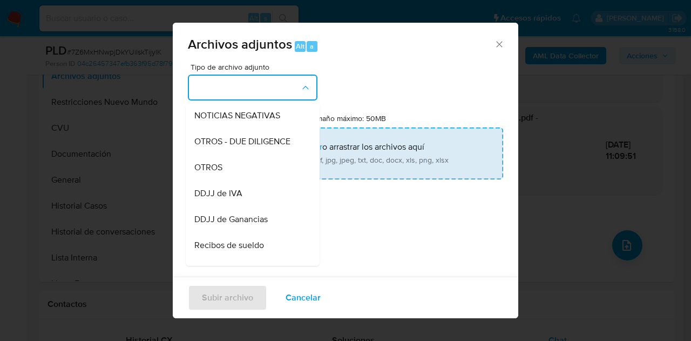
click at [244, 177] on div "OTROS" at bounding box center [249, 167] width 110 height 26
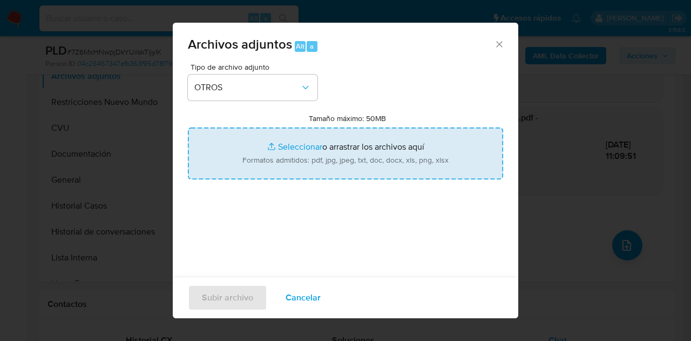
click at [284, 147] on input "Tamaño máximo: 50MB Seleccionar archivos" at bounding box center [345, 153] width 315 height 52
type input "C:\fakepath\IIBB 12 2024 a 05 2025.pdf"
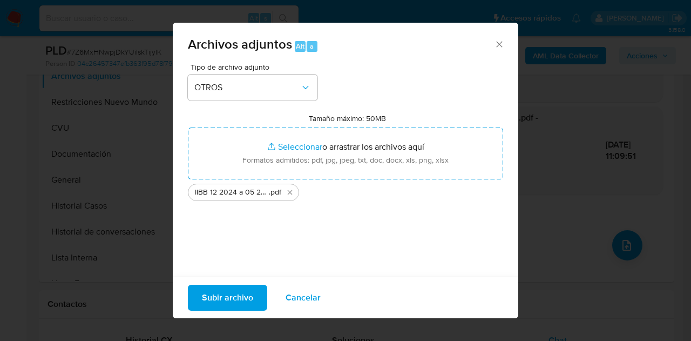
click at [215, 296] on span "Subir archivo" at bounding box center [227, 298] width 51 height 24
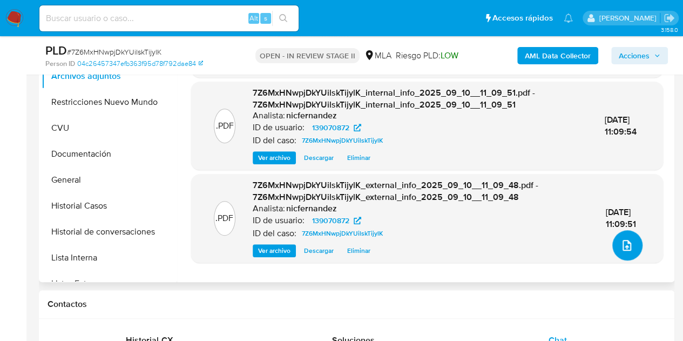
click at [623, 244] on icon "upload-file" at bounding box center [627, 245] width 9 height 11
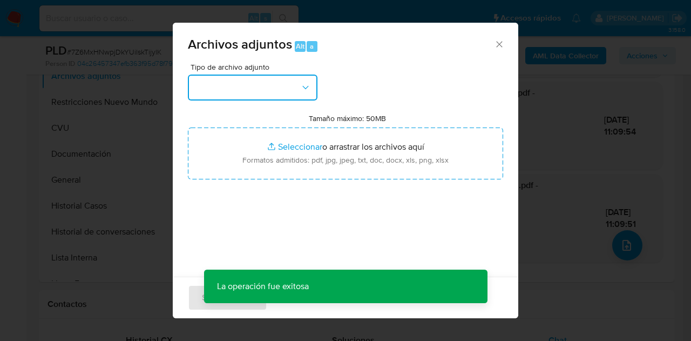
click at [294, 93] on button "button" at bounding box center [253, 88] width 130 height 26
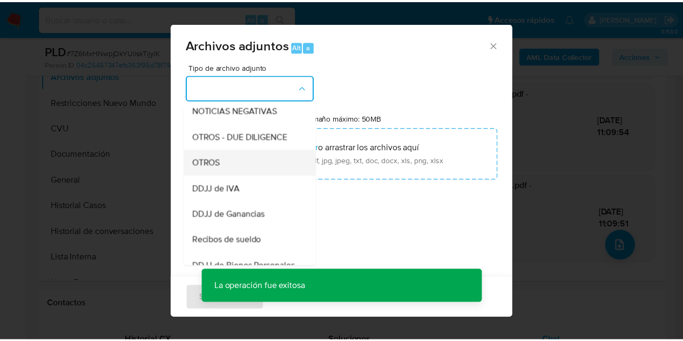
scroll to position [168, 0]
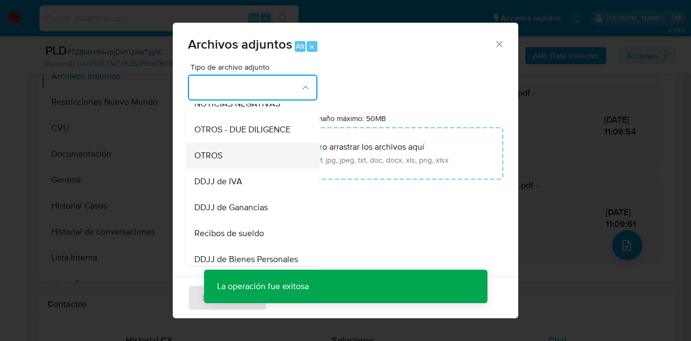
click at [227, 165] on div "OTROS" at bounding box center [249, 156] width 110 height 26
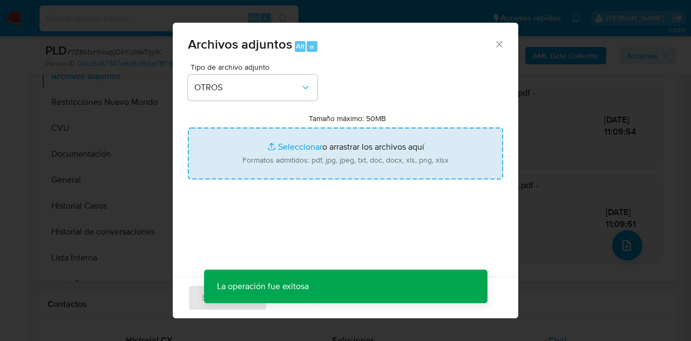
click at [272, 145] on input "Tamaño máximo: 50MB Seleccionar archivos" at bounding box center [345, 153] width 315 height 52
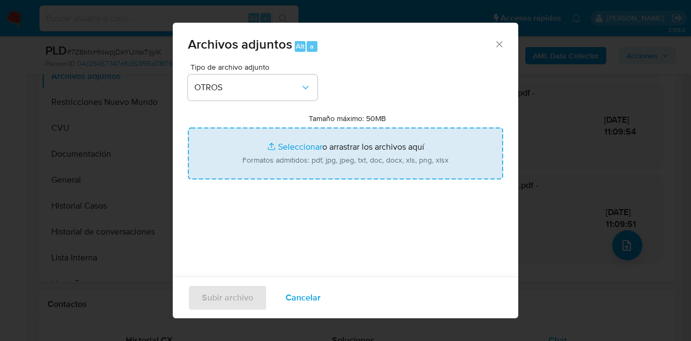
type input "C:\fakepath\Caselog NO ROI 7Z6MxHNwpjDkYUilskTijylK.docx"
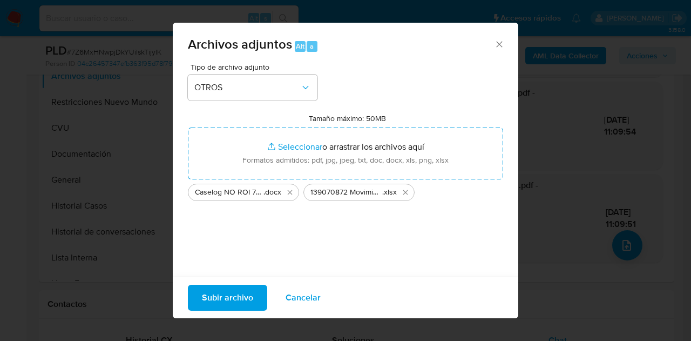
click at [231, 292] on span "Subir archivo" at bounding box center [227, 298] width 51 height 24
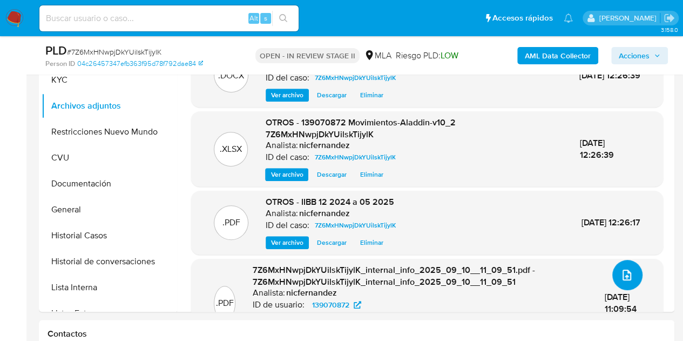
scroll to position [222, 0]
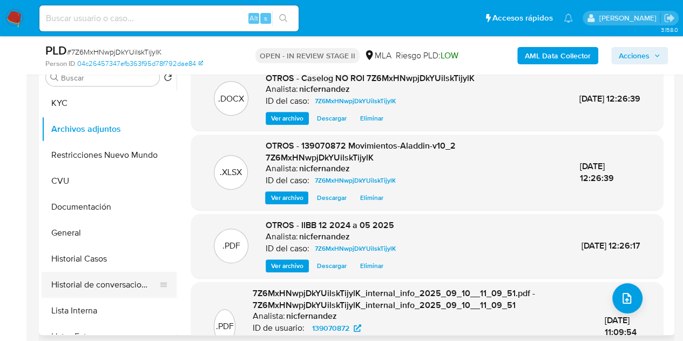
click at [84, 288] on button "Historial de conversaciones" at bounding box center [105, 285] width 126 height 26
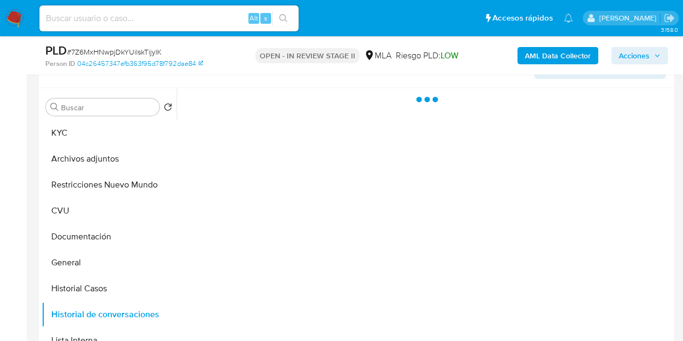
scroll to position [184, 0]
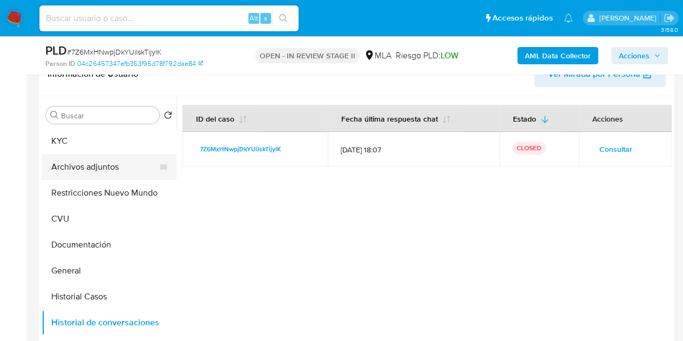
click at [94, 164] on button "Archivos adjuntos" at bounding box center [105, 167] width 126 height 26
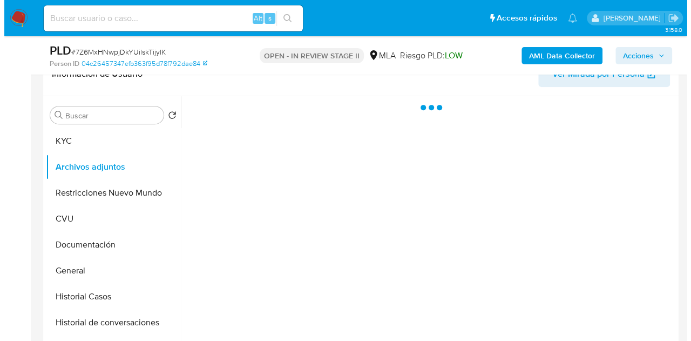
scroll to position [191, 0]
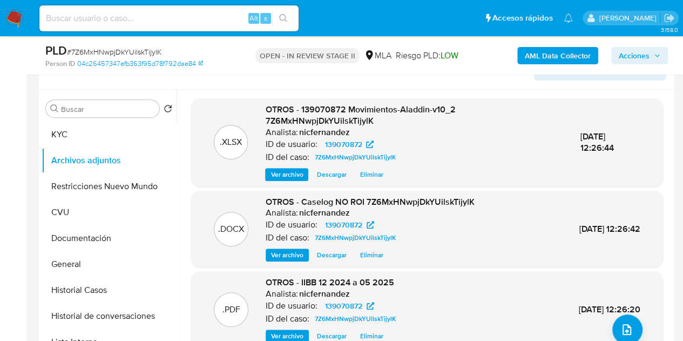
click at [280, 255] on span "Ver archivo" at bounding box center [287, 254] width 32 height 11
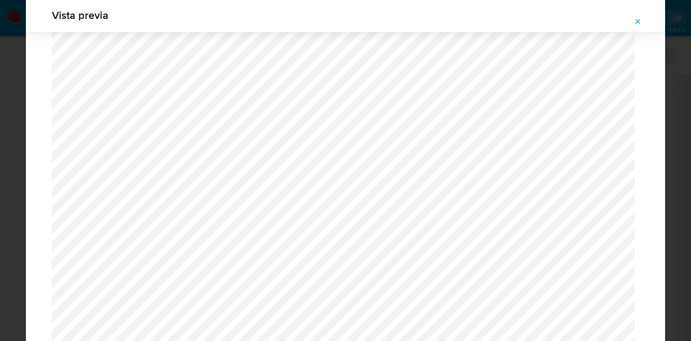
click at [637, 23] on icon "Attachment preview" at bounding box center [638, 21] width 9 height 9
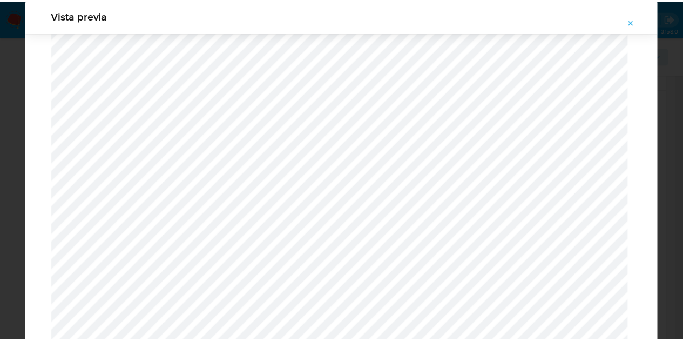
scroll to position [35, 0]
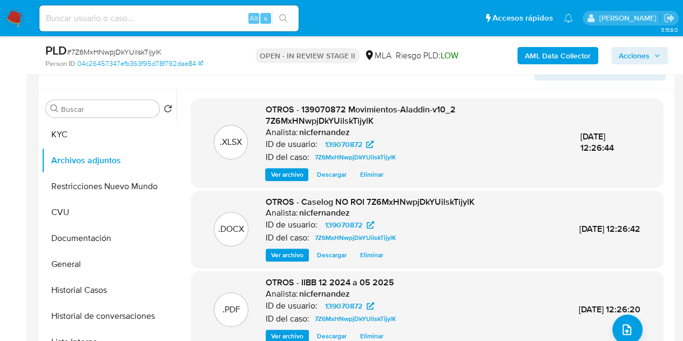
click at [285, 117] on span "OTROS - 139070872 Movimientos-Aladdin-v10_2 7Z6MxHNwpjDkYUilskTijylK" at bounding box center [360, 115] width 190 height 24
click at [85, 317] on button "Historial de conversaciones" at bounding box center [105, 316] width 126 height 26
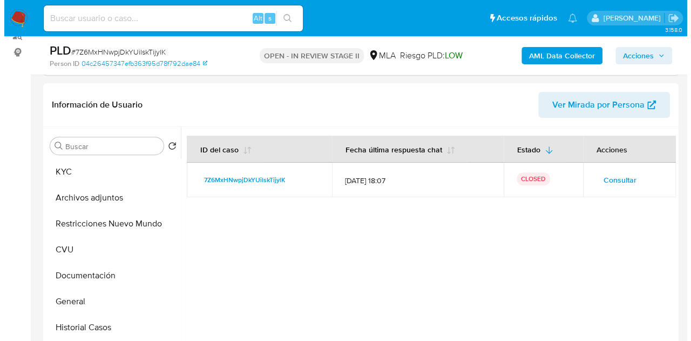
scroll to position [177, 0]
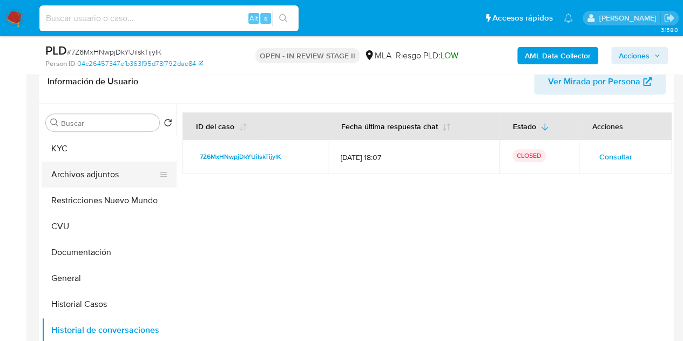
click at [104, 174] on button "Archivos adjuntos" at bounding box center [105, 174] width 126 height 26
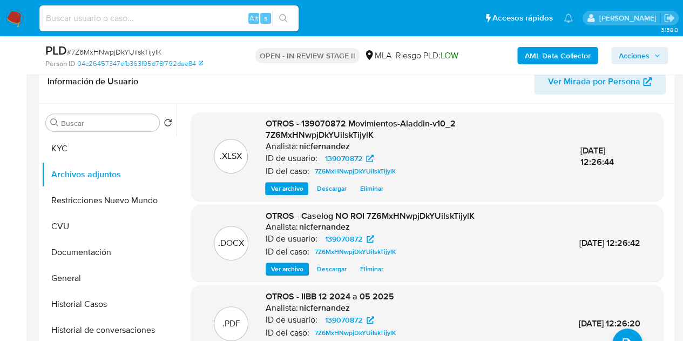
click at [285, 270] on span "Ver archivo" at bounding box center [287, 269] width 32 height 11
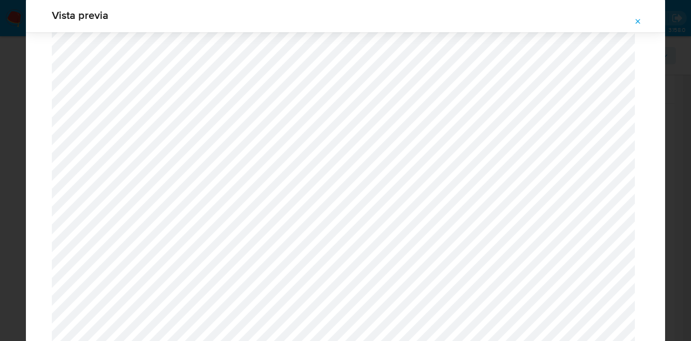
click at [643, 18] on button "Attachment preview" at bounding box center [638, 21] width 24 height 17
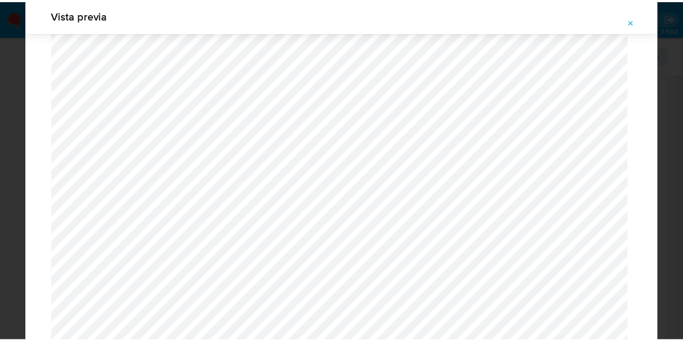
scroll to position [35, 0]
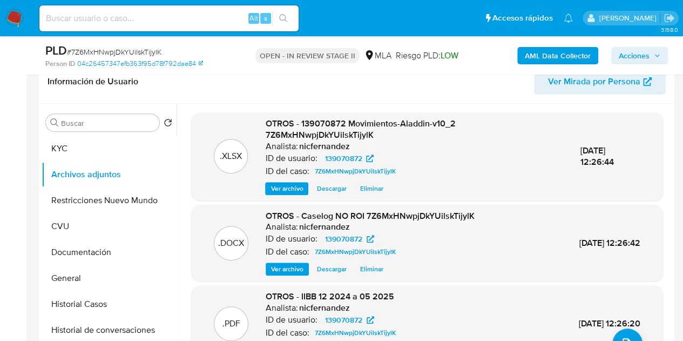
click at [646, 49] on span "Acciones" at bounding box center [634, 55] width 31 height 17
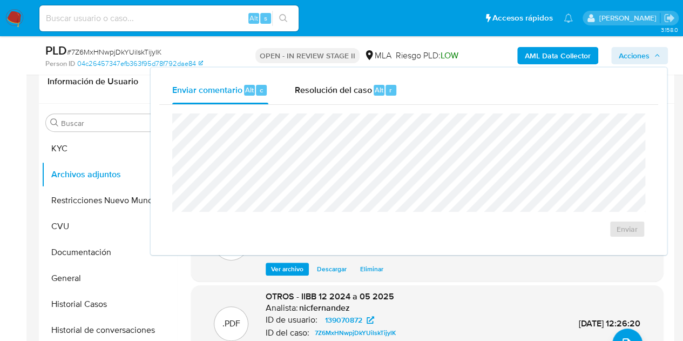
click at [335, 75] on div "Enviar comentario Alt c Resolución del caso Alt r Enviar" at bounding box center [409, 160] width 516 height 187
drag, startPoint x: 341, startPoint y: 101, endPoint x: 339, endPoint y: 106, distance: 5.6
click at [339, 99] on div "Resolución del caso Alt r" at bounding box center [345, 90] width 103 height 28
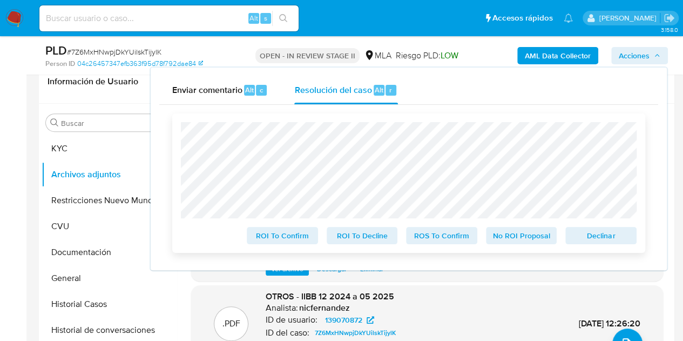
click at [521, 240] on span "No ROI Proposal" at bounding box center [522, 235] width 56 height 15
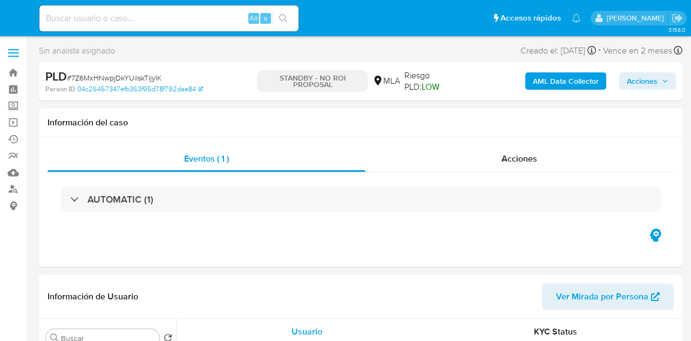
select select "10"
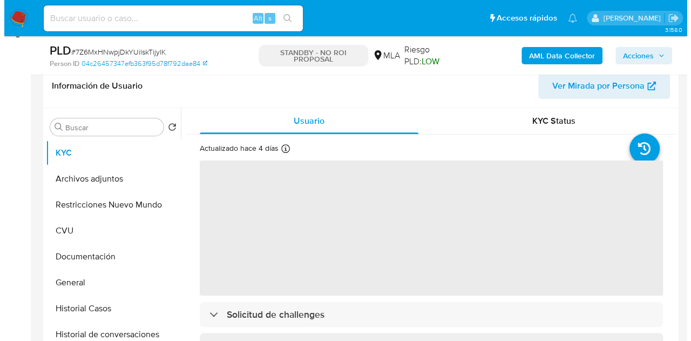
scroll to position [201, 0]
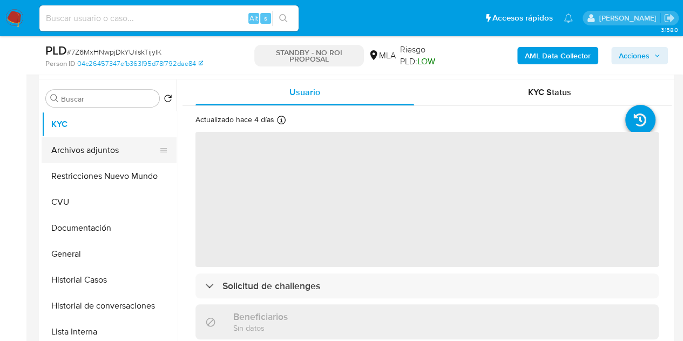
click at [102, 153] on button "Archivos adjuntos" at bounding box center [105, 150] width 126 height 26
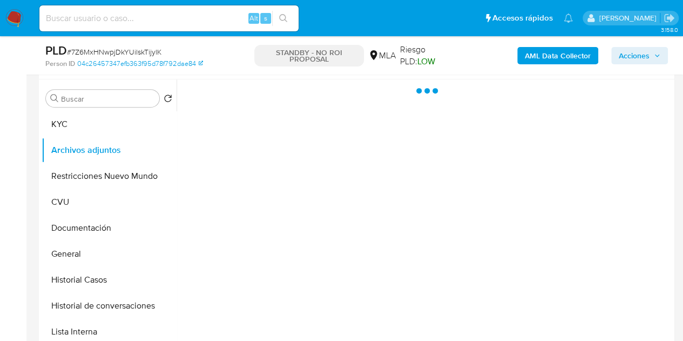
select select "10"
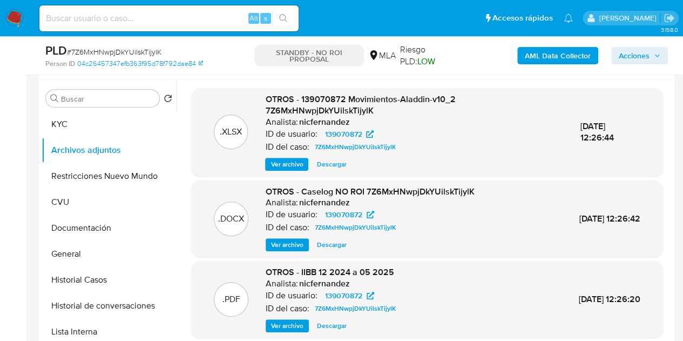
click at [275, 247] on span "Ver archivo" at bounding box center [287, 244] width 32 height 11
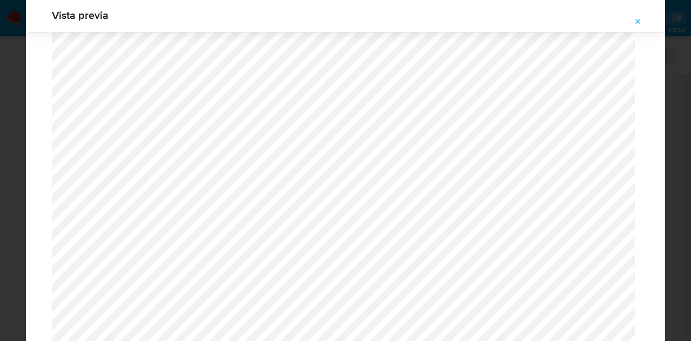
scroll to position [2190, 0]
click at [634, 19] on icon "Attachment preview" at bounding box center [638, 21] width 9 height 9
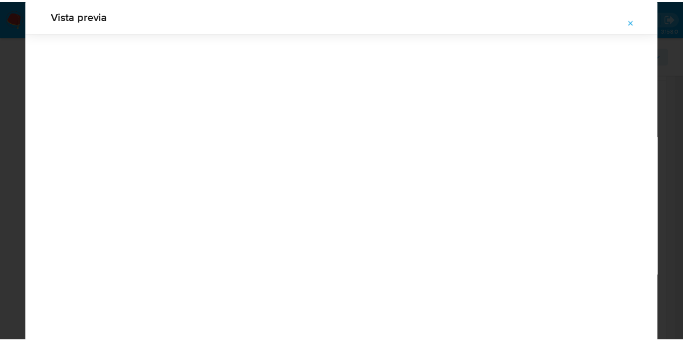
scroll to position [35, 0]
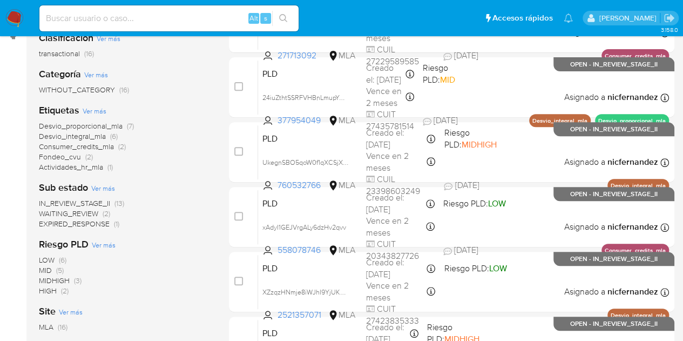
scroll to position [178, 0]
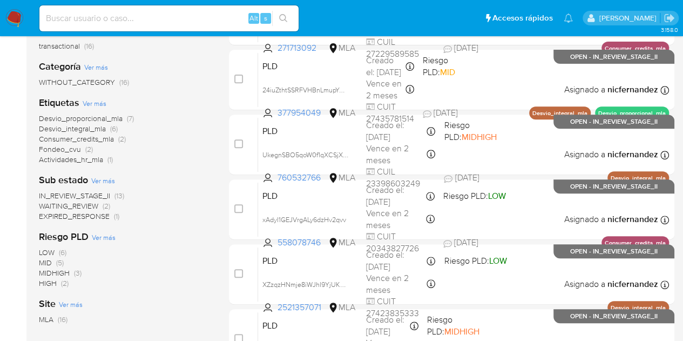
click at [89, 205] on span "WAITING_REVIEW" at bounding box center [68, 205] width 59 height 11
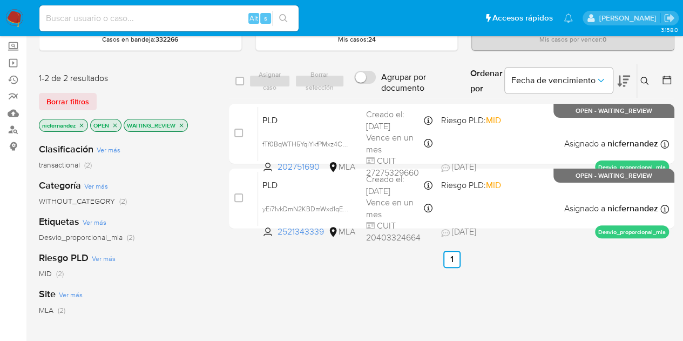
scroll to position [39, 0]
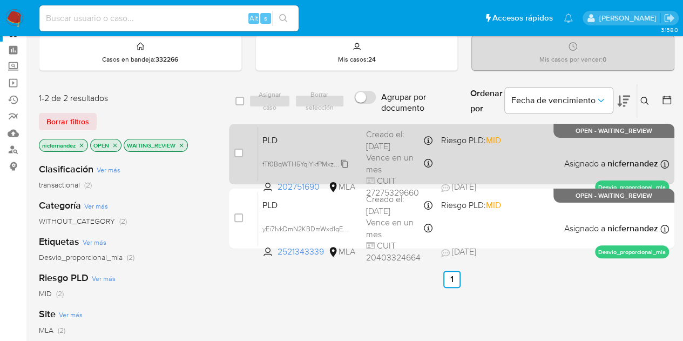
click at [342, 161] on span "fTf0BqWTH5YqiYkfPMxz4CWx" at bounding box center [306, 163] width 89 height 12
click at [314, 142] on span "PLD" at bounding box center [309, 139] width 95 height 14
click at [237, 151] on input "checkbox" at bounding box center [238, 152] width 9 height 9
checkbox input "true"
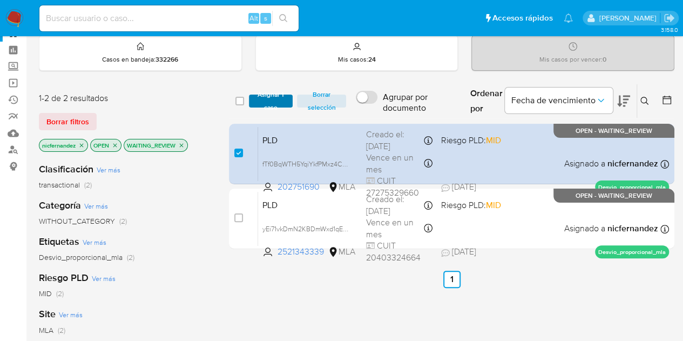
click at [273, 98] on span "Asignar 1 caso" at bounding box center [270, 101] width 33 height 11
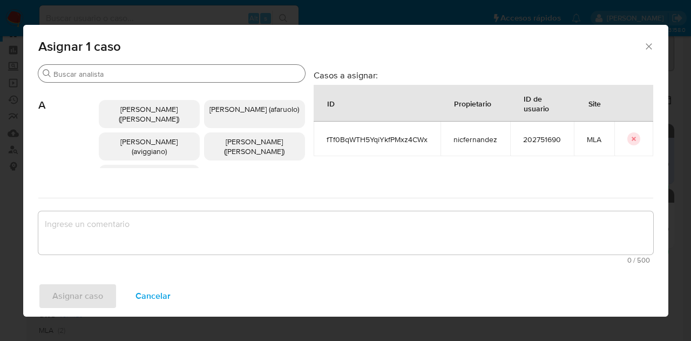
click at [83, 73] on input "Buscar" at bounding box center [176, 74] width 247 height 10
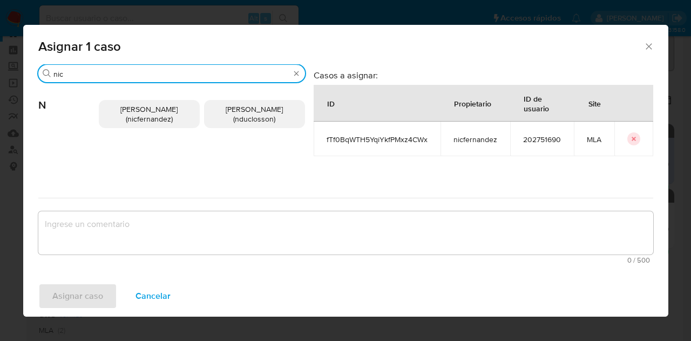
type input "nic"
click at [120, 113] on span "[PERSON_NAME] (nicfernandez)" at bounding box center [148, 114] width 57 height 21
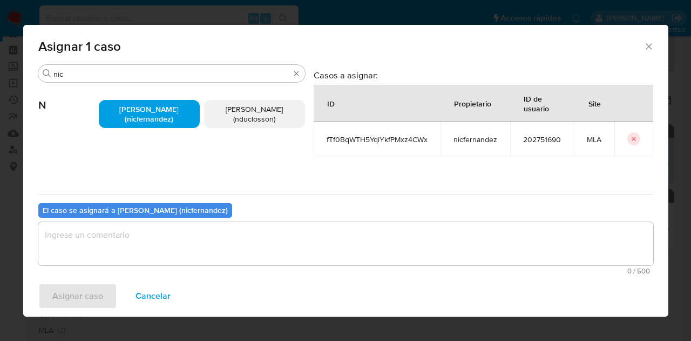
click at [186, 252] on textarea "assign-modal" at bounding box center [345, 243] width 615 height 43
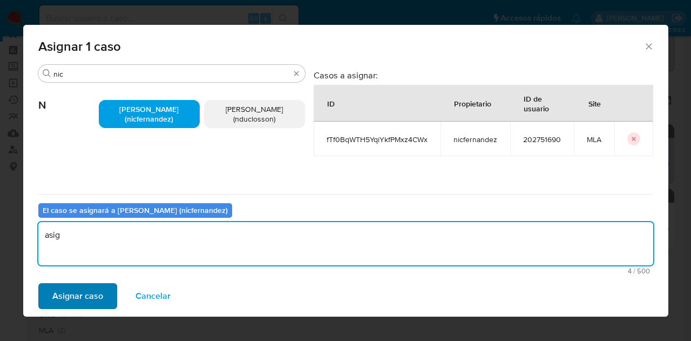
type textarea "asig"
click at [69, 292] on span "Asignar caso" at bounding box center [77, 296] width 51 height 24
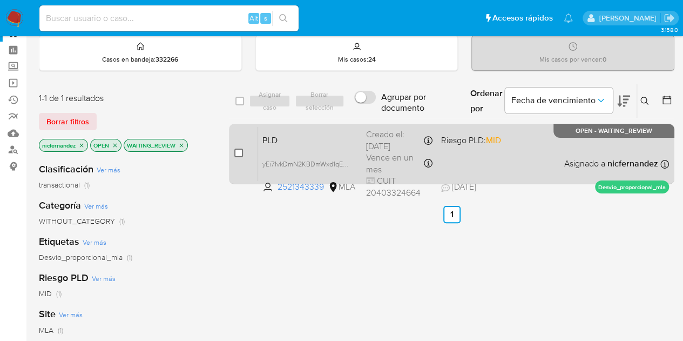
click at [240, 152] on input "checkbox" at bounding box center [238, 152] width 9 height 9
checkbox input "true"
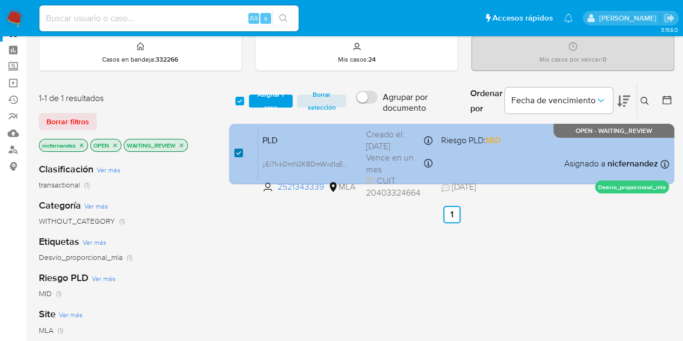
drag, startPoint x: 237, startPoint y: 150, endPoint x: 252, endPoint y: 149, distance: 14.6
click at [238, 150] on input "checkbox" at bounding box center [238, 152] width 9 height 9
checkbox input "false"
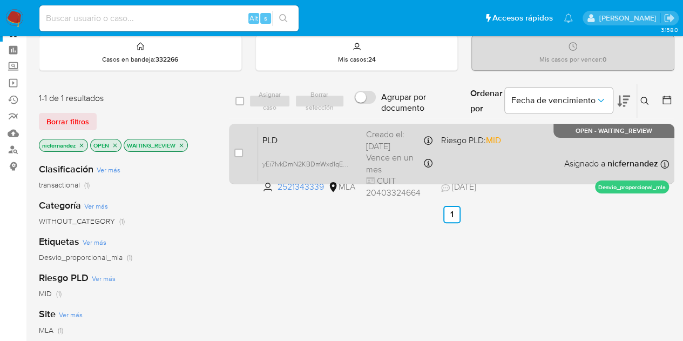
click at [269, 149] on div "PLD yEi71vkDmN2KBDmWxd1qE9Jf 2521343339 MLA Riesgo PLD: MID Creado el: [DATE] C…" at bounding box center [463, 153] width 411 height 55
click at [240, 153] on input "checkbox" at bounding box center [238, 152] width 9 height 9
checkbox input "true"
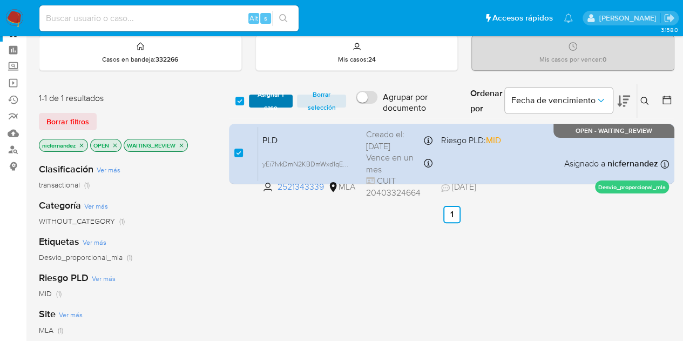
click at [270, 96] on span "Asignar 1 caso" at bounding box center [270, 101] width 33 height 11
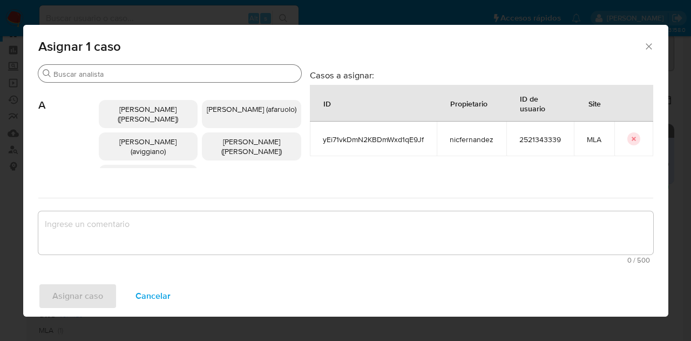
click at [135, 78] on input "Buscar" at bounding box center [175, 74] width 244 height 10
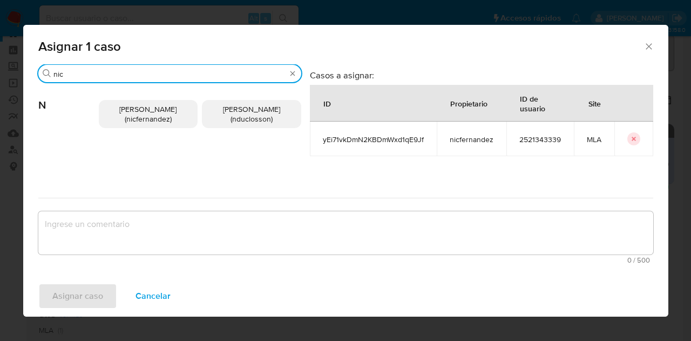
type input "nic"
click at [139, 104] on span "[PERSON_NAME] (nicfernandez)" at bounding box center [147, 114] width 57 height 21
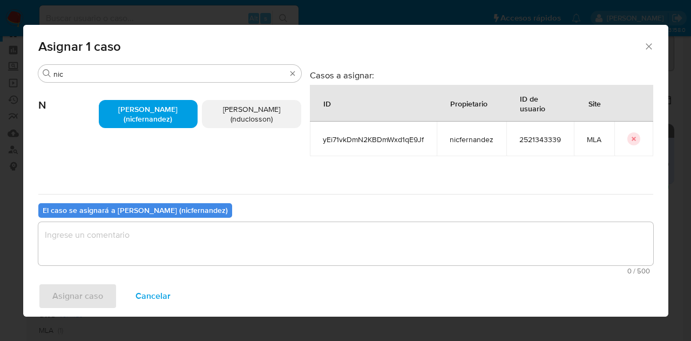
click at [197, 232] on textarea "assign-modal" at bounding box center [345, 243] width 615 height 43
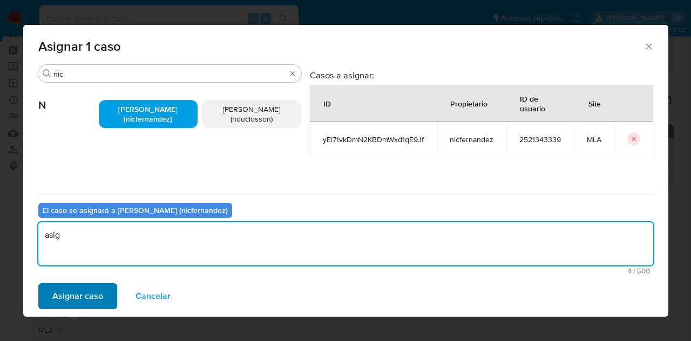
type textarea "asig"
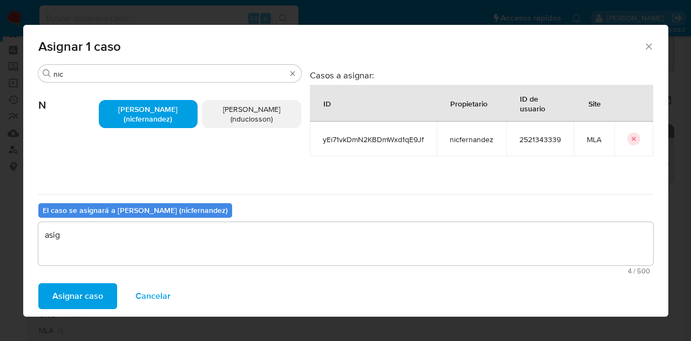
click at [64, 296] on span "Asignar caso" at bounding box center [77, 296] width 51 height 24
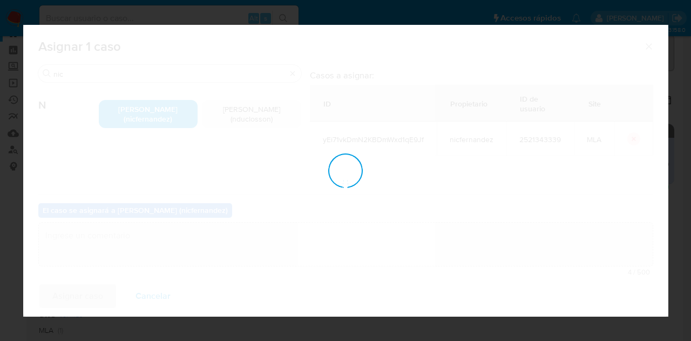
checkbox input "false"
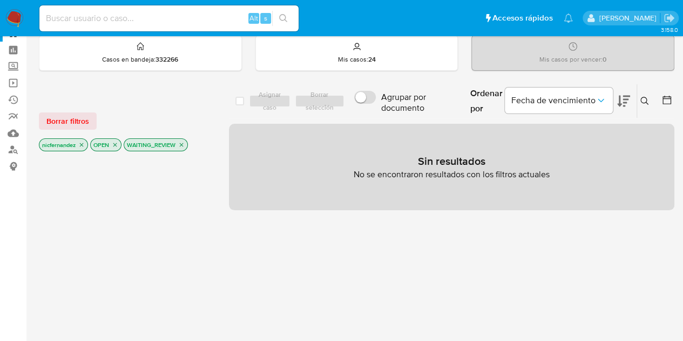
scroll to position [0, 0]
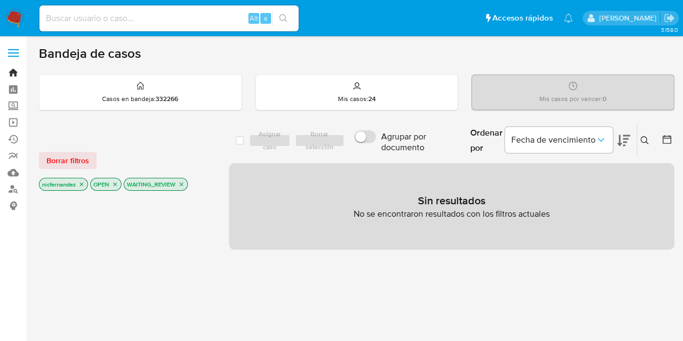
click at [11, 69] on link "Bandeja" at bounding box center [64, 72] width 129 height 17
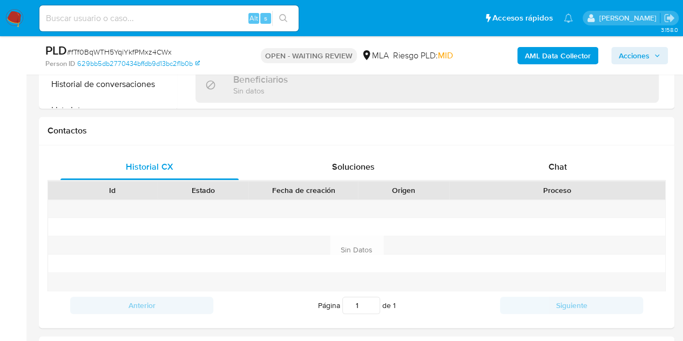
scroll to position [495, 0]
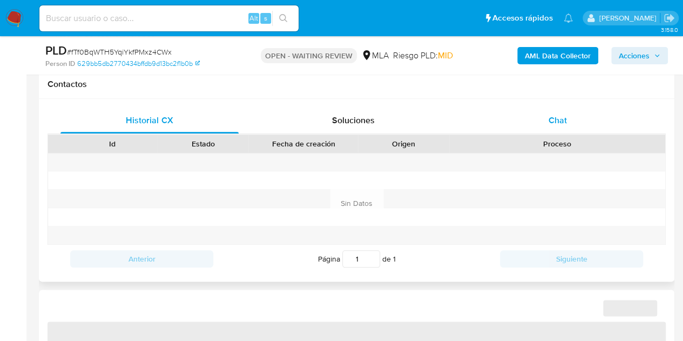
click at [565, 123] on span "Chat" at bounding box center [558, 120] width 18 height 12
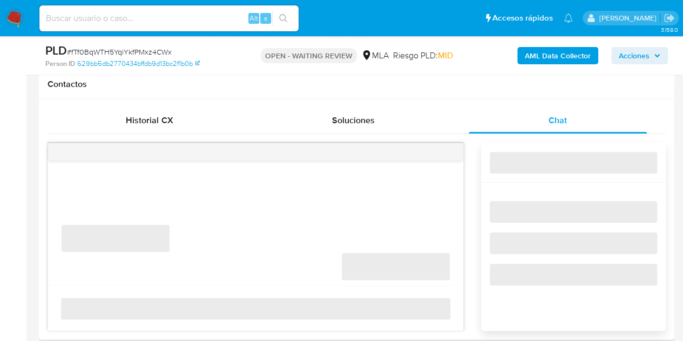
select select "10"
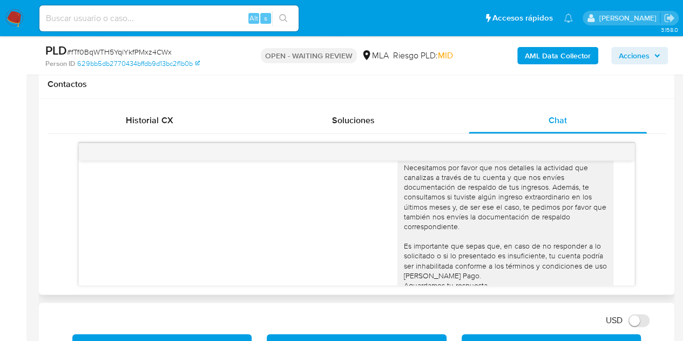
scroll to position [975, 0]
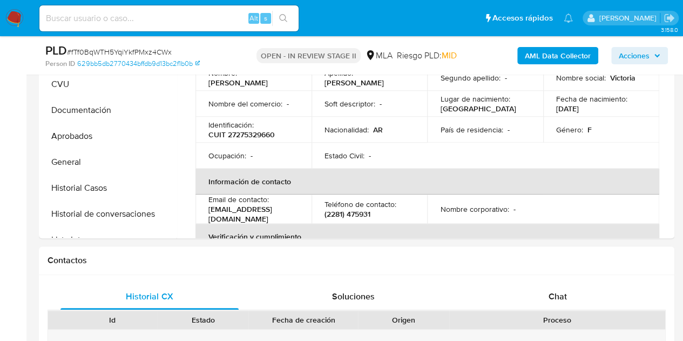
select select "10"
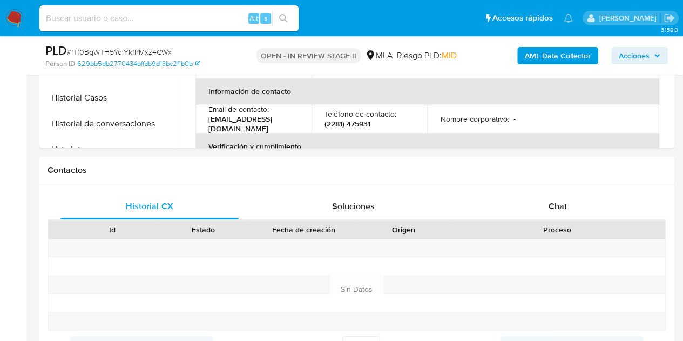
scroll to position [469, 0]
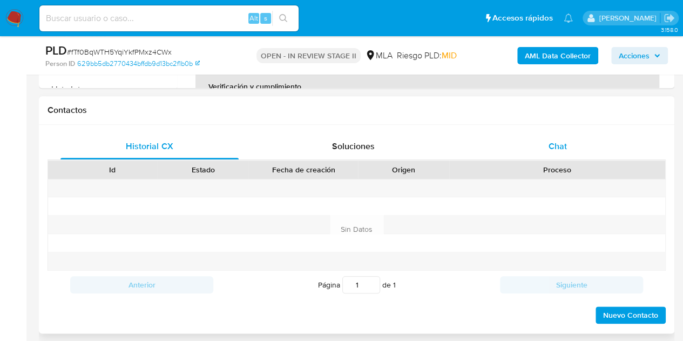
click at [590, 144] on div "Chat" at bounding box center [558, 146] width 178 height 26
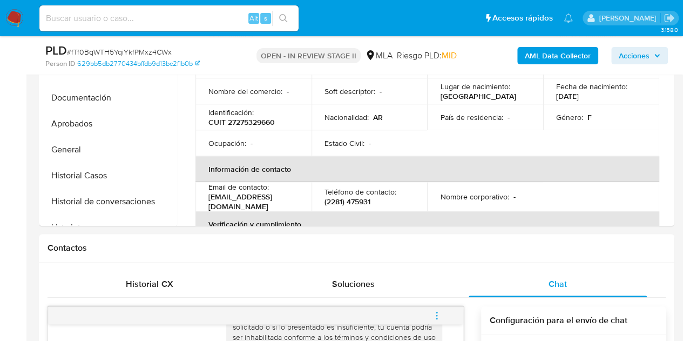
scroll to position [253, 0]
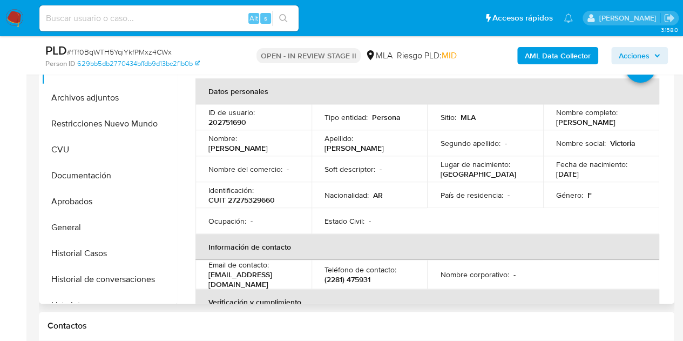
click at [233, 119] on p "202751690" at bounding box center [227, 122] width 38 height 10
copy p "202751690"
click at [338, 259] on th "Información de contacto" at bounding box center [427, 247] width 464 height 26
click at [271, 148] on td "Nombre : Maria Victoria" at bounding box center [253, 143] width 116 height 26
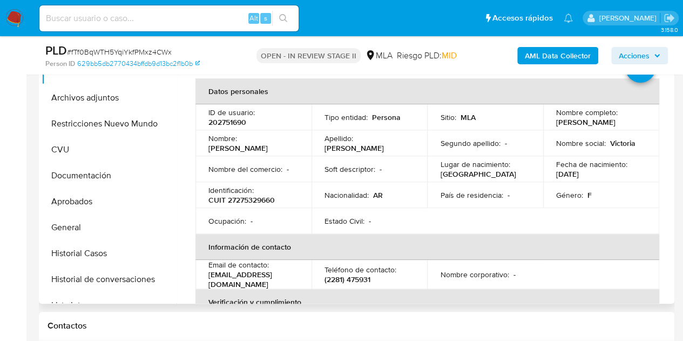
drag, startPoint x: 243, startPoint y: 143, endPoint x: 295, endPoint y: 139, distance: 51.9
click at [295, 139] on div "Nombre : Maria Victoria" at bounding box center [253, 142] width 90 height 19
copy p "Maria Victoria"
click at [292, 143] on div "Nombre : Maria Victoria" at bounding box center [253, 142] width 90 height 19
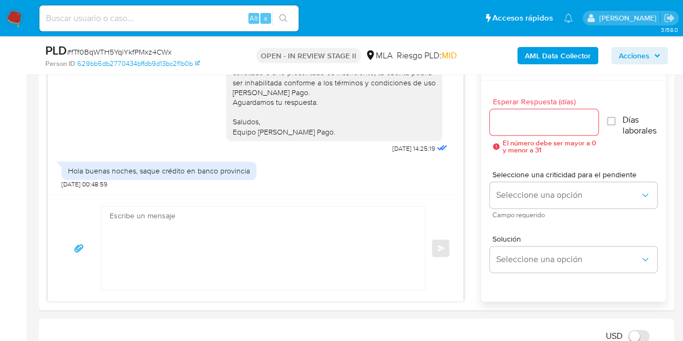
scroll to position [566, 0]
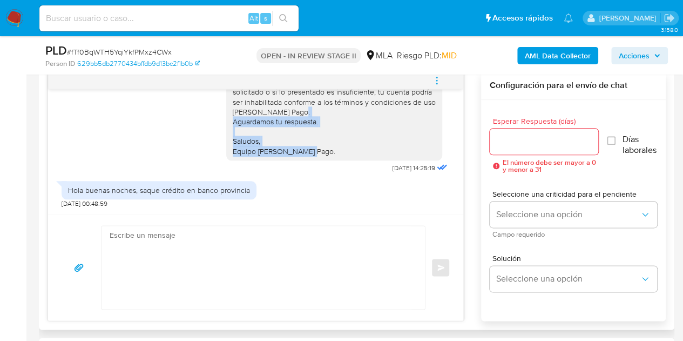
drag, startPoint x: 313, startPoint y: 153, endPoint x: 225, endPoint y: 120, distance: 93.5
click at [233, 120] on div "Hola Maria Victoria, Esperamos que te encuentres muy bien. Necesitamos por favo…" at bounding box center [334, 62] width 203 height 187
copy div "Aguardamos tu respuesta. Saludos, Equipo de Mercado Pago."
drag, startPoint x: 271, startPoint y: 163, endPoint x: 308, endPoint y: 169, distance: 37.7
click at [270, 163] on div "Hola Maria Victoria, Esperamos que te encuentres muy bien. Necesitamos por favo…" at bounding box center [338, 66] width 224 height 218
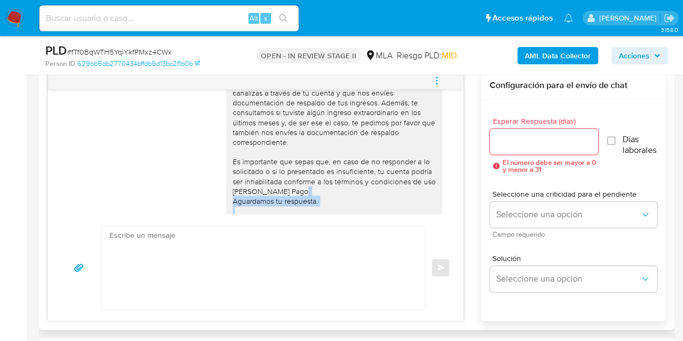
scroll to position [826, 0]
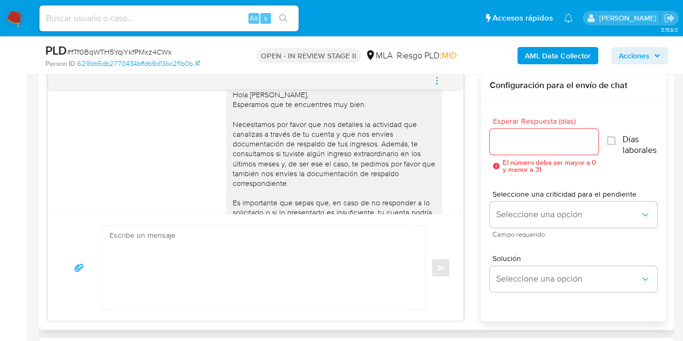
click at [330, 268] on textarea at bounding box center [261, 267] width 302 height 83
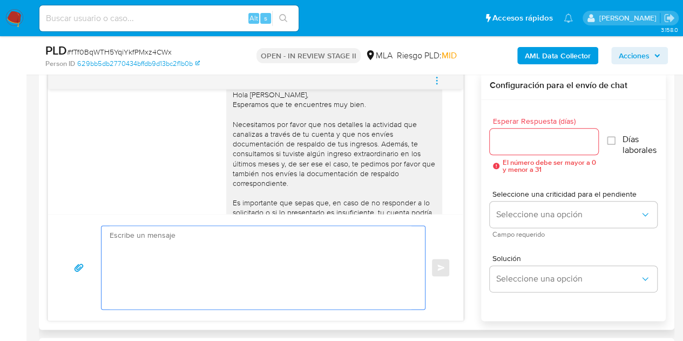
paste textarea "Hola Maria Victoria, Esperamos que te encuentres muy bien. En ese caso por favo…"
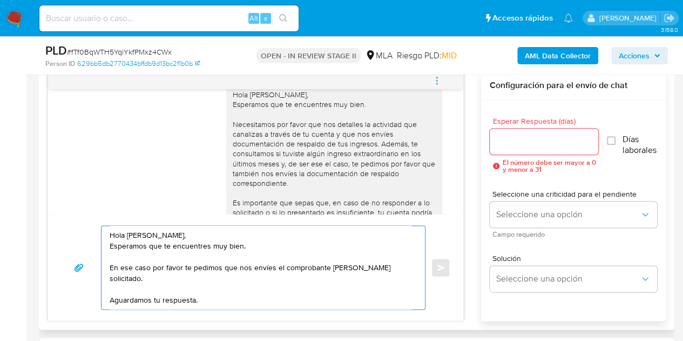
scroll to position [4, 0]
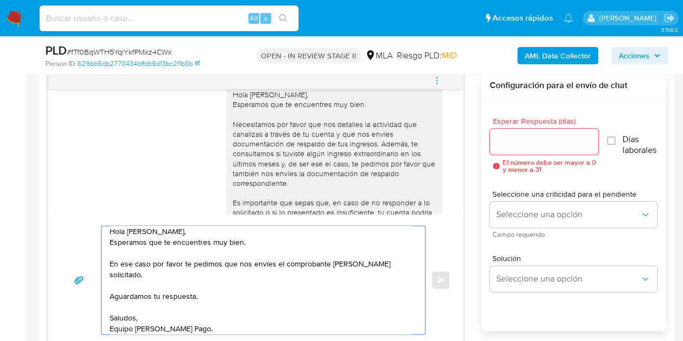
type textarea "Hola Maria Victoria, Esperamos que te encuentres muy bien. En ese caso por favo…"
click at [549, 145] on input "Esperar Respuesta (días)" at bounding box center [544, 141] width 109 height 14
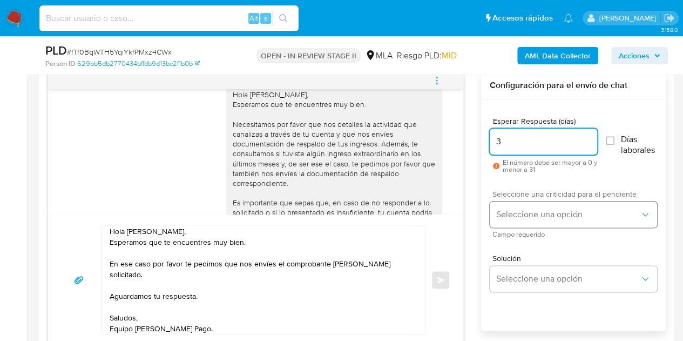
type input "3"
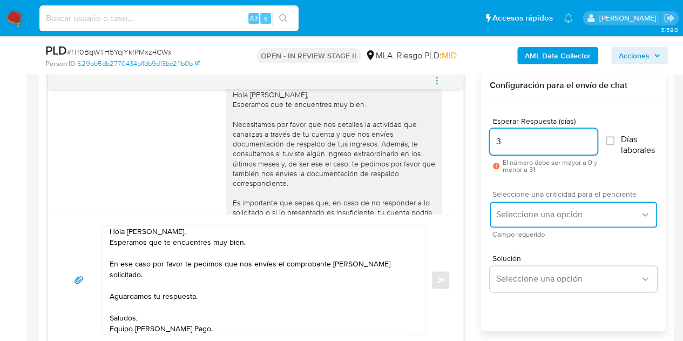
click at [541, 220] on button "Seleccione una opción" at bounding box center [573, 214] width 167 height 26
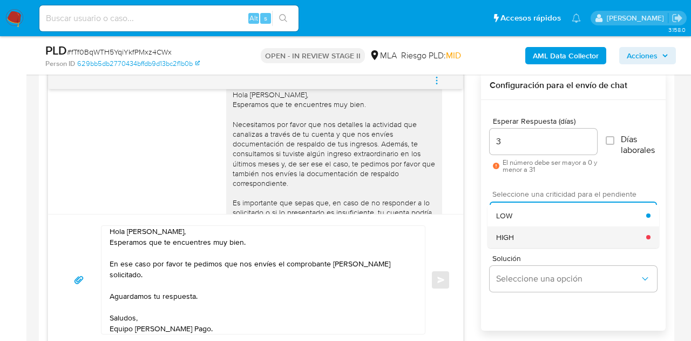
click at [545, 237] on div "HIGH" at bounding box center [571, 237] width 150 height 22
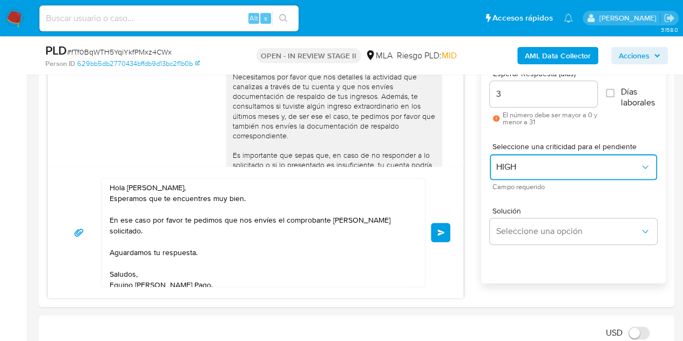
scroll to position [579, 0]
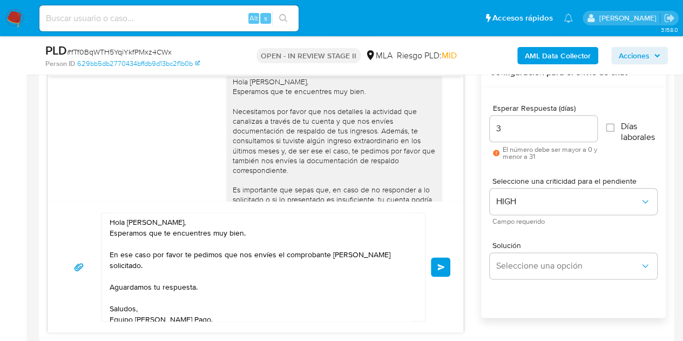
click at [445, 223] on div "Hola Maria Victoria, Esperamos que te encuentres muy bien. En ese caso por favo…" at bounding box center [255, 266] width 389 height 109
click at [143, 220] on textarea "Hola Maria Victoria, Esperamos que te encuentres muy bien. En ese caso por favo…" at bounding box center [261, 267] width 302 height 108
drag, startPoint x: 139, startPoint y: 221, endPoint x: 116, endPoint y: 232, distance: 25.6
click at [116, 232] on textarea "Hola Maria Victoria, Esperamos que te encuentres muy bien. En ese caso por favo…" at bounding box center [261, 267] width 302 height 108
click at [178, 218] on textarea "Hola Maria Victoria, Esperamos que te encuentres muy bien. En ese caso por favo…" at bounding box center [261, 267] width 302 height 108
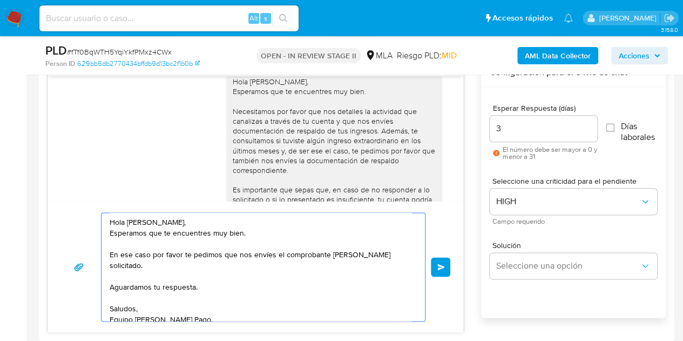
click at [256, 233] on textarea "Hola Maria Victoria, Esperamos que te encuentres muy bien. En ese caso por favo…" at bounding box center [261, 267] width 302 height 108
click at [286, 306] on textarea "Hola Maria Victoria, Esperamos que te encuentres muy bien. En ese caso por favo…" at bounding box center [261, 267] width 302 height 108
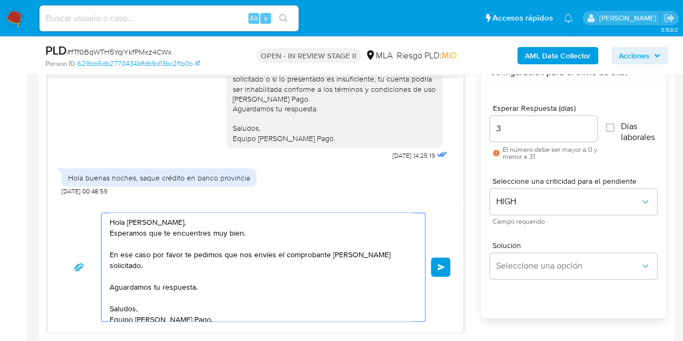
scroll to position [975, 0]
click at [441, 268] on button "Enviar" at bounding box center [440, 266] width 19 height 19
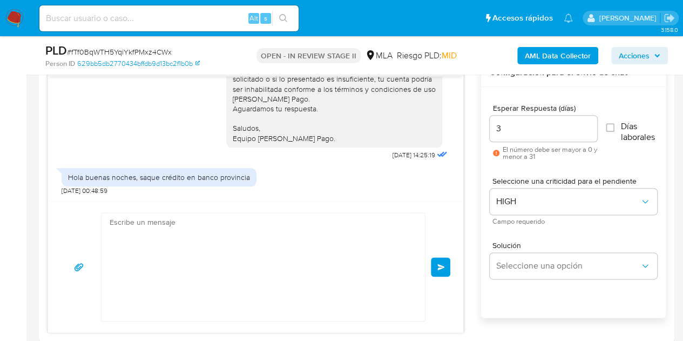
scroll to position [1105, 0]
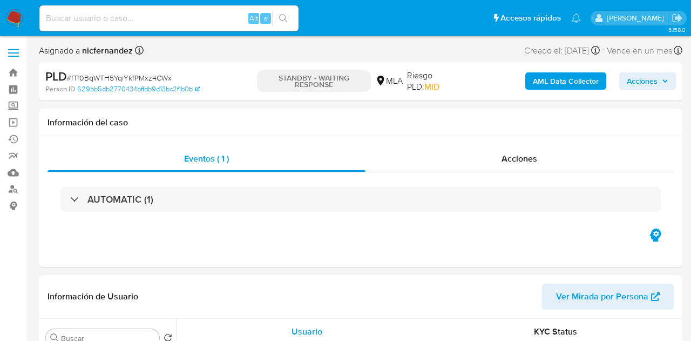
select select "10"
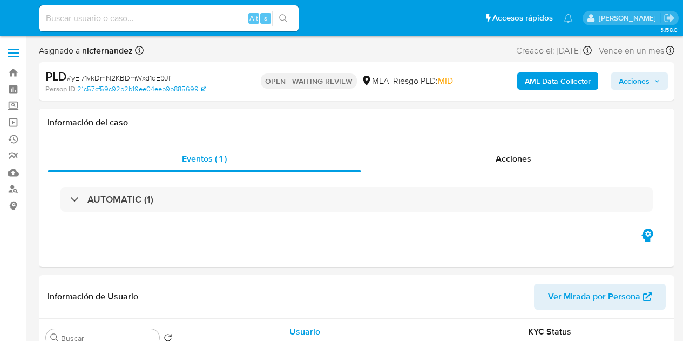
select select "10"
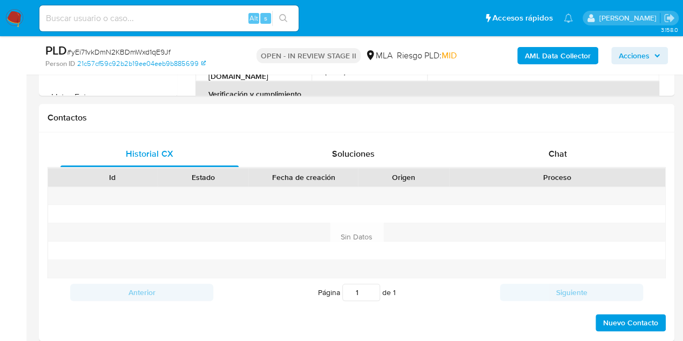
scroll to position [490, 0]
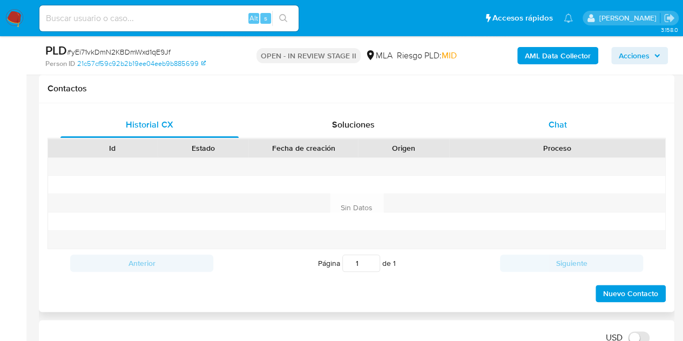
click at [568, 135] on div "Chat" at bounding box center [558, 125] width 178 height 26
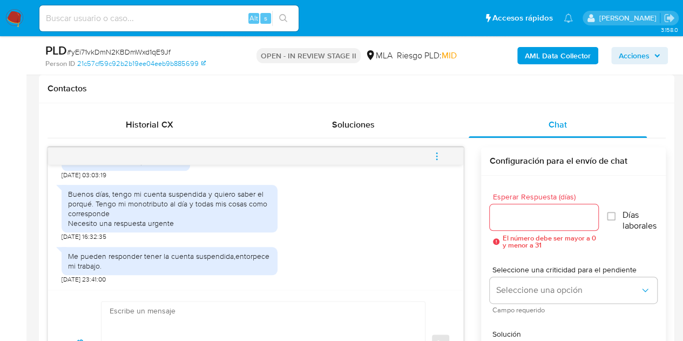
scroll to position [1635, 0]
click at [350, 266] on div "Me pueden responder tener la cuenta suspendida,entorpece mi trabajo. 08/09/2025…" at bounding box center [256, 262] width 388 height 43
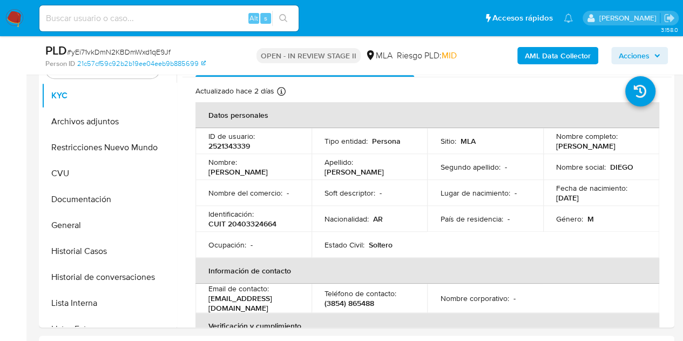
scroll to position [186, 0]
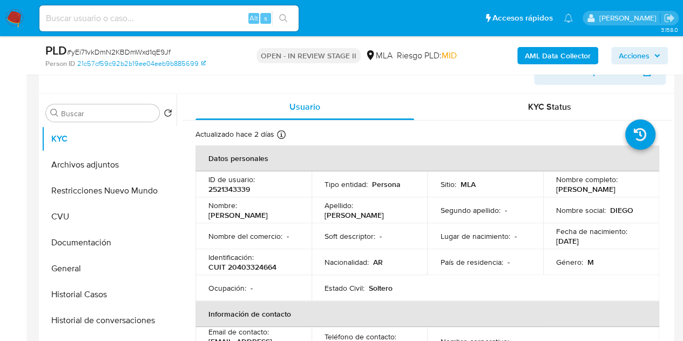
click at [236, 187] on p "2521343339" at bounding box center [229, 189] width 42 height 10
copy p "2521343339"
click at [248, 335] on p "Email de contacto :" at bounding box center [238, 332] width 60 height 10
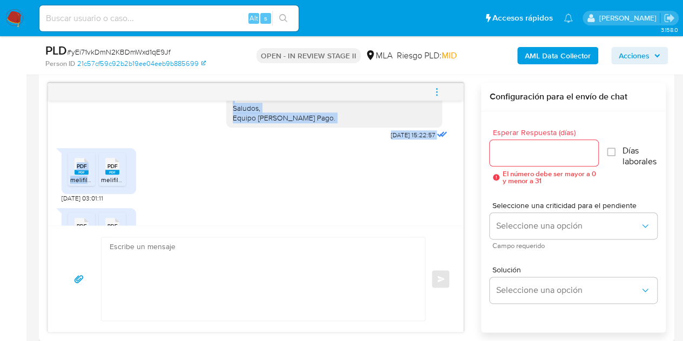
scroll to position [1338, 0]
drag, startPoint x: 226, startPoint y: 139, endPoint x: 321, endPoint y: 175, distance: 101.7
click at [321, 121] on div "Hola Diego Exequiel, Esperamos que te encuentres muy bien. Gracias por tu respu…" at bounding box center [334, 4] width 203 height 236
copy div "Hola Diego Exequiel, Esperamos que te encuentres muy bien. Gracias por tu respu…"
click at [253, 126] on div "Hola Diego Exequiel, Esperamos que te encuentres muy bien. Gracias por tu respu…" at bounding box center [334, 3] width 216 height 245
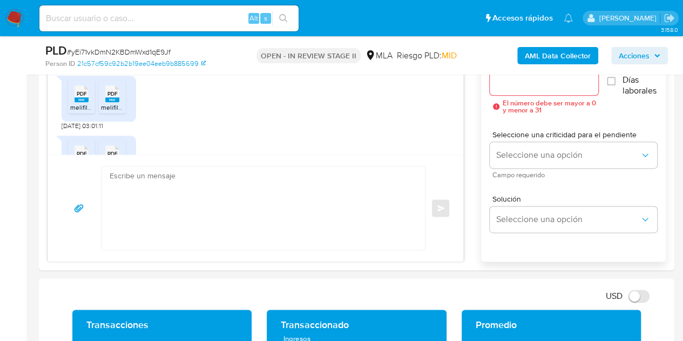
scroll to position [595, 0]
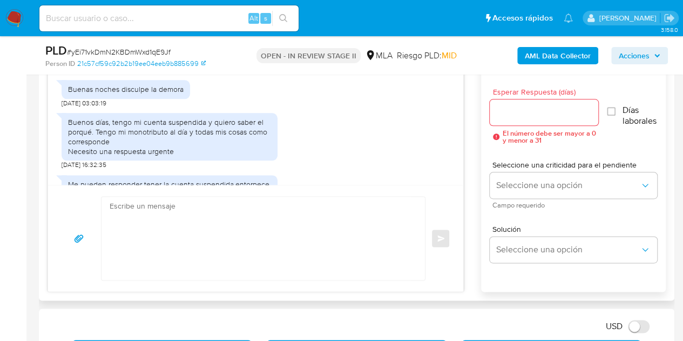
scroll to position [1483, 0]
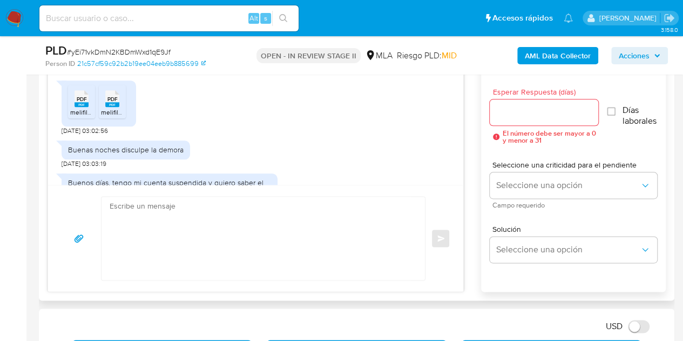
click at [85, 107] on rect at bounding box center [82, 104] width 14 height 5
click at [105, 107] on icon at bounding box center [112, 98] width 14 height 17
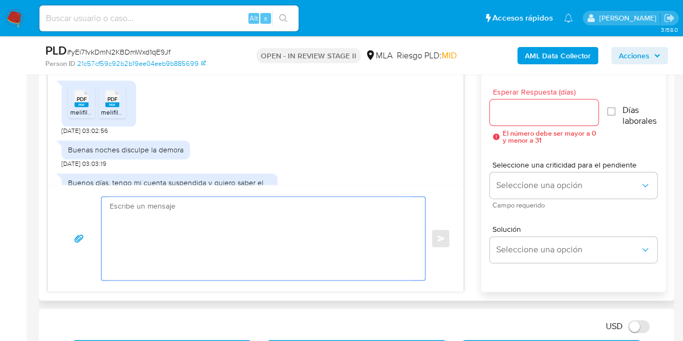
click at [322, 242] on textarea at bounding box center [261, 238] width 302 height 83
paste textarea "Hola Diego Exequiel, Esperamos que te encuentres muy bien. En función de las op…"
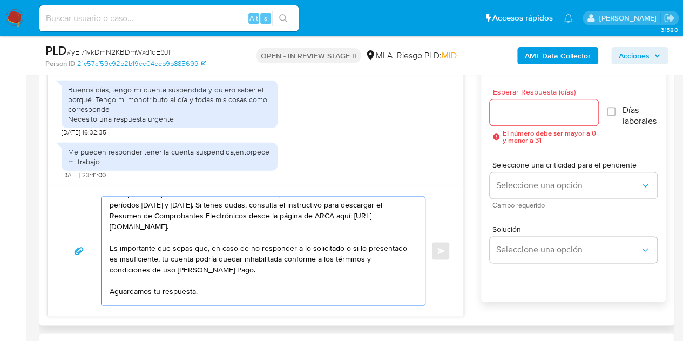
scroll to position [126, 0]
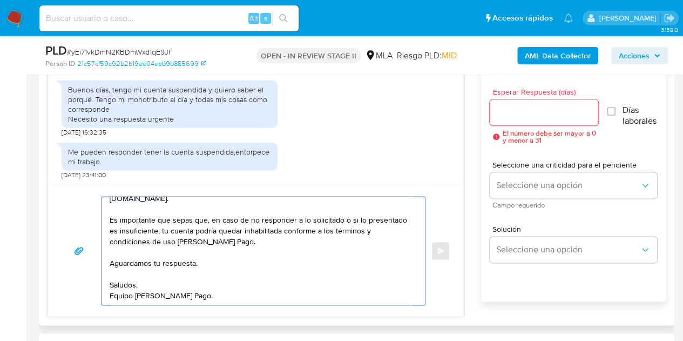
type textarea "Hola Diego Exequiel, Esperamos que te encuentres muy bien. En función de las op…"
click at [526, 109] on input "Esperar Respuesta (días)" at bounding box center [544, 112] width 109 height 14
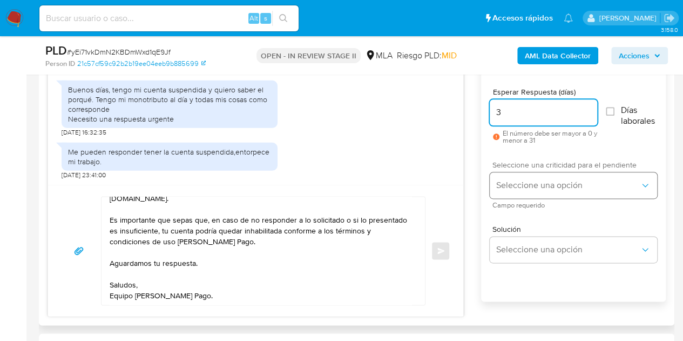
type input "3"
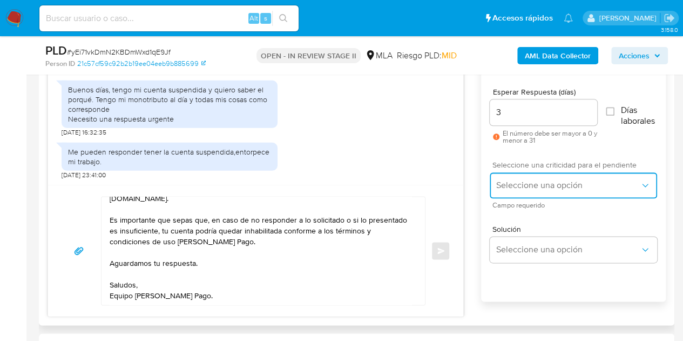
click at [528, 180] on span "Seleccione una opción" at bounding box center [568, 185] width 144 height 11
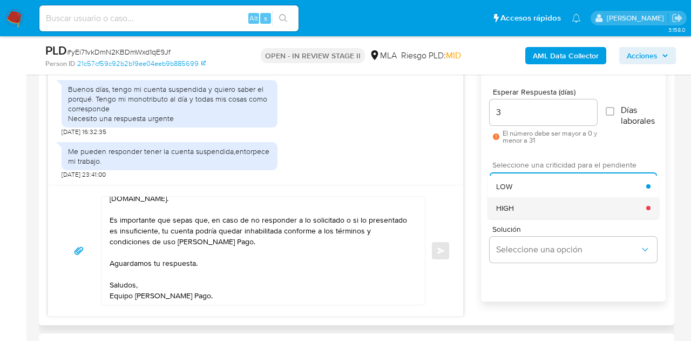
click at [523, 207] on div "HIGH" at bounding box center [571, 208] width 150 height 22
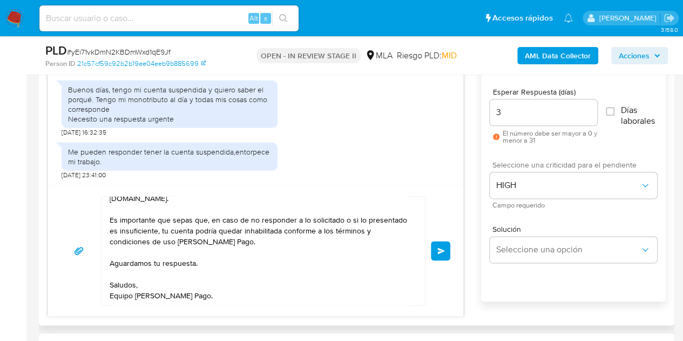
click at [470, 219] on div "18/08/2025 17:28:31 PDF PDF melifile9092692509392709055.pdf PDF PDF melifile559…" at bounding box center [357, 179] width 618 height 274
click at [431, 247] on button "Enviar" at bounding box center [440, 250] width 19 height 19
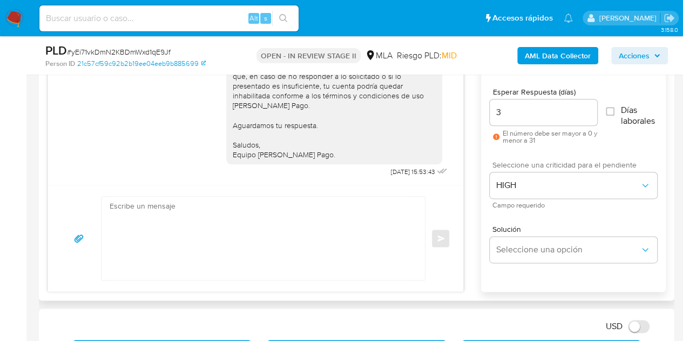
scroll to position [1903, 0]
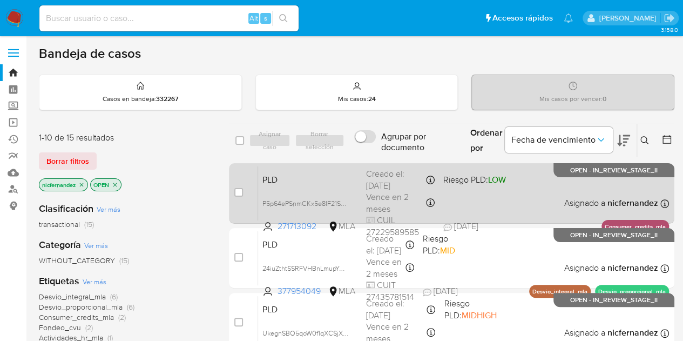
click at [286, 185] on div "PLD P5p64ePSnmCKx5e8IF21SZ3d 271713092 MLA Riesgo PLD: LOW Creado el: [DATE] Cr…" at bounding box center [463, 193] width 411 height 55
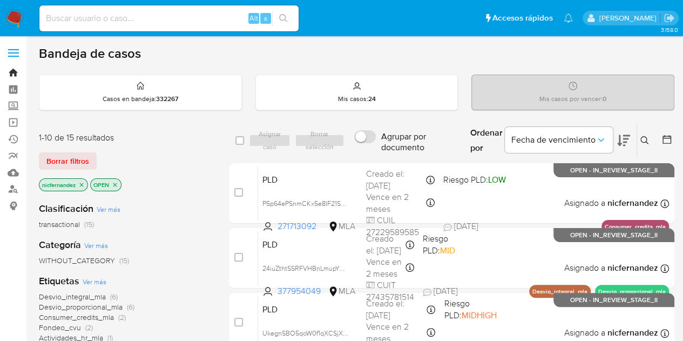
click at [15, 69] on link "Bandeja" at bounding box center [64, 72] width 129 height 17
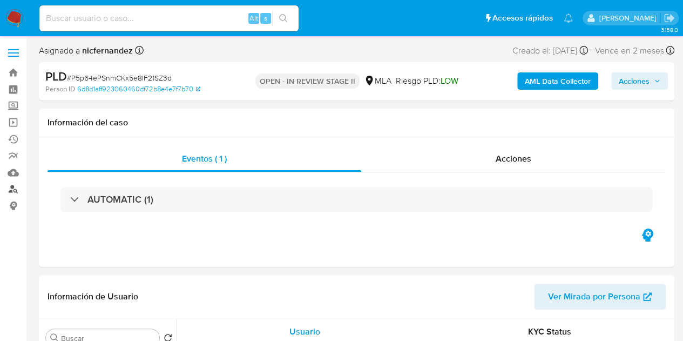
click at [10, 188] on link "Buscador de personas" at bounding box center [64, 189] width 129 height 17
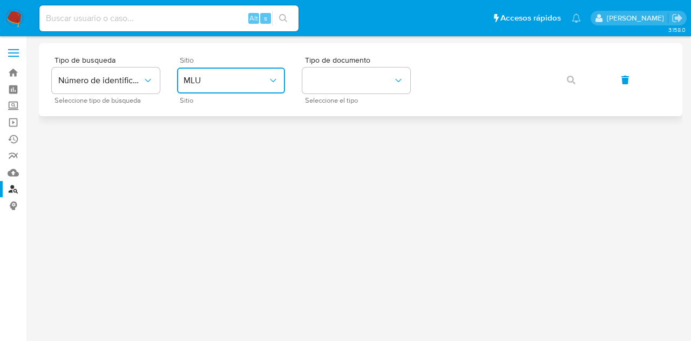
click at [207, 69] on button "MLU" at bounding box center [231, 80] width 108 height 26
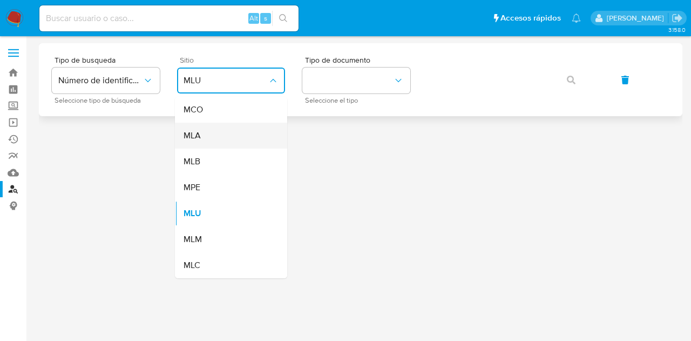
click at [217, 133] on div "MLA" at bounding box center [228, 136] width 89 height 26
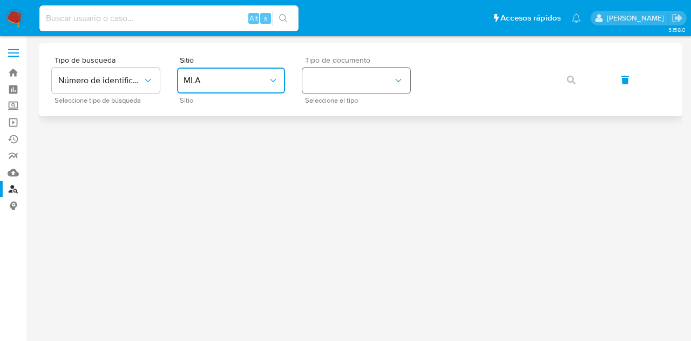
click at [361, 77] on button "identificationType" at bounding box center [356, 80] width 108 height 26
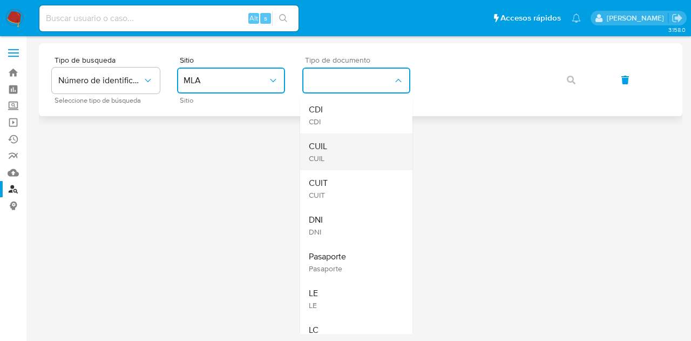
click at [352, 139] on div "CUIL CUIL" at bounding box center [353, 151] width 89 height 37
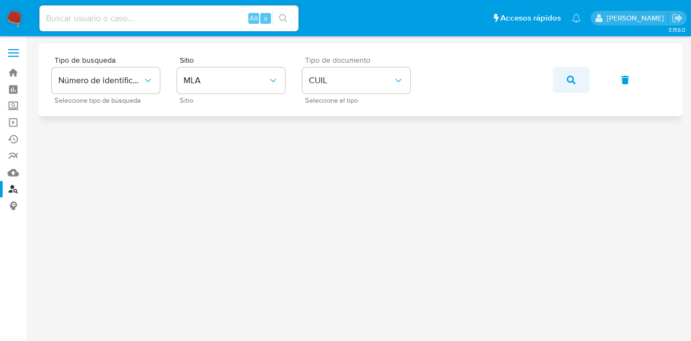
click at [569, 79] on icon "button" at bounding box center [571, 80] width 9 height 9
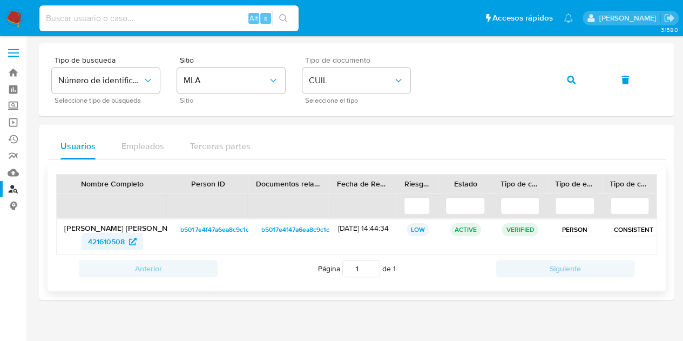
click at [97, 240] on span "421610508" at bounding box center [106, 241] width 37 height 17
click at [565, 80] on button "button" at bounding box center [571, 80] width 37 height 26
click at [102, 238] on span "1602000911" at bounding box center [106, 241] width 40 height 17
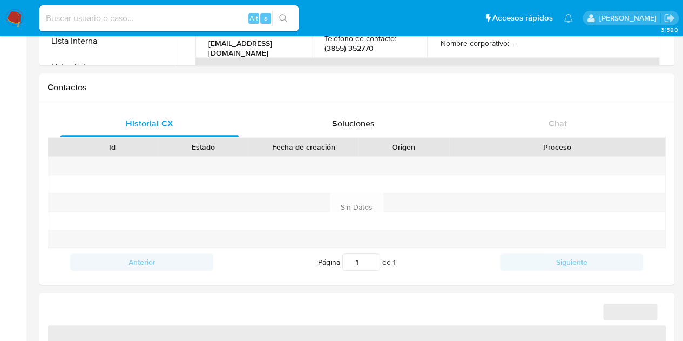
select select "10"
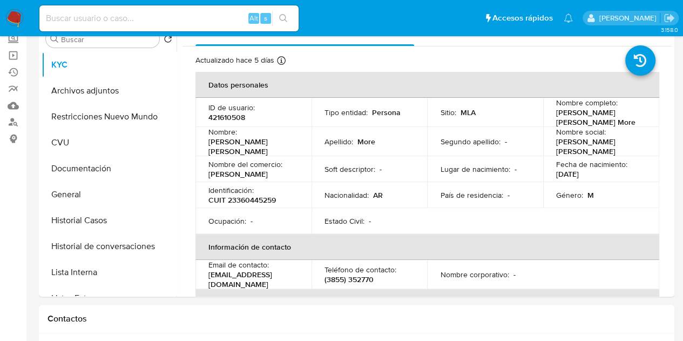
scroll to position [72, 0]
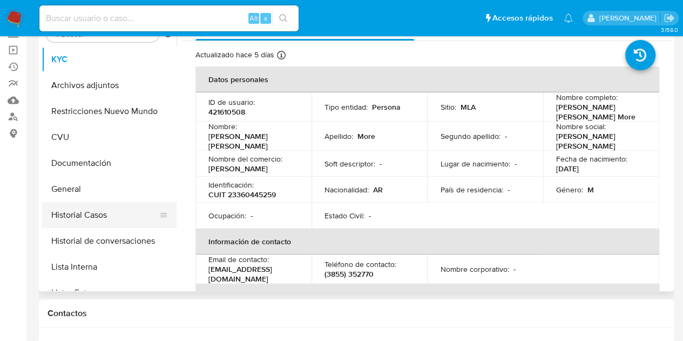
click at [86, 225] on button "Historial Casos" at bounding box center [105, 215] width 126 height 26
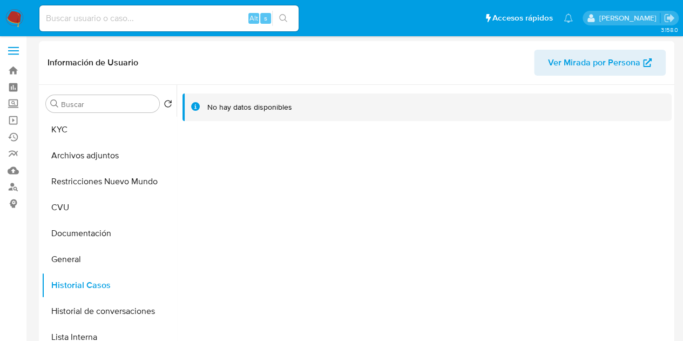
scroll to position [0, 0]
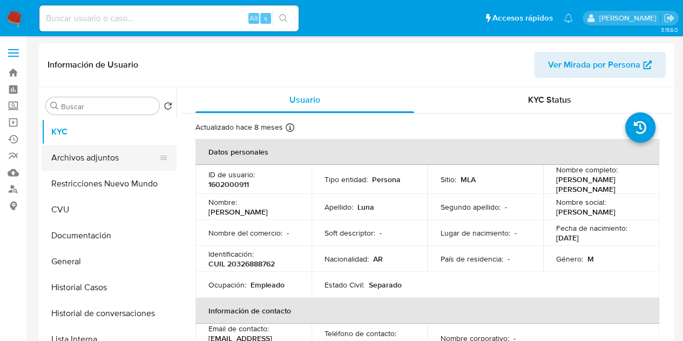
select select "10"
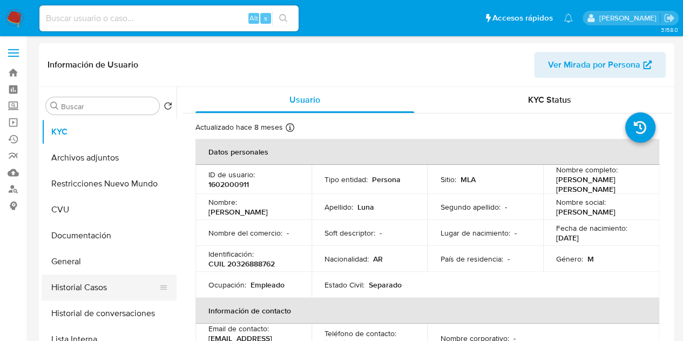
click at [91, 283] on button "Historial Casos" at bounding box center [105, 287] width 126 height 26
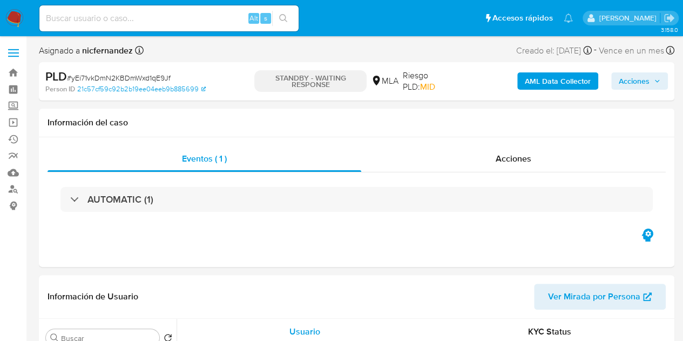
select select "10"
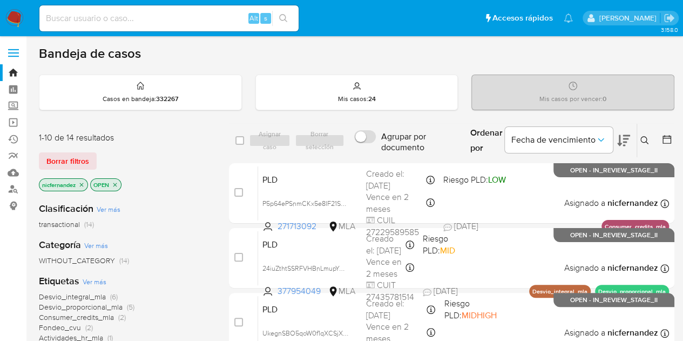
drag, startPoint x: 83, startPoint y: 160, endPoint x: 291, endPoint y: 141, distance: 208.2
click at [83, 160] on span "Borrar filtros" at bounding box center [67, 160] width 43 height 15
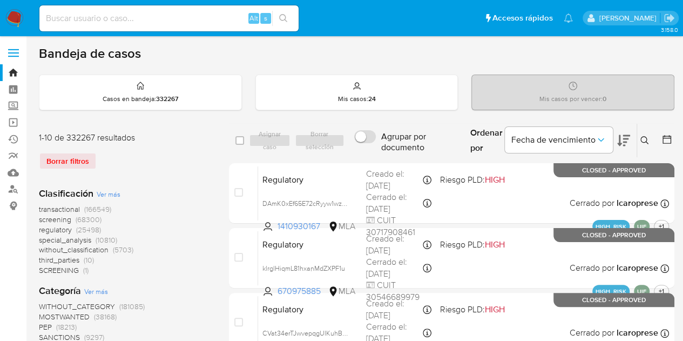
click at [644, 138] on icon at bounding box center [644, 140] width 9 height 9
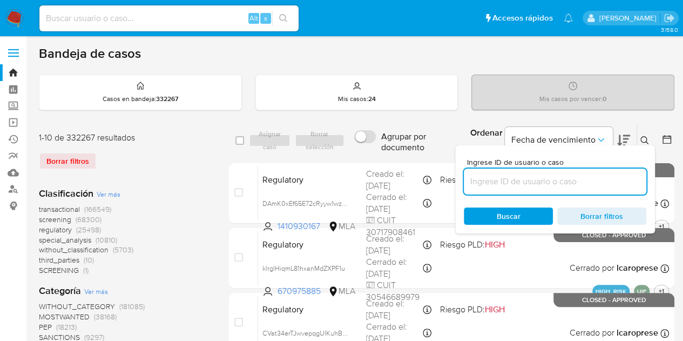
click at [540, 175] on input at bounding box center [555, 181] width 183 height 14
type input "1400171688"
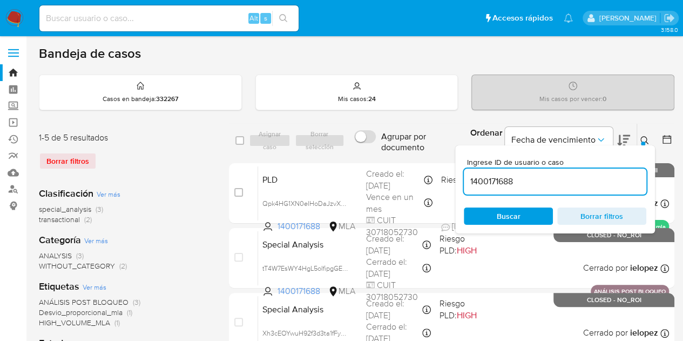
click at [640, 137] on icon at bounding box center [644, 140] width 8 height 8
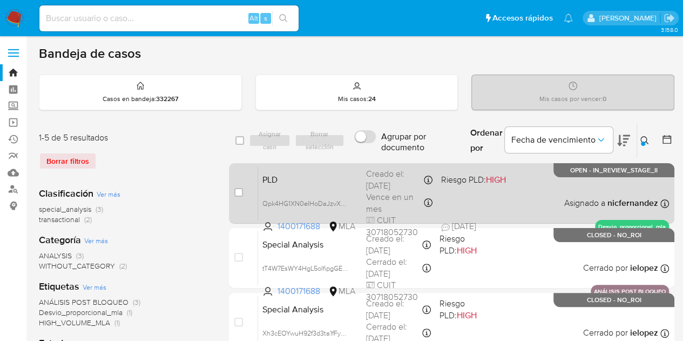
click at [281, 182] on span "PLD" at bounding box center [309, 179] width 95 height 14
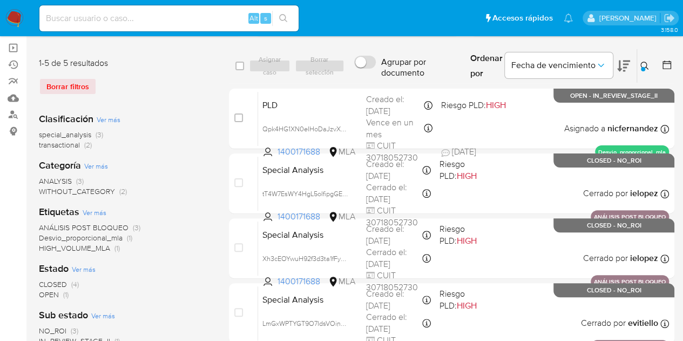
scroll to position [76, 0]
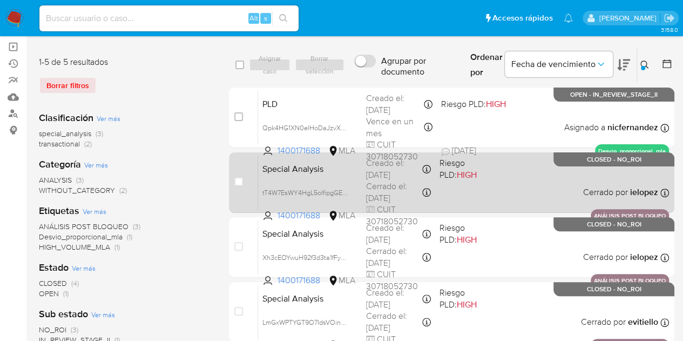
click at [337, 177] on div "Special Analysis tT4W7EsWY4HgL5oIfipgGEyF 1400171688 MLA Riesgo PLD: HIGH Cread…" at bounding box center [463, 182] width 411 height 55
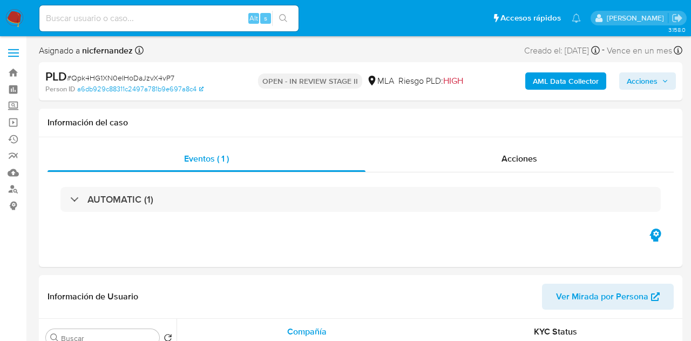
select select "10"
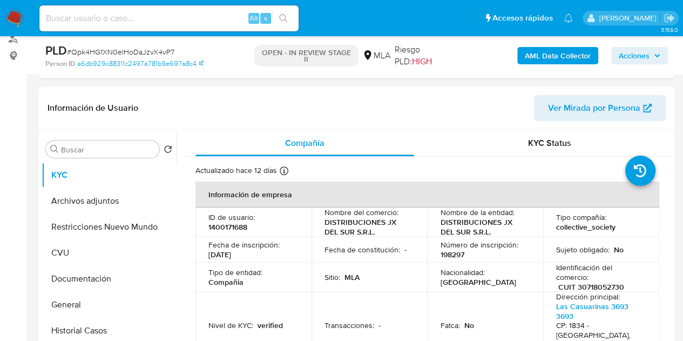
scroll to position [213, 0]
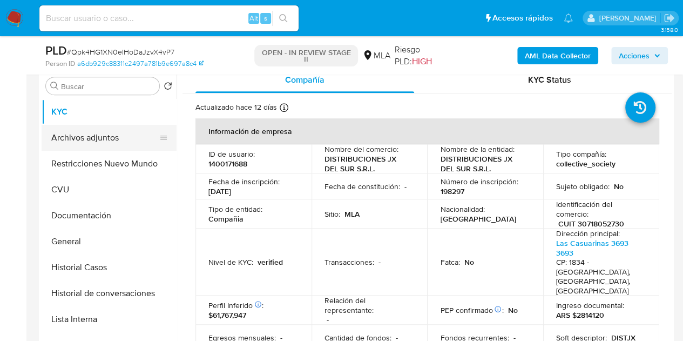
click at [88, 133] on button "Archivos adjuntos" at bounding box center [105, 138] width 126 height 26
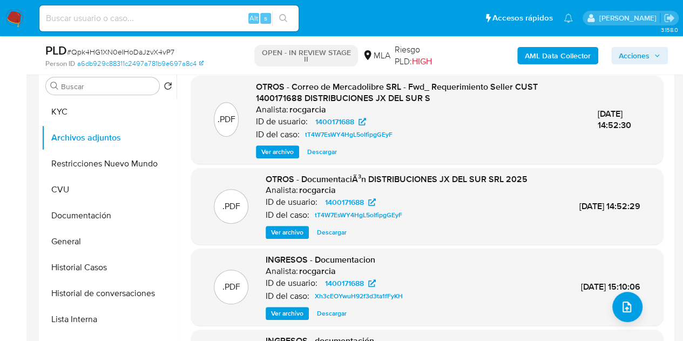
click at [267, 148] on span "Ver archivo" at bounding box center [277, 151] width 32 height 11
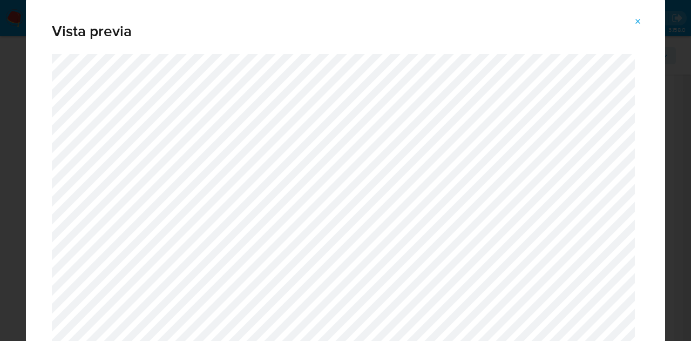
click at [637, 24] on icon "Attachment preview" at bounding box center [638, 21] width 9 height 9
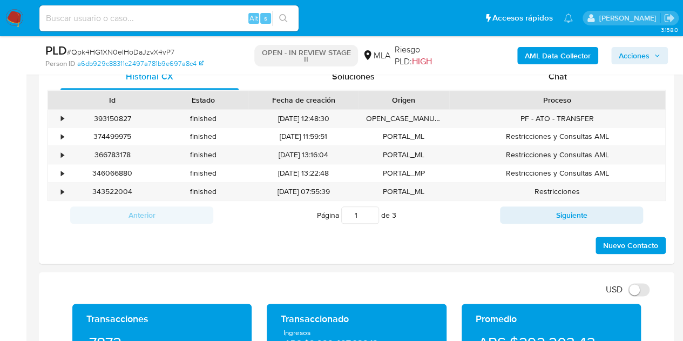
scroll to position [481, 0]
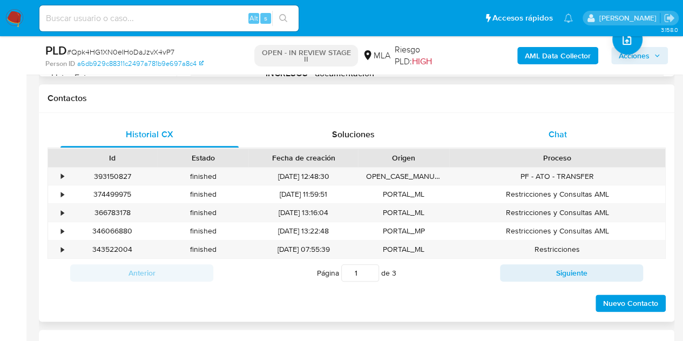
click at [570, 137] on div "Chat" at bounding box center [558, 134] width 178 height 26
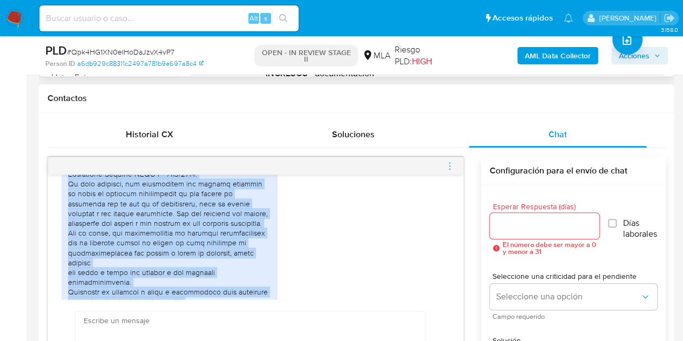
scroll to position [832, 0]
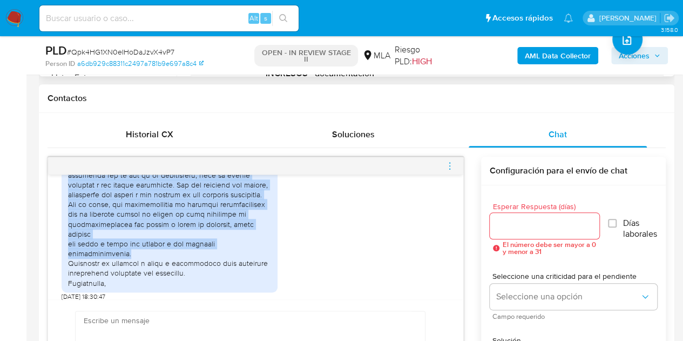
drag, startPoint x: 69, startPoint y: 202, endPoint x: 201, endPoint y: 271, distance: 148.3
click at [201, 271] on div at bounding box center [169, 175] width 203 height 226
copy div "Por medio de la presente, deseo informar y aclarar el motivo de las transaccion…"
click at [246, 223] on div at bounding box center [169, 175] width 203 height 226
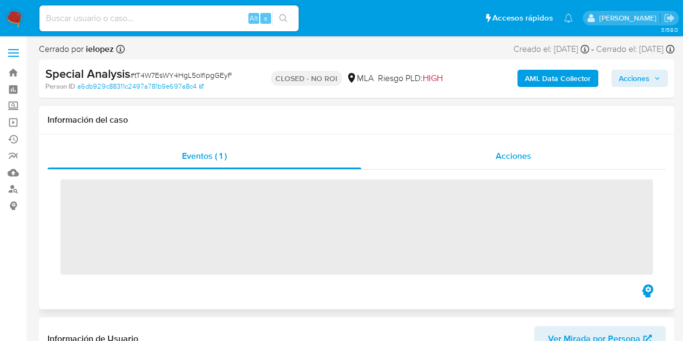
click at [542, 152] on div "Acciones" at bounding box center [513, 156] width 305 height 26
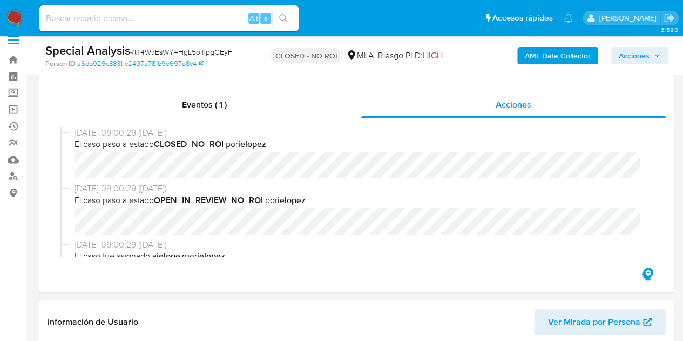
scroll to position [35, 0]
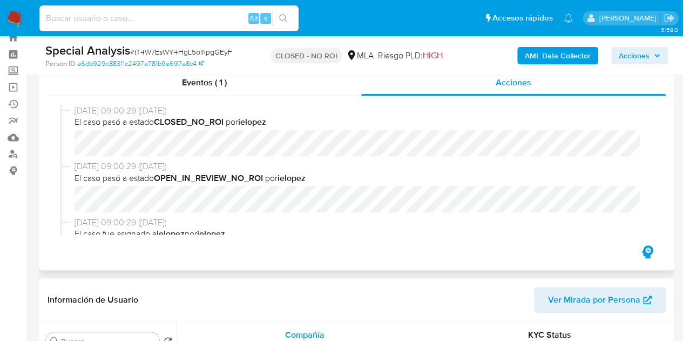
select select "10"
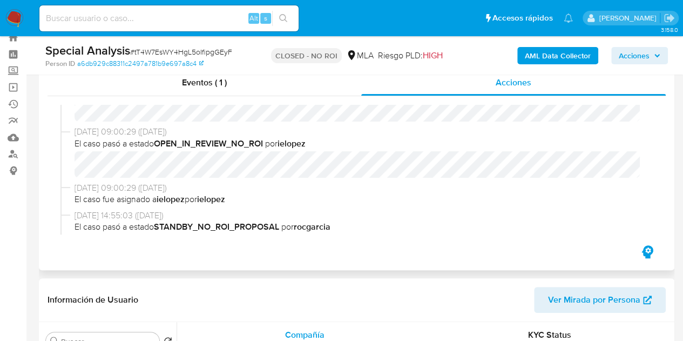
scroll to position [0, 0]
